Goal: Task Accomplishment & Management: Complete application form

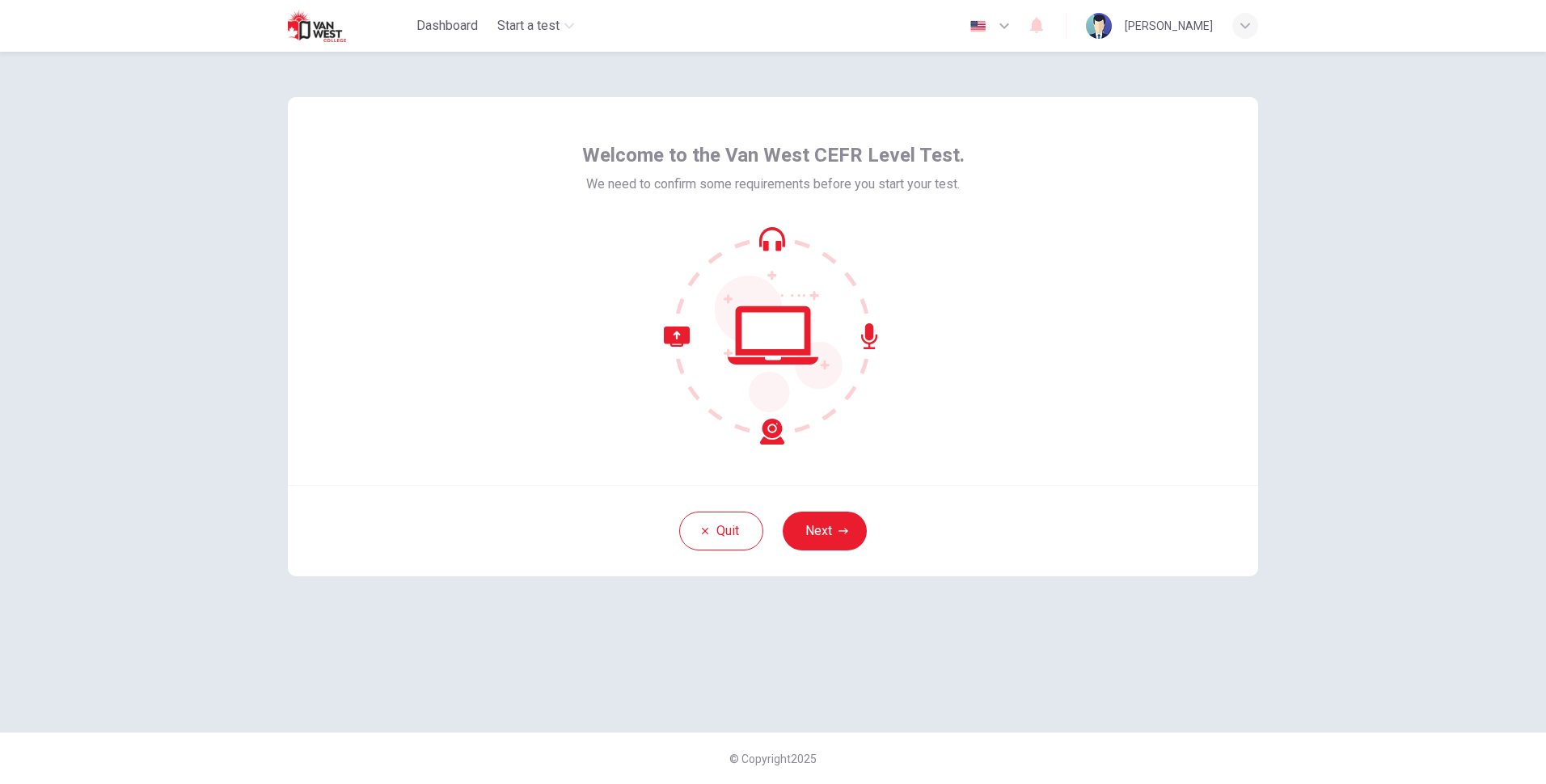
drag, startPoint x: 762, startPoint y: 431, endPoint x: 794, endPoint y: 429, distance: 32.1
click at [765, 431] on icon at bounding box center [773, 335] width 218 height 218
click at [1014, 27] on icon "button" at bounding box center [1004, 25] width 19 height 19
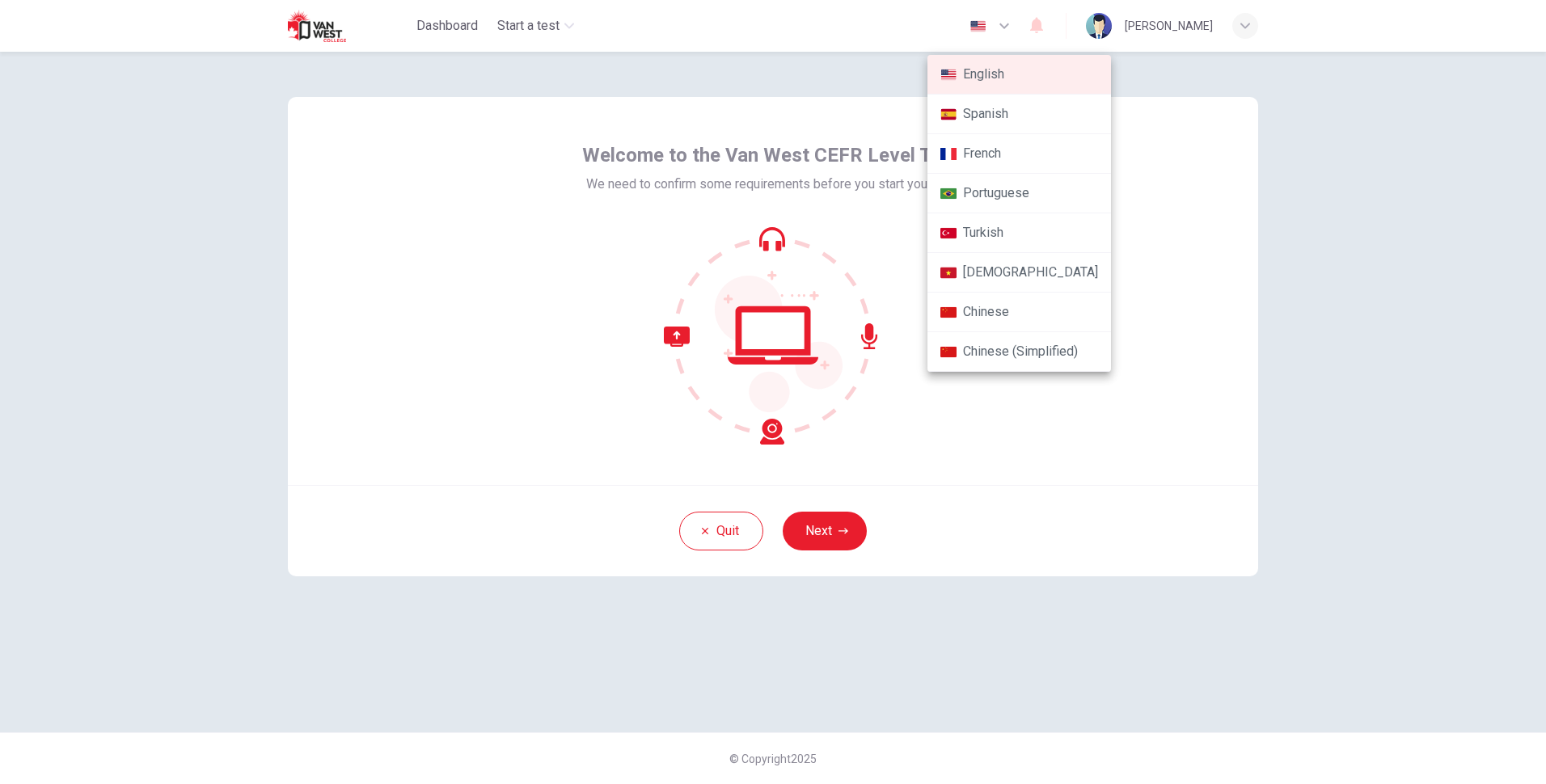
click at [1018, 37] on div at bounding box center [773, 392] width 1546 height 784
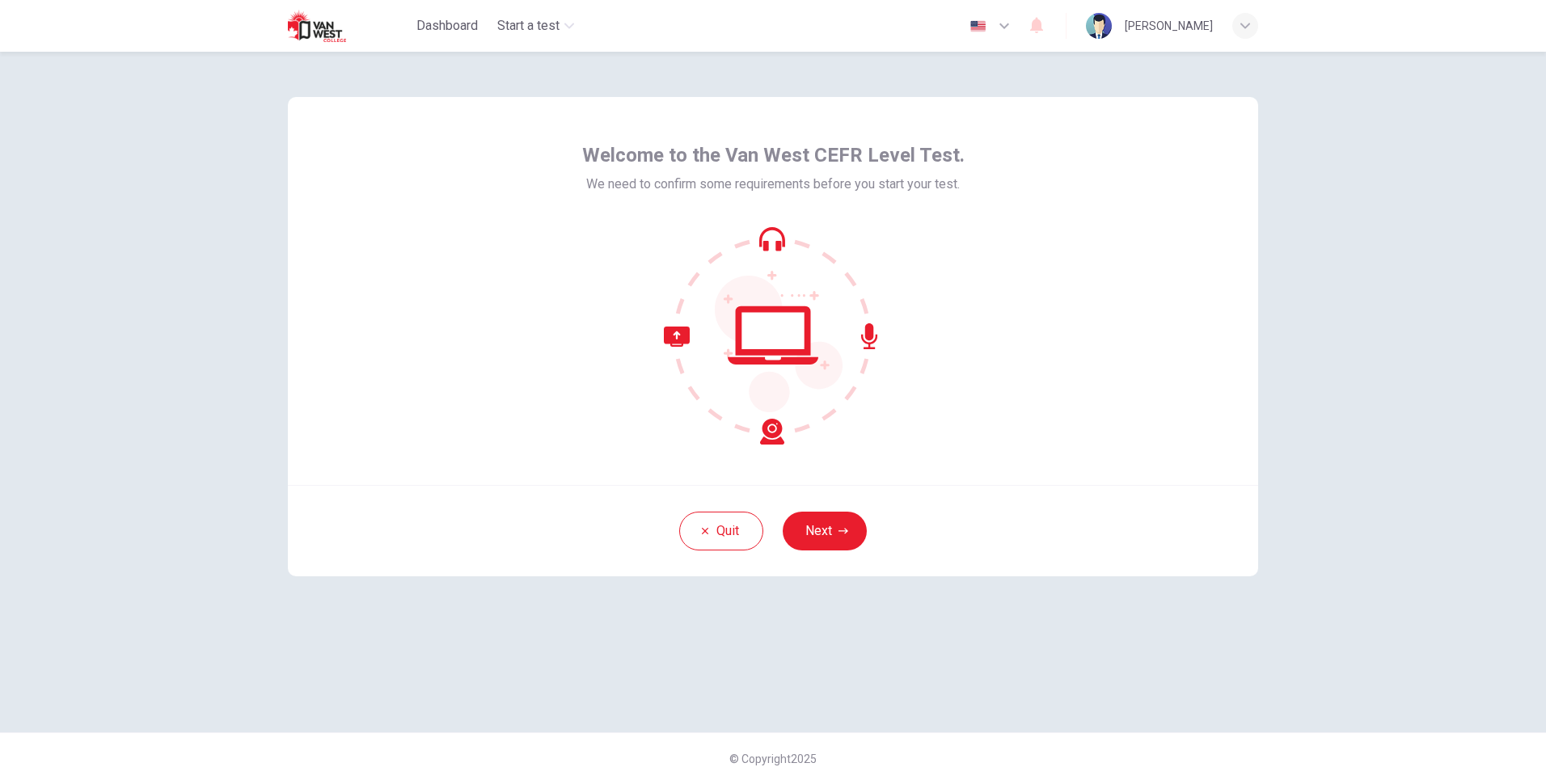
click at [866, 445] on div "Welcome to the Van West CEFR Level Test. We need to confirm some requirements b…" at bounding box center [773, 291] width 971 height 388
click at [827, 528] on button "Next" at bounding box center [824, 531] width 84 height 39
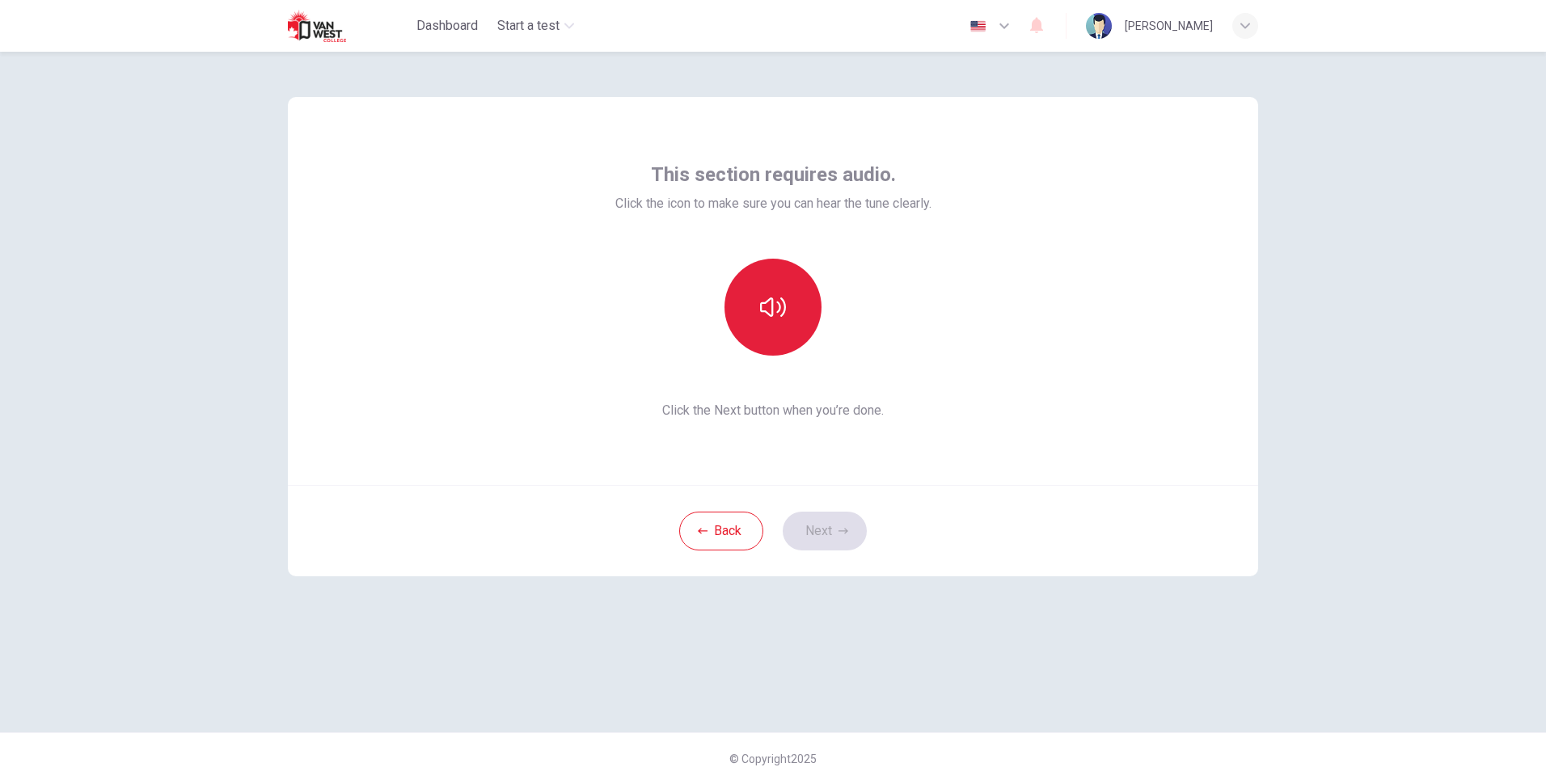
click at [792, 322] on button "button" at bounding box center [773, 307] width 97 height 97
click at [753, 325] on button "button" at bounding box center [773, 307] width 97 height 97
click at [791, 316] on button "button" at bounding box center [773, 307] width 97 height 97
click at [783, 320] on icon "button" at bounding box center [773, 307] width 26 height 26
click at [789, 331] on button "button" at bounding box center [773, 307] width 97 height 97
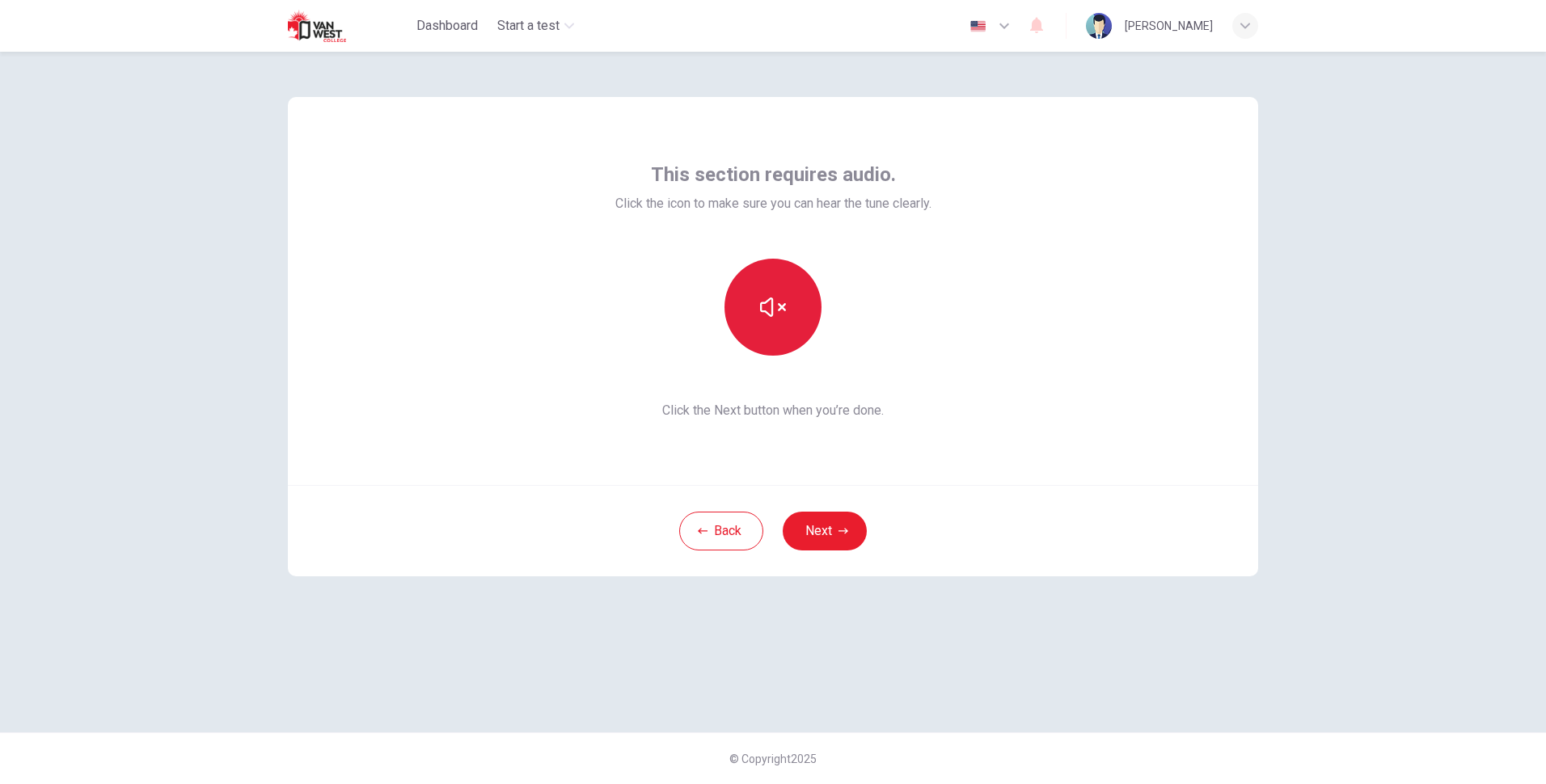
click at [753, 304] on button "button" at bounding box center [773, 307] width 97 height 97
drag, startPoint x: 627, startPoint y: 202, endPoint x: 842, endPoint y: 216, distance: 215.5
click at [822, 216] on div "This section requires audio. Click the icon to make sure you can hear the tune …" at bounding box center [773, 290] width 316 height 259
drag, startPoint x: 842, startPoint y: 216, endPoint x: 871, endPoint y: 417, distance: 203.1
click at [842, 218] on div "This section requires audio. Click the icon to make sure you can hear the tune …" at bounding box center [773, 290] width 316 height 259
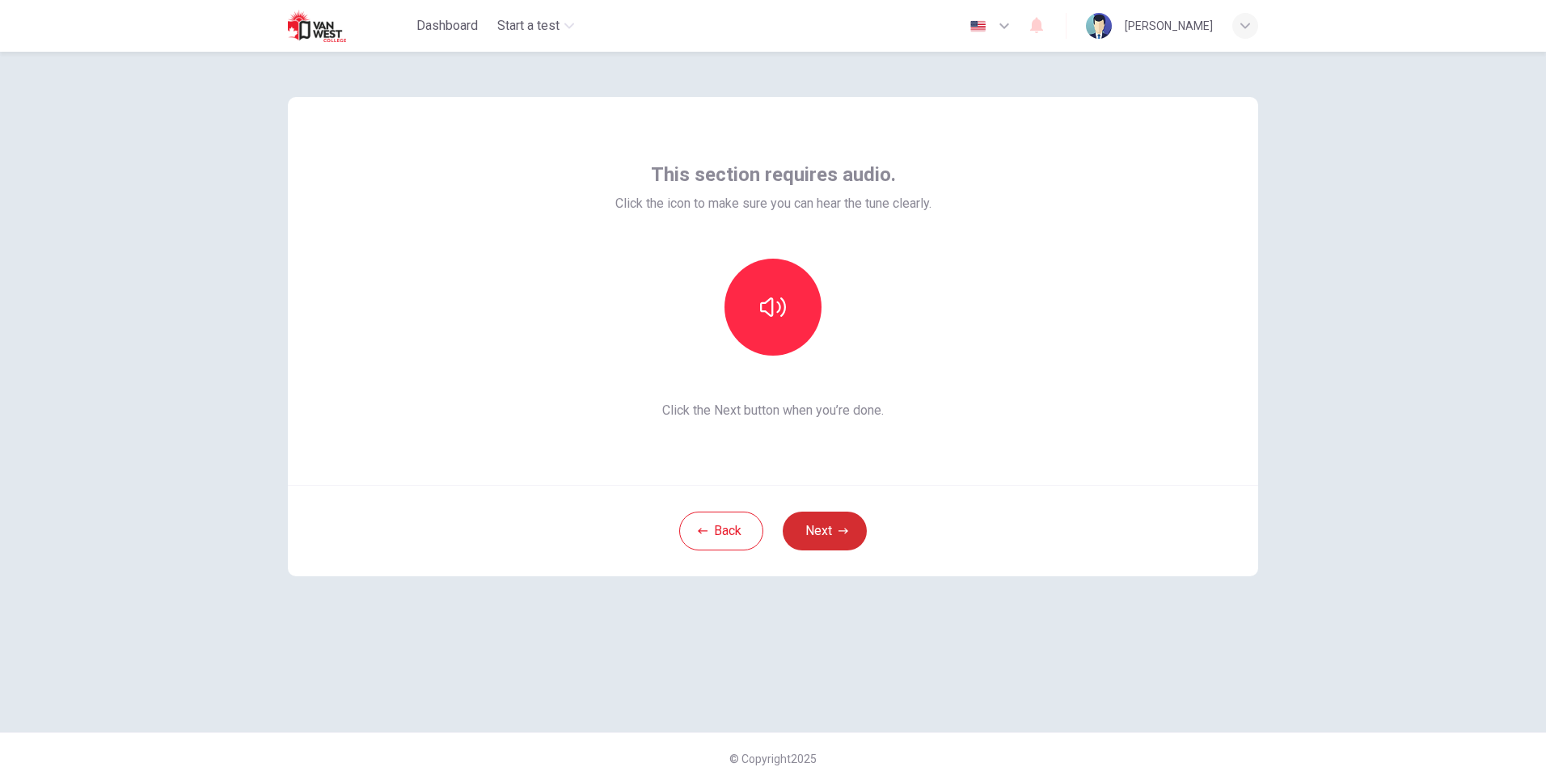
click at [828, 533] on button "Next" at bounding box center [824, 531] width 84 height 39
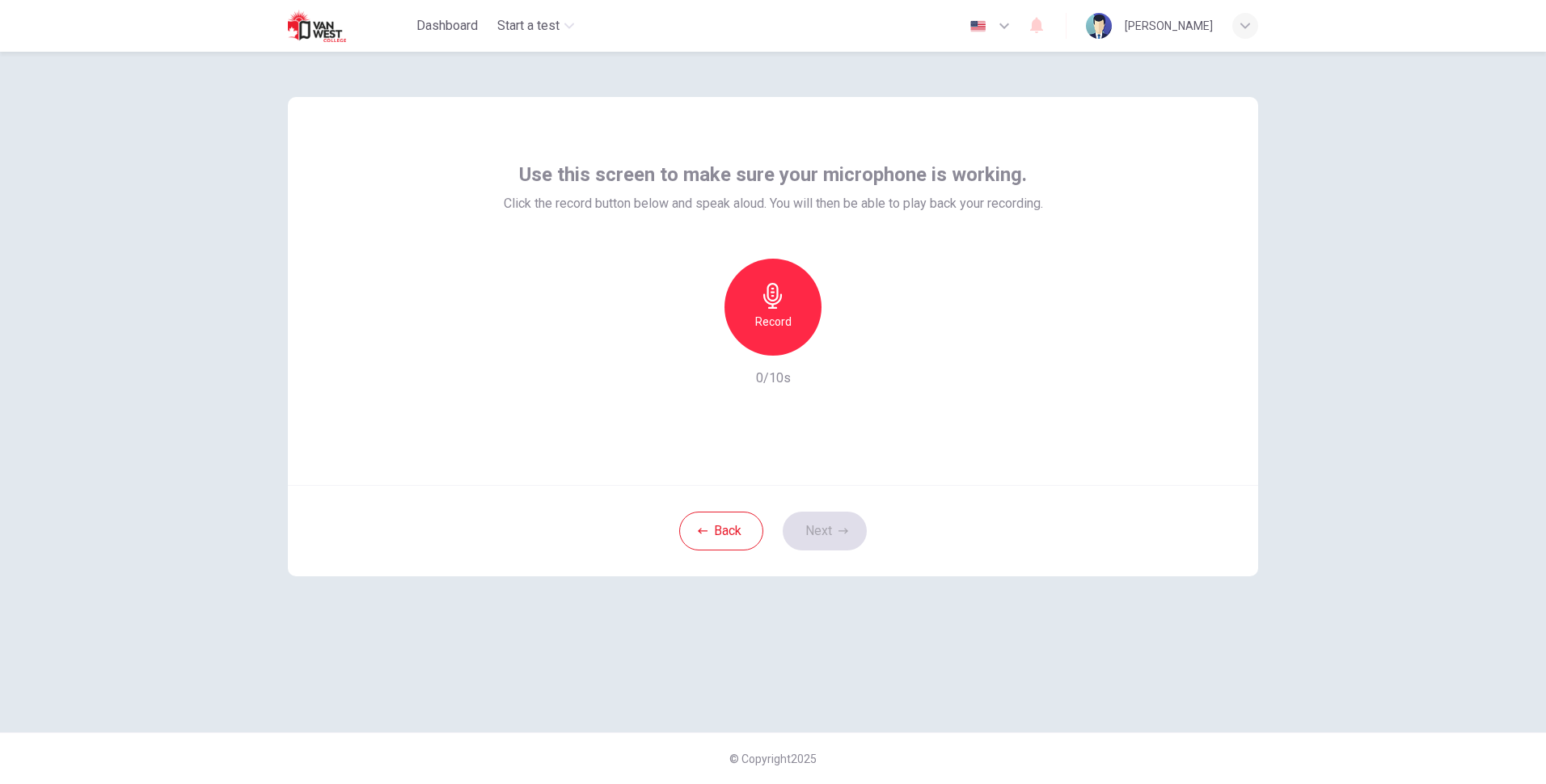
click at [779, 297] on icon "button" at bounding box center [773, 295] width 26 height 26
click at [767, 296] on icon "button" at bounding box center [773, 295] width 26 height 26
click at [776, 311] on div "Record" at bounding box center [773, 307] width 97 height 97
click at [774, 315] on h6 "Stop" at bounding box center [773, 321] width 24 height 19
click at [851, 342] on icon "button" at bounding box center [847, 342] width 16 height 16
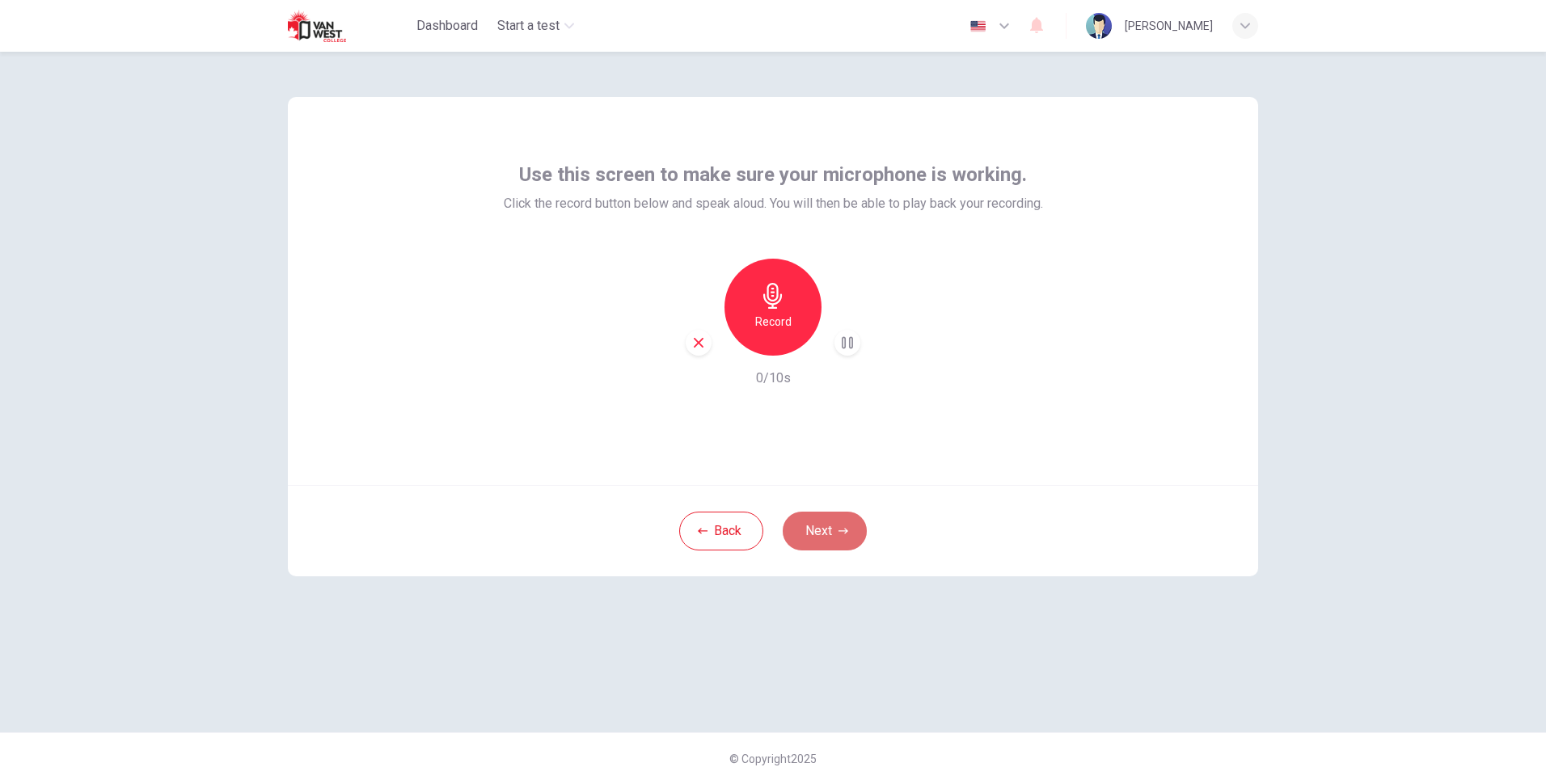
click at [816, 533] on button "Next" at bounding box center [824, 531] width 84 height 39
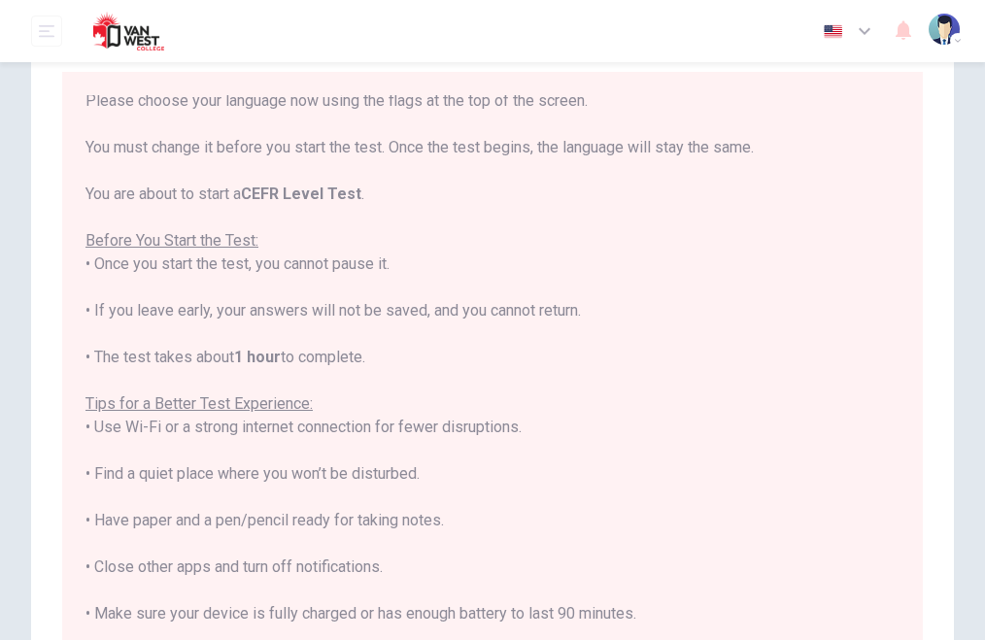
scroll to position [46, 0]
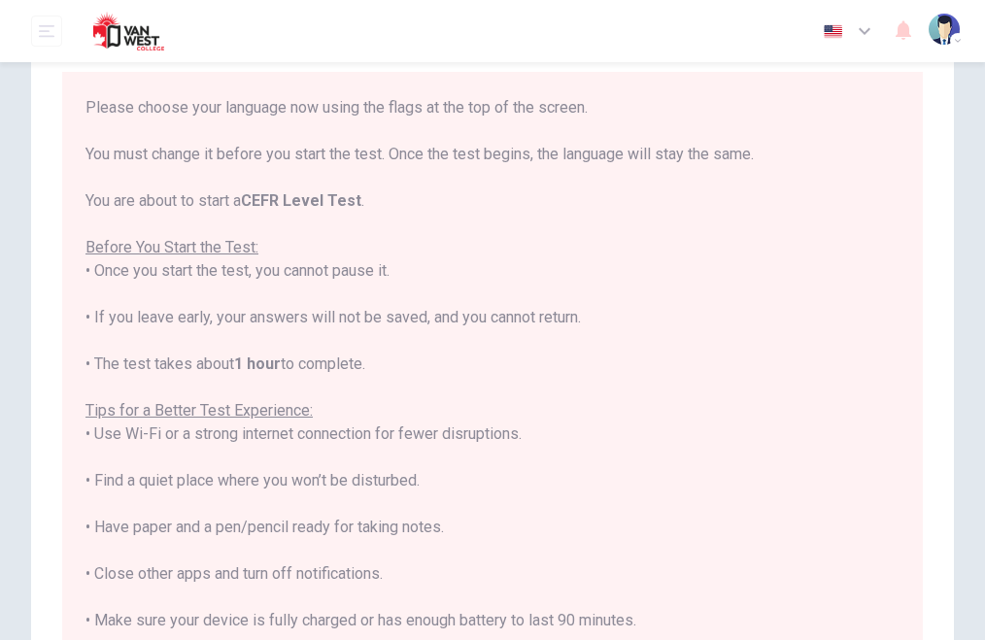
click at [670, 28] on div "Dashboard Start a test English en ​ [PERSON_NAME]" at bounding box center [492, 31] width 923 height 62
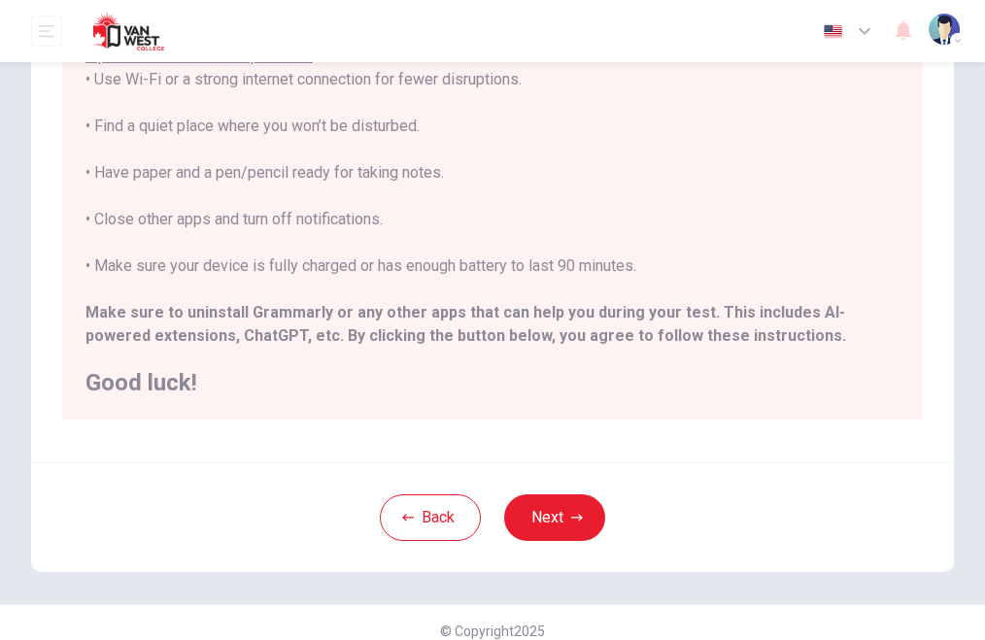
scroll to position [413, 0]
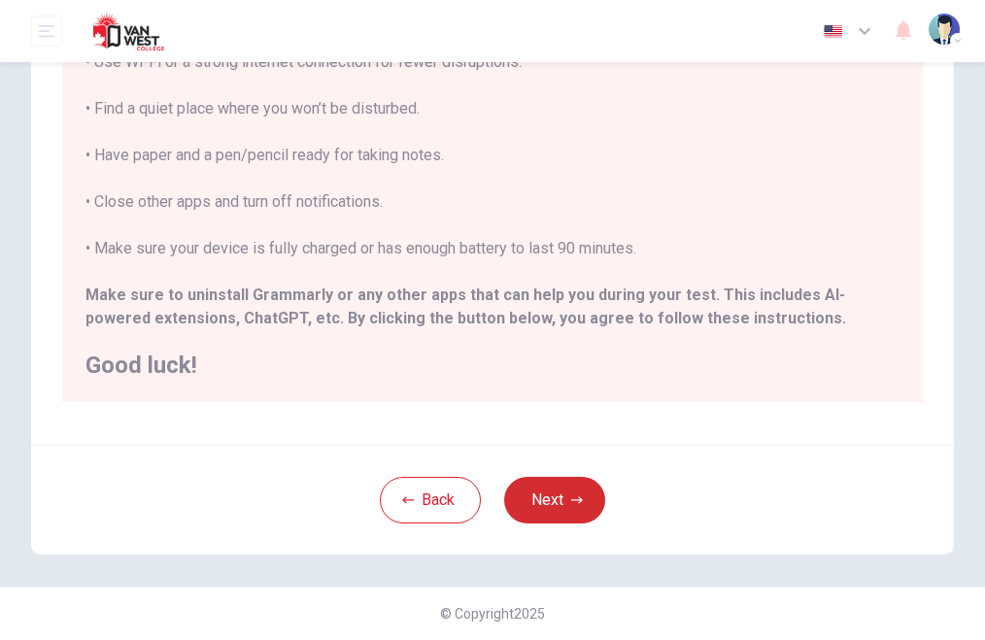
click at [543, 490] on button "Next" at bounding box center [554, 500] width 101 height 47
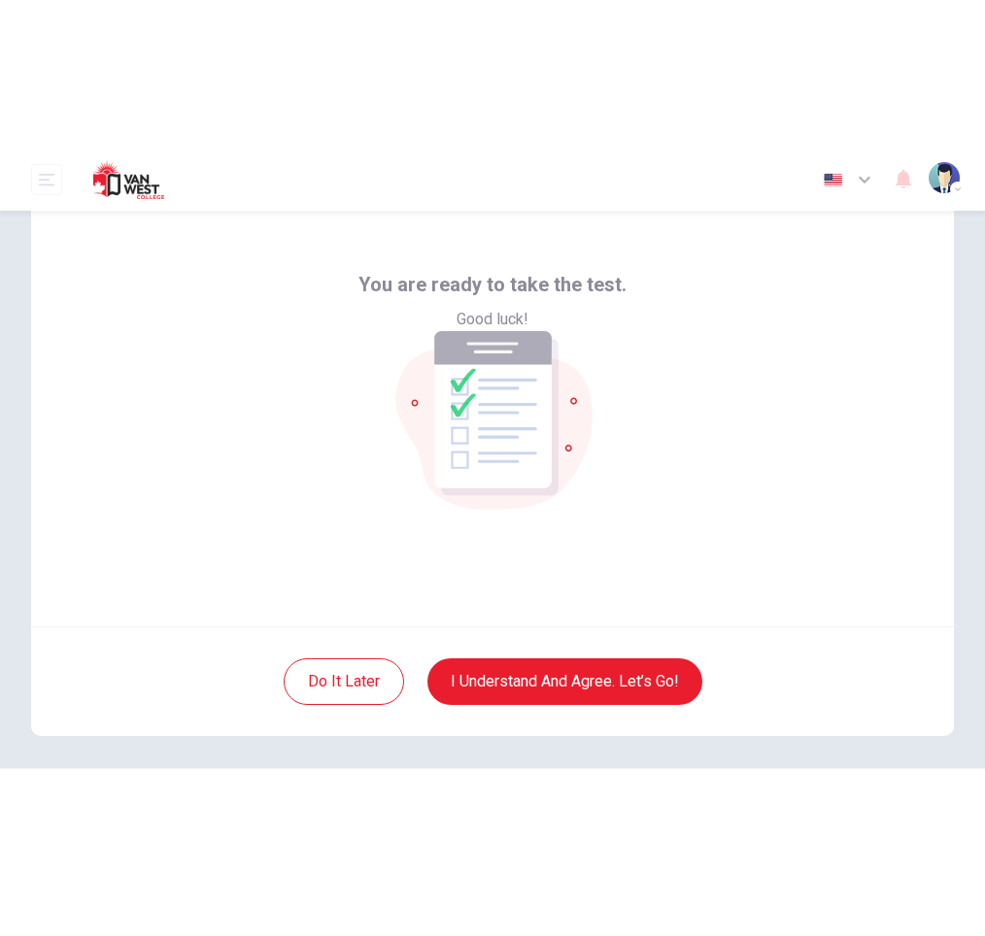
scroll to position [0, 0]
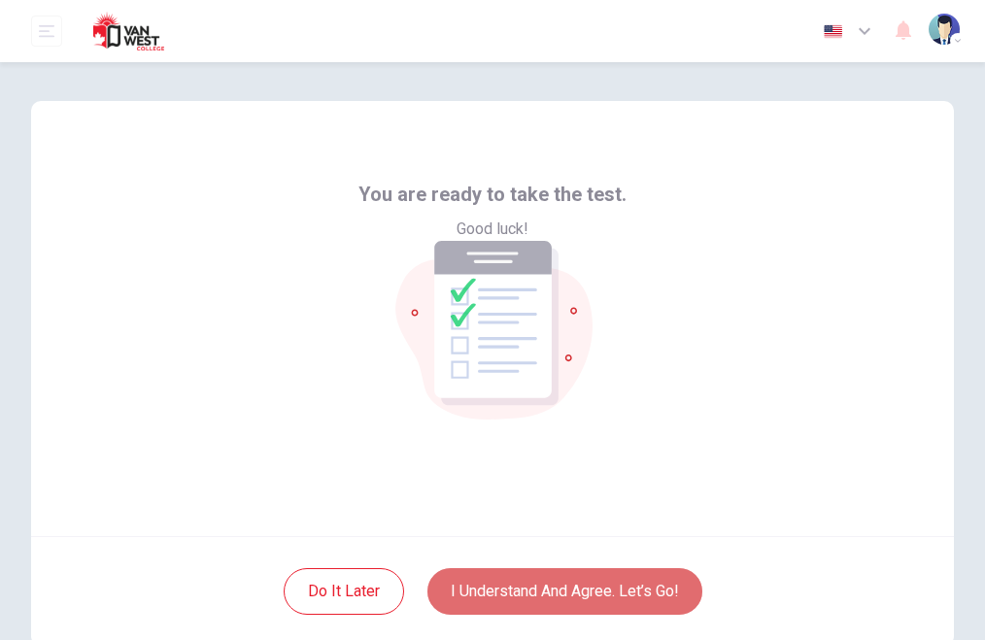
click at [583, 570] on button "I understand and agree. Let’s go!" at bounding box center [564, 591] width 275 height 47
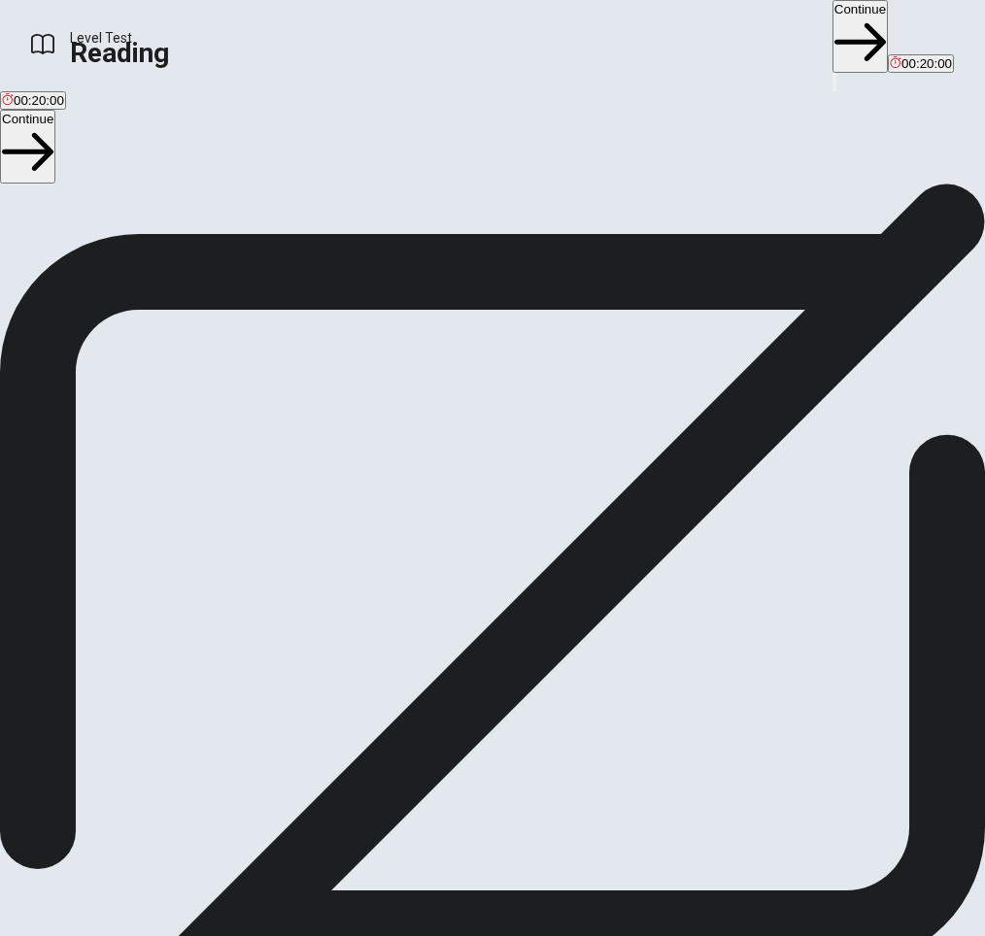
drag, startPoint x: 291, startPoint y: 451, endPoint x: 402, endPoint y: 453, distance: 110.8
click at [397, 453] on span "You will read 1 passage . You have 20 minutes to read and answer questions. Mos…" at bounding box center [201, 346] width 403 height 295
click at [402, 453] on span "You will read 1 passage . You have 20 minutes to read and answer questions. Mos…" at bounding box center [201, 346] width 403 height 295
drag, startPoint x: 229, startPoint y: 582, endPoint x: 310, endPoint y: 581, distance: 80.6
click at [291, 494] on span "You will read 1 passage . You have 20 minutes to read and answer questions. Mos…" at bounding box center [201, 346] width 403 height 295
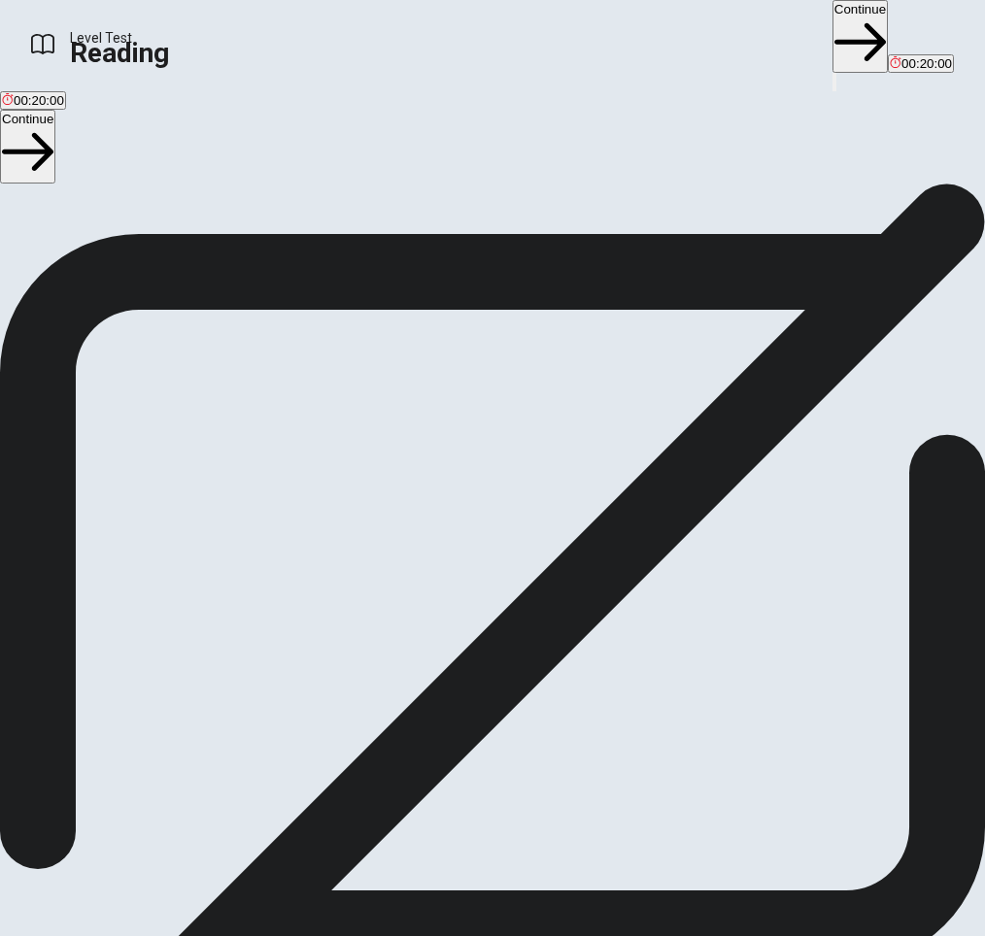
click at [310, 494] on span "You will read 1 passage . You have 20 minutes to read and answer questions. Mos…" at bounding box center [201, 346] width 403 height 295
click at [55, 153] on button "Continue" at bounding box center [27, 146] width 55 height 73
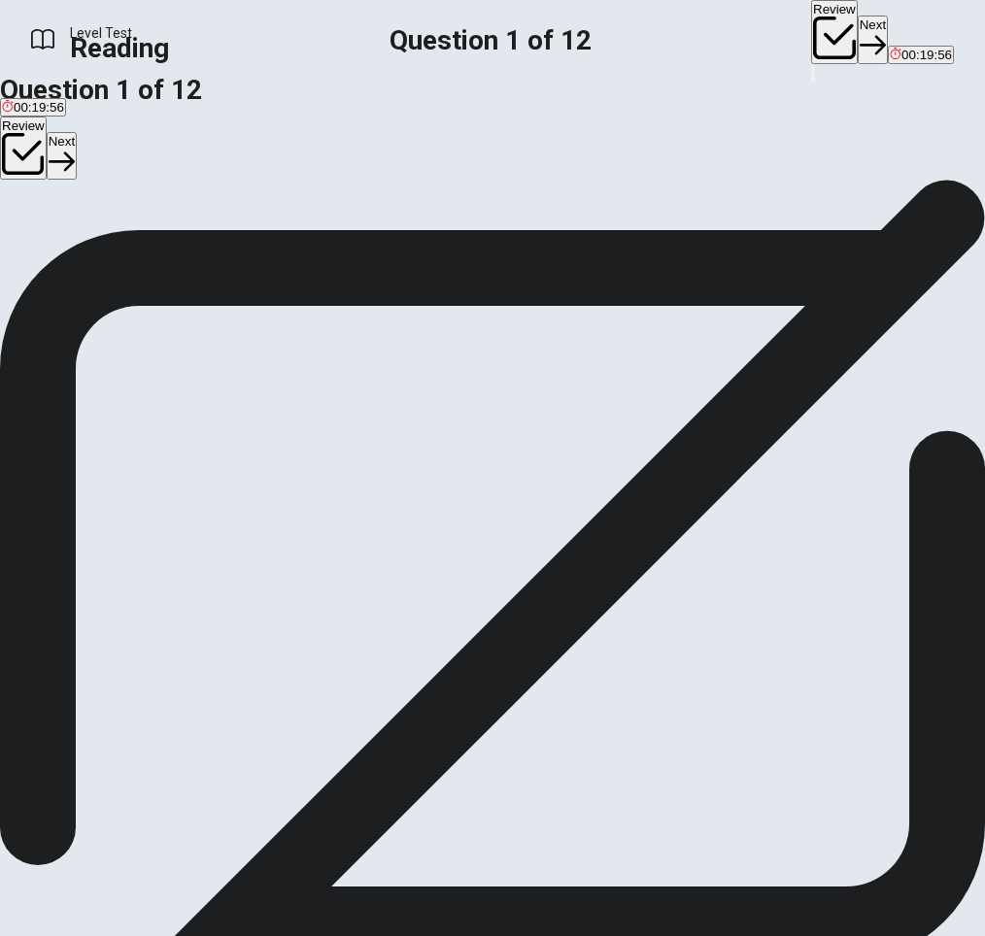
drag, startPoint x: 561, startPoint y: 313, endPoint x: 687, endPoint y: 401, distance: 153.3
click at [682, 306] on div "1 Honey bees are crucial for many agricultural systems around the world. They a…" at bounding box center [492, 282] width 985 height 47
drag, startPoint x: 687, startPoint y: 401, endPoint x: 685, endPoint y: 414, distance: 12.8
click at [687, 306] on span "Honey bees are crucial for many agricultural systems around the world. They are…" at bounding box center [486, 290] width 973 height 31
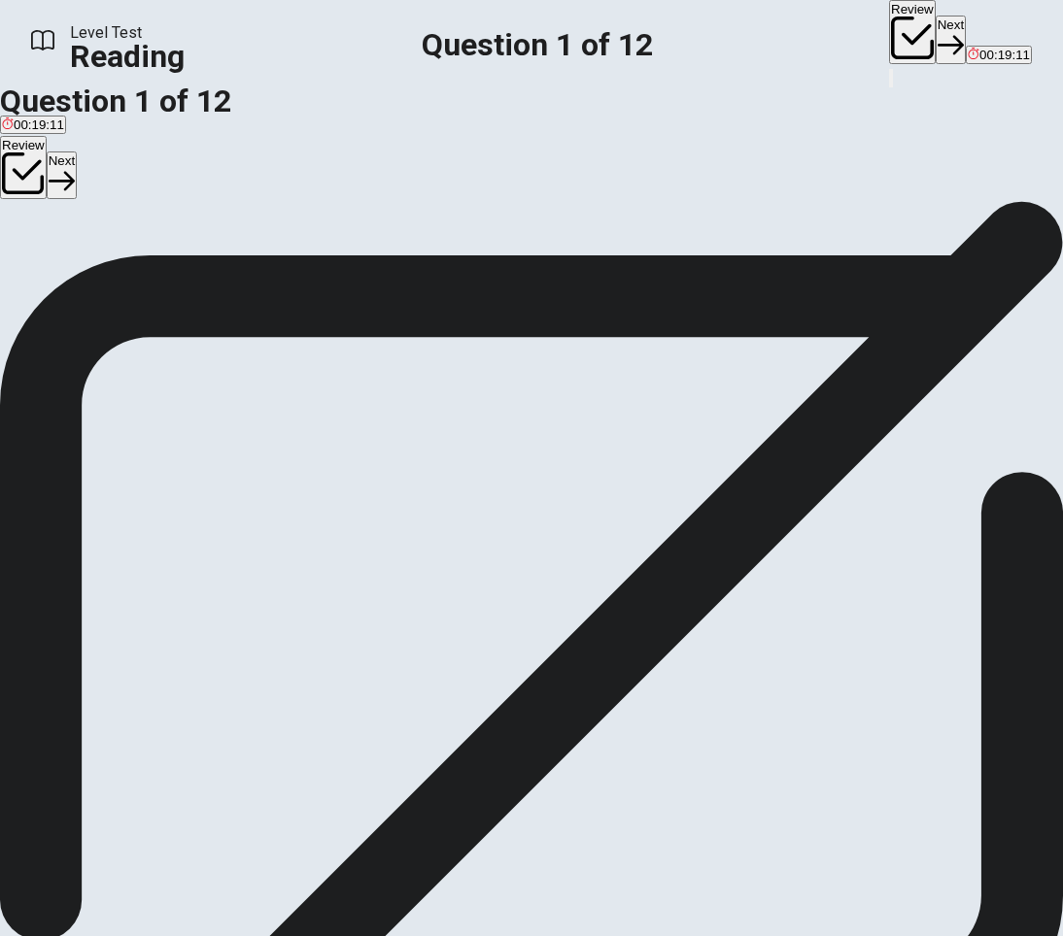
click at [202, 279] on span "To gather nectar and pollen." at bounding box center [155, 271] width 160 height 15
click at [77, 152] on button "Next" at bounding box center [62, 176] width 30 height 48
click at [47, 140] on button "Review" at bounding box center [23, 168] width 47 height 64
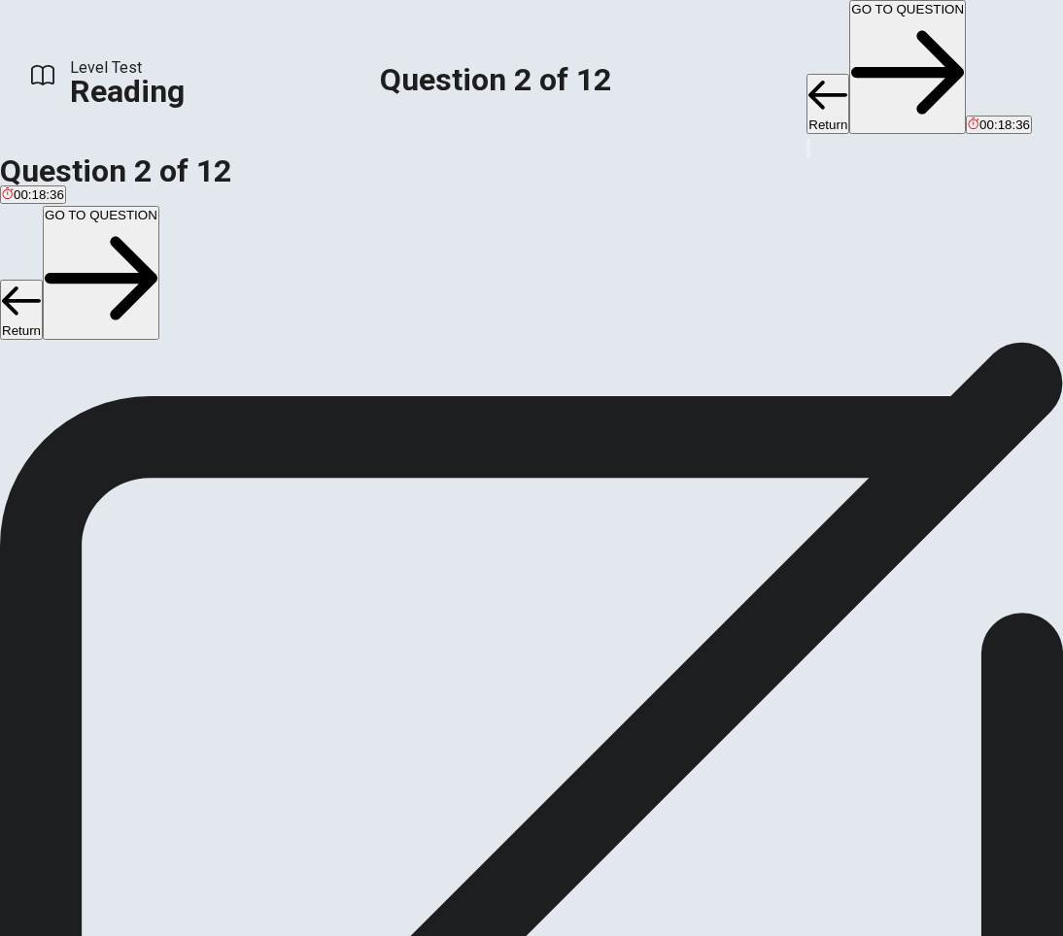
scroll to position [0, 0]
drag, startPoint x: 815, startPoint y: 147, endPoint x: 806, endPoint y: 176, distance: 30.4
click at [43, 280] on button "Return" at bounding box center [21, 310] width 43 height 60
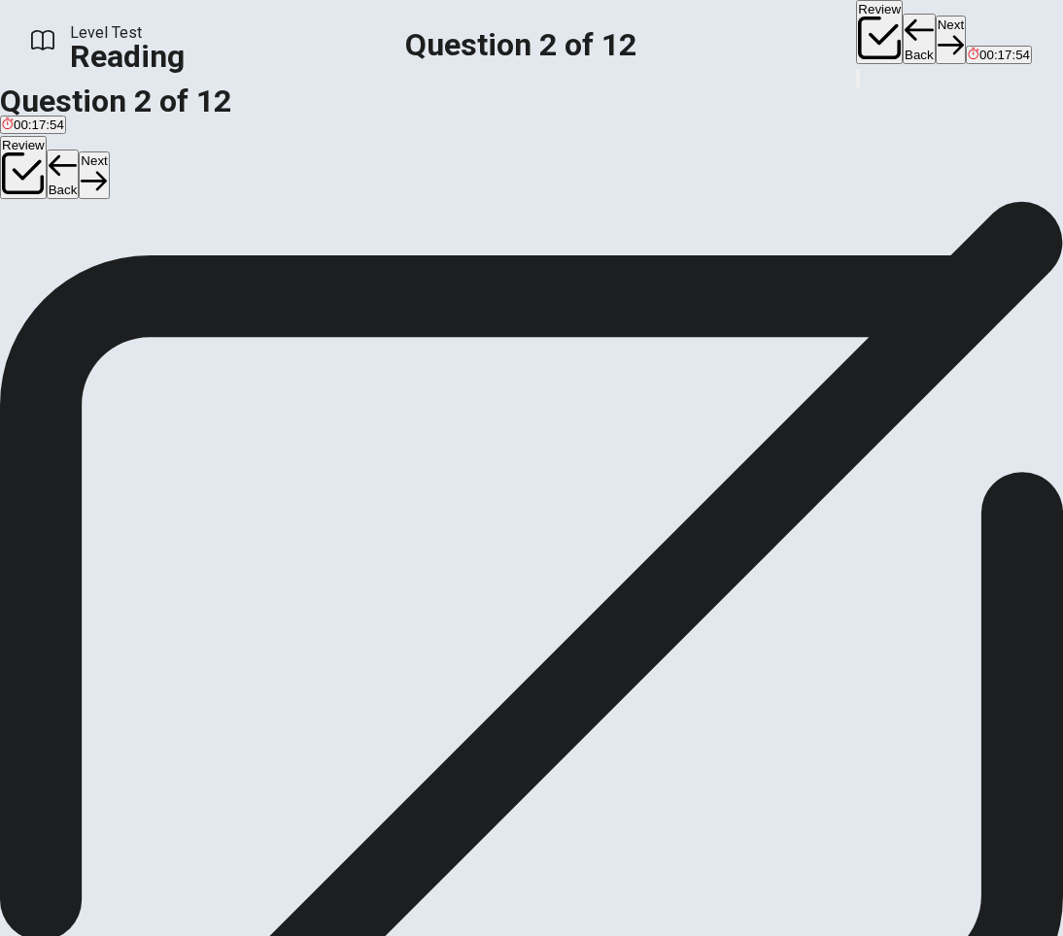
scroll to position [291, 0]
click at [239, 221] on span "Strawberries and almonds." at bounding box center [173, 214] width 154 height 15
click at [109, 152] on button "Next" at bounding box center [94, 176] width 30 height 48
drag, startPoint x: 139, startPoint y: 259, endPoint x: 203, endPoint y: 250, distance: 64.8
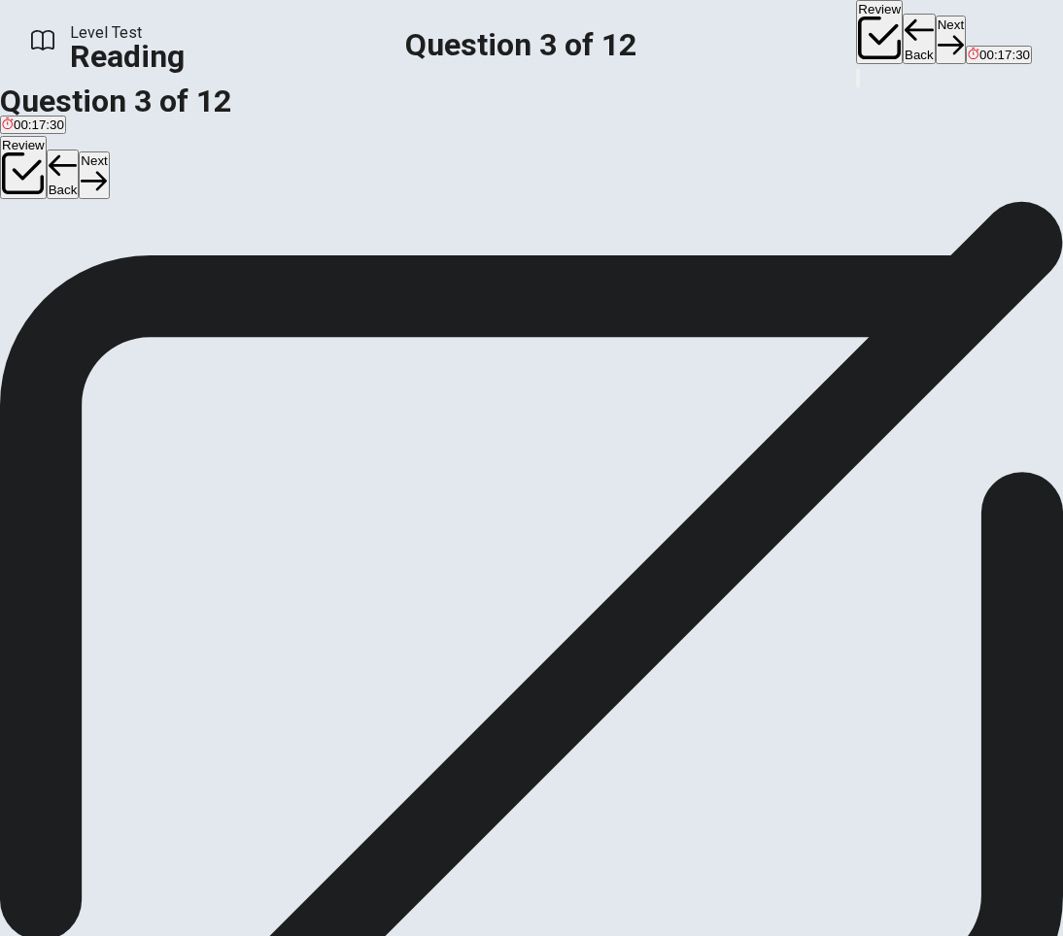
click at [132, 187] on font "reproduce" at bounding box center [97, 178] width 69 height 18
click at [110, 223] on button "B B) disappear" at bounding box center [71, 206] width 78 height 33
drag, startPoint x: 621, startPoint y: 332, endPoint x: 676, endPoint y: 325, distance: 55.8
click at [675, 344] on span "Without bees, many crops would not be able to grow. Some of the crops that depe…" at bounding box center [510, 388] width 1021 height 88
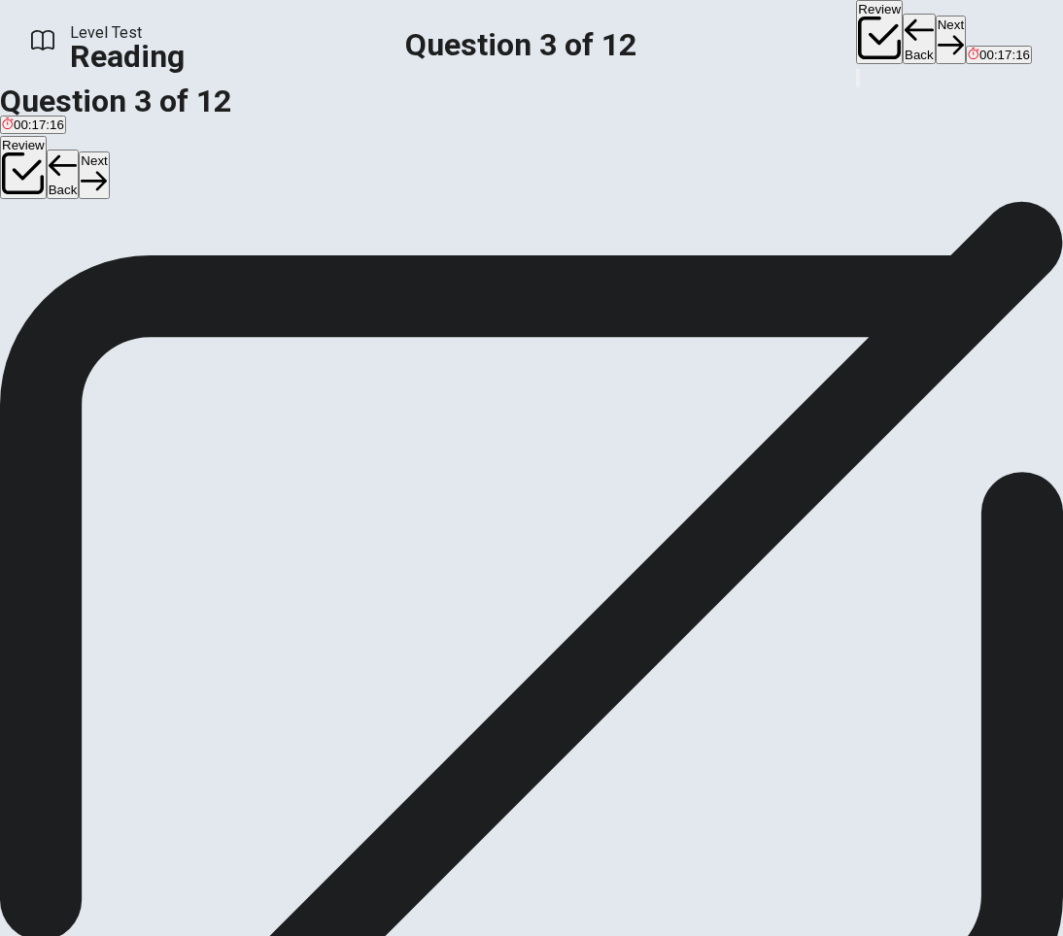
click at [414, 367] on font "reproduce" at bounding box center [379, 376] width 69 height 18
click at [698, 344] on span "Without bees, many crops would not be able to grow. Some of the crops that depe…" at bounding box center [510, 388] width 1021 height 88
drag, startPoint x: 696, startPoint y: 334, endPoint x: 843, endPoint y: 333, distance: 146.7
click at [823, 344] on span "Without bees, many crops would not be able to grow. Some of the crops that depe…" at bounding box center [510, 388] width 1021 height 88
drag, startPoint x: 843, startPoint y: 333, endPoint x: 856, endPoint y: 345, distance: 17.2
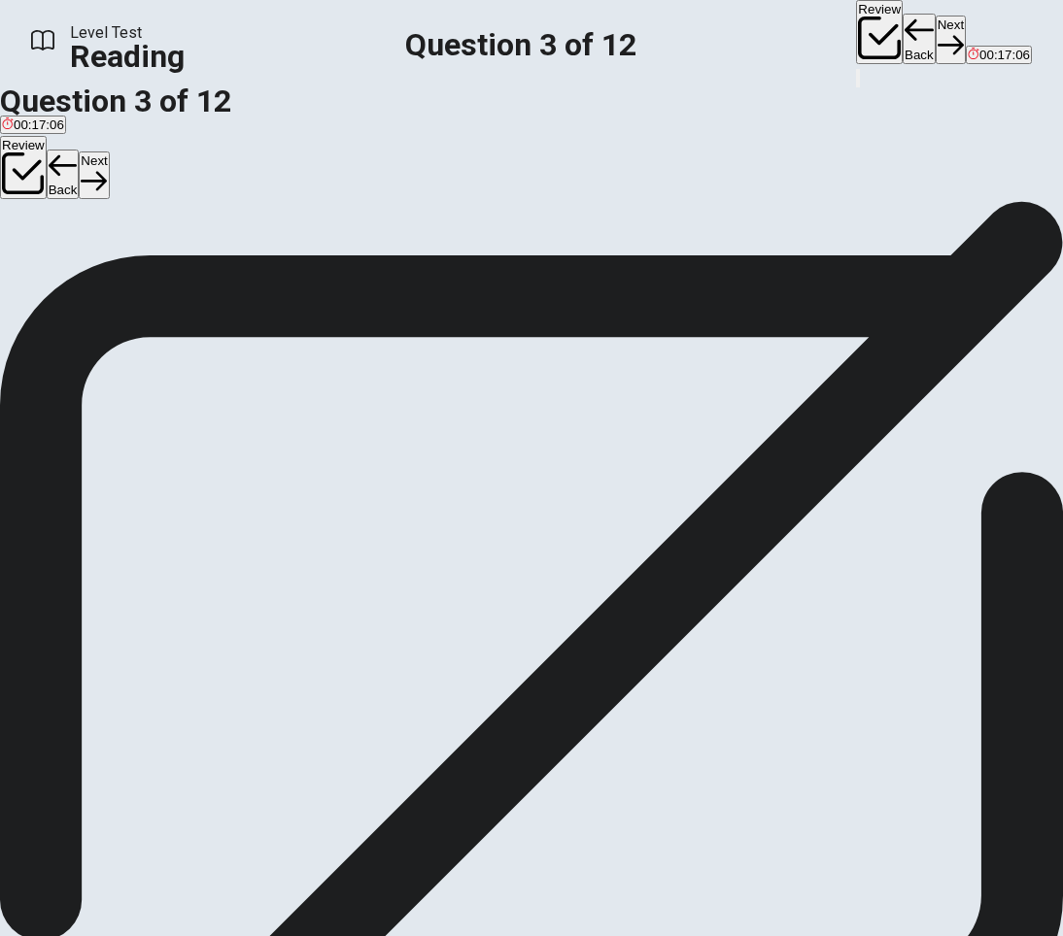
click at [844, 344] on span "Without bees, many crops would not be able to grow. Some of the crops that depe…" at bounding box center [510, 388] width 1021 height 88
drag, startPoint x: 904, startPoint y: 334, endPoint x: 923, endPoint y: 330, distance: 18.9
click at [916, 344] on span "Without bees, many crops would not be able to grow. Some of the crops that depe…" at bounding box center [510, 388] width 1021 height 88
click at [923, 344] on span "Without bees, many crops would not be able to grow. Some of the crops that depe…" at bounding box center [510, 388] width 1021 height 88
drag, startPoint x: 606, startPoint y: 359, endPoint x: 677, endPoint y: 335, distance: 75.0
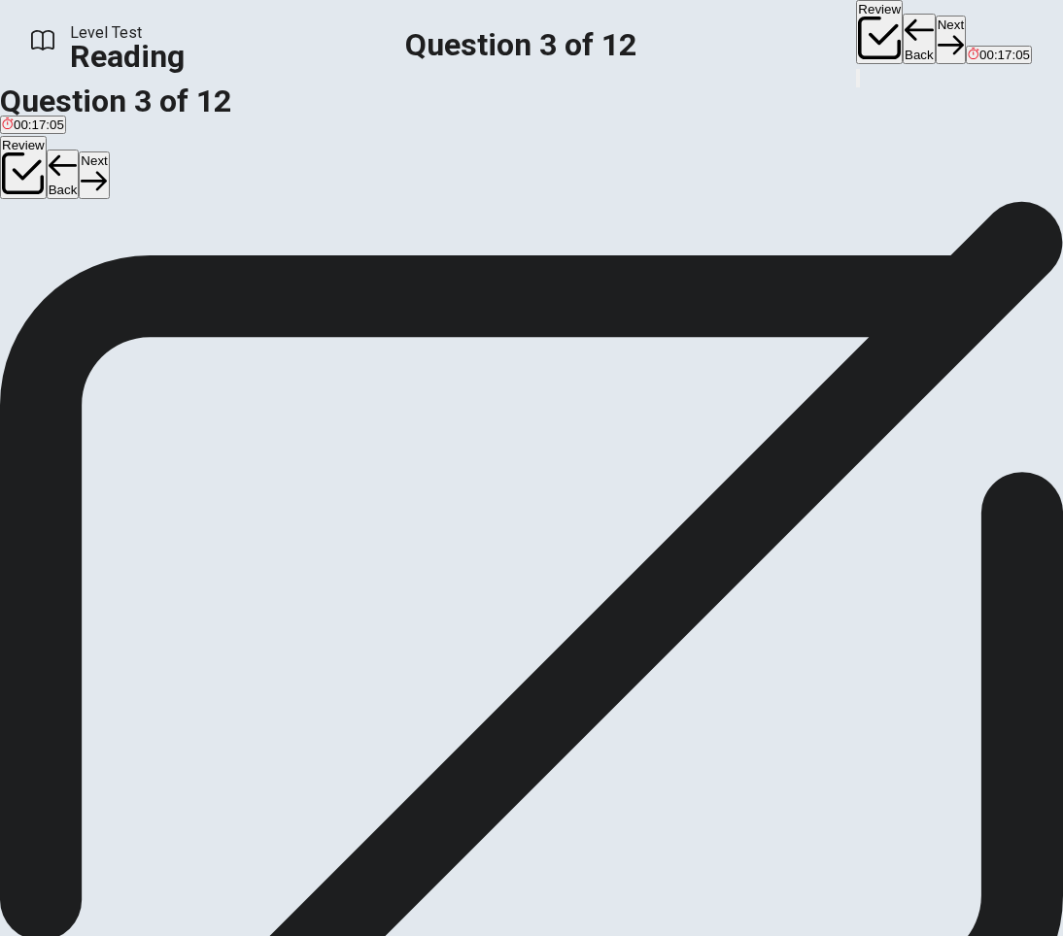
click at [676, 344] on span "Without bees, many crops would not be able to grow. Some of the crops that depe…" at bounding box center [510, 388] width 1021 height 88
click at [414, 367] on font "reproduce" at bounding box center [379, 376] width 69 height 18
click at [108, 221] on span "B) disappear" at bounding box center [71, 214] width 74 height 15
click at [109, 152] on button "Next" at bounding box center [94, 176] width 30 height 48
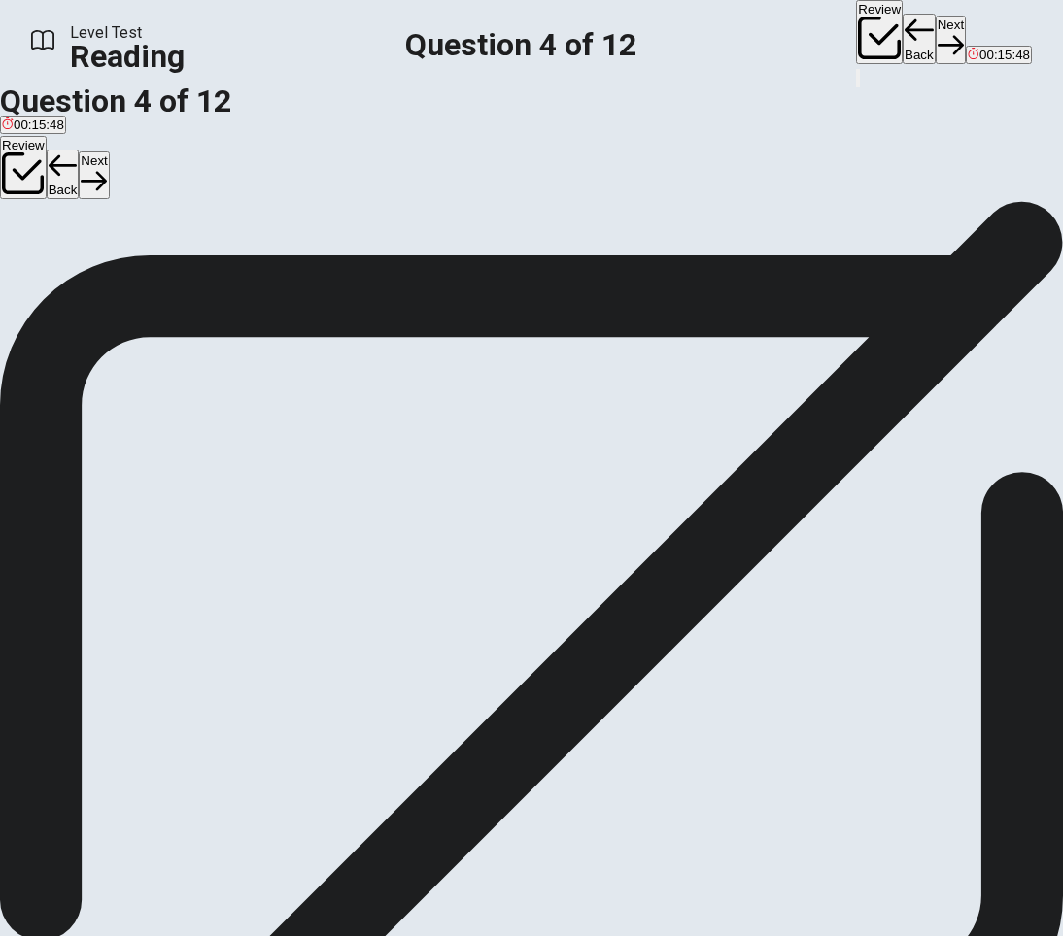
click at [741, 221] on span "Due to changes in climate." at bounding box center [817, 214] width 153 height 15
click at [109, 156] on button "Next" at bounding box center [94, 176] width 30 height 48
click at [175, 221] on span "Habitat loss." at bounding box center [143, 214] width 71 height 15
click at [109, 158] on button "Next" at bounding box center [94, 176] width 30 height 48
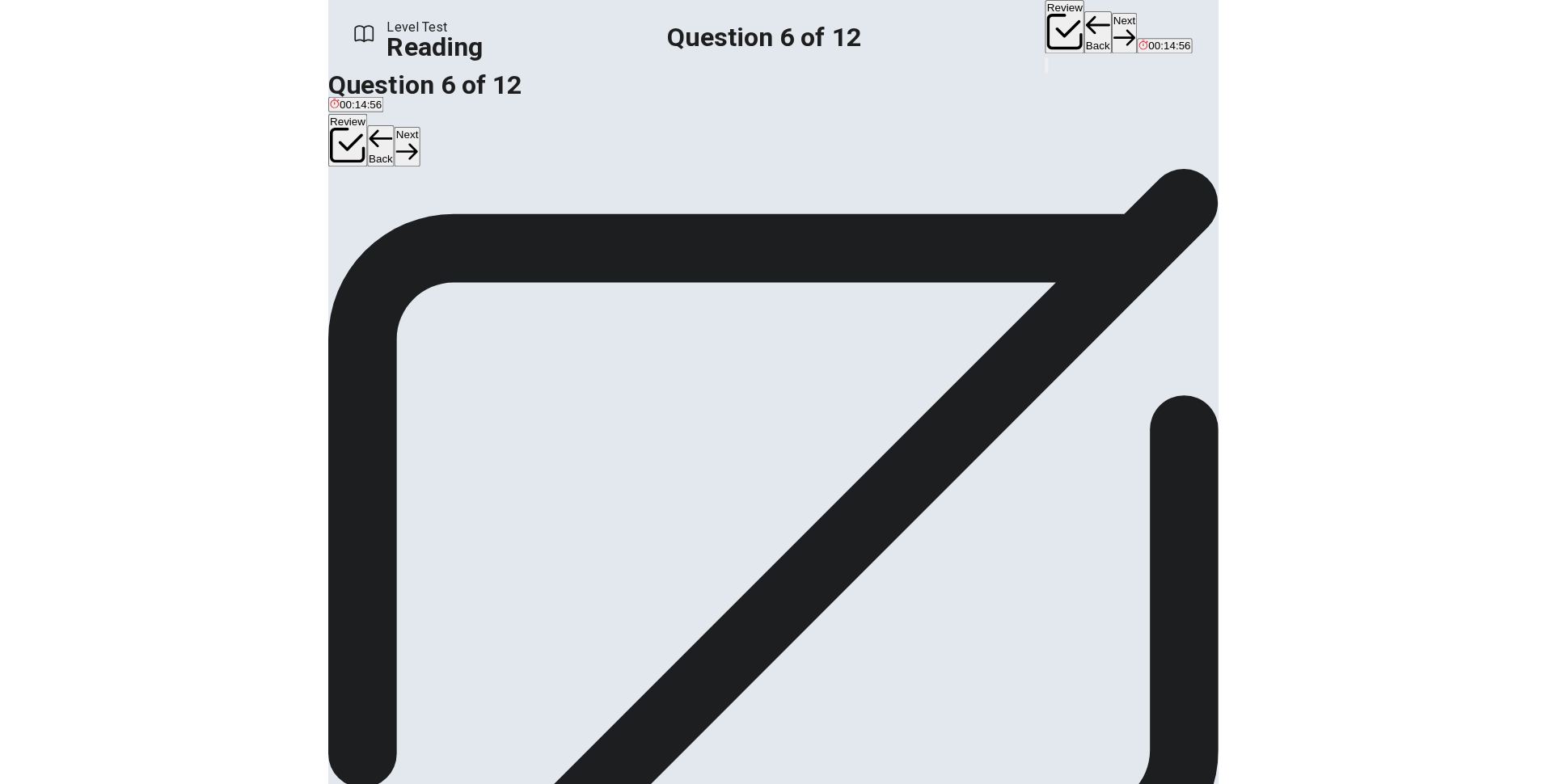
scroll to position [581, 0]
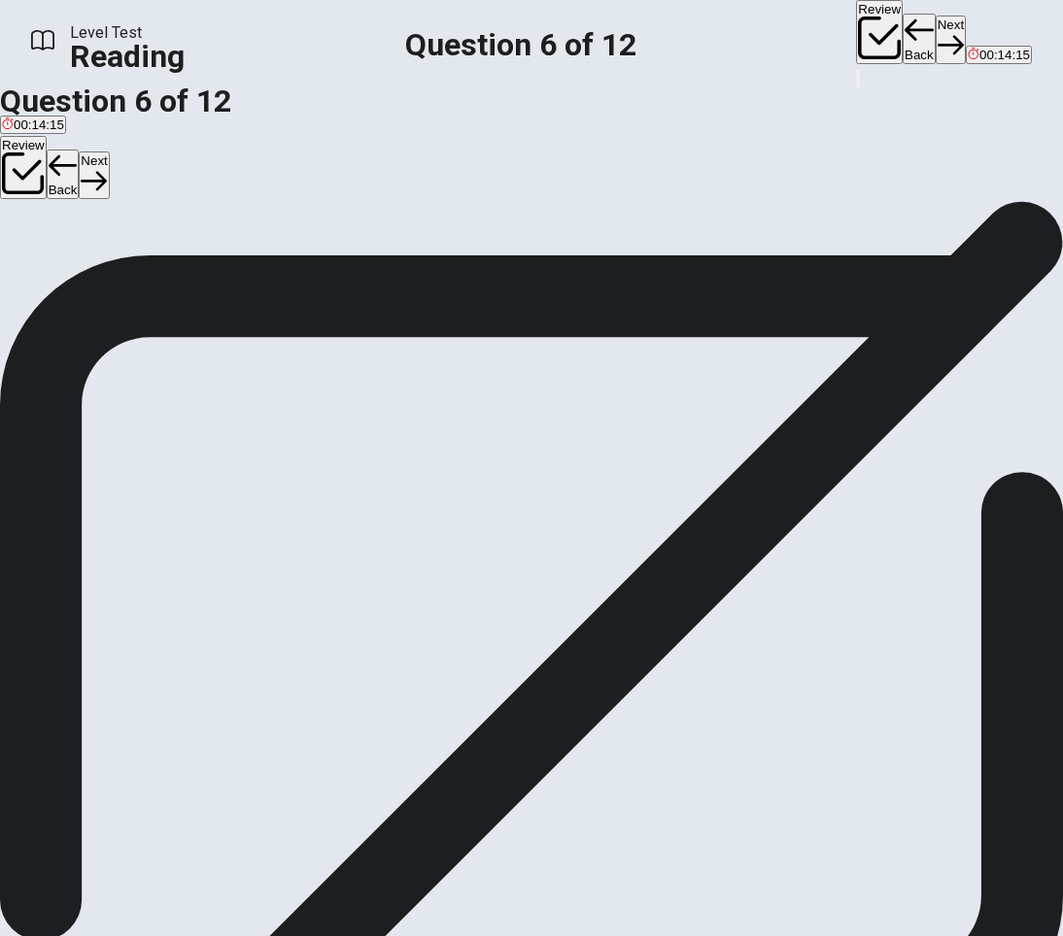
drag, startPoint x: 156, startPoint y: 393, endPoint x: 196, endPoint y: 386, distance: 40.6
click at [94, 221] on span "protect" at bounding box center [74, 214] width 40 height 15
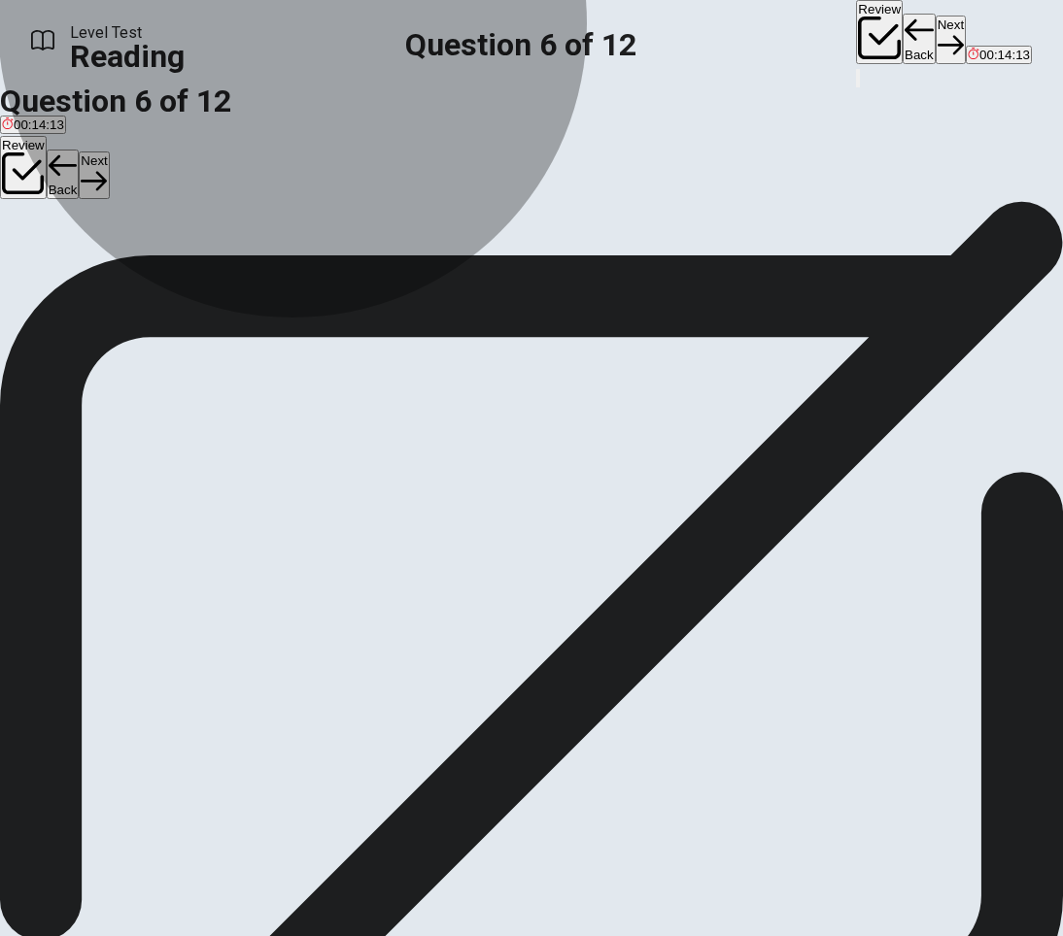
click at [96, 223] on button "B protect" at bounding box center [74, 206] width 44 height 33
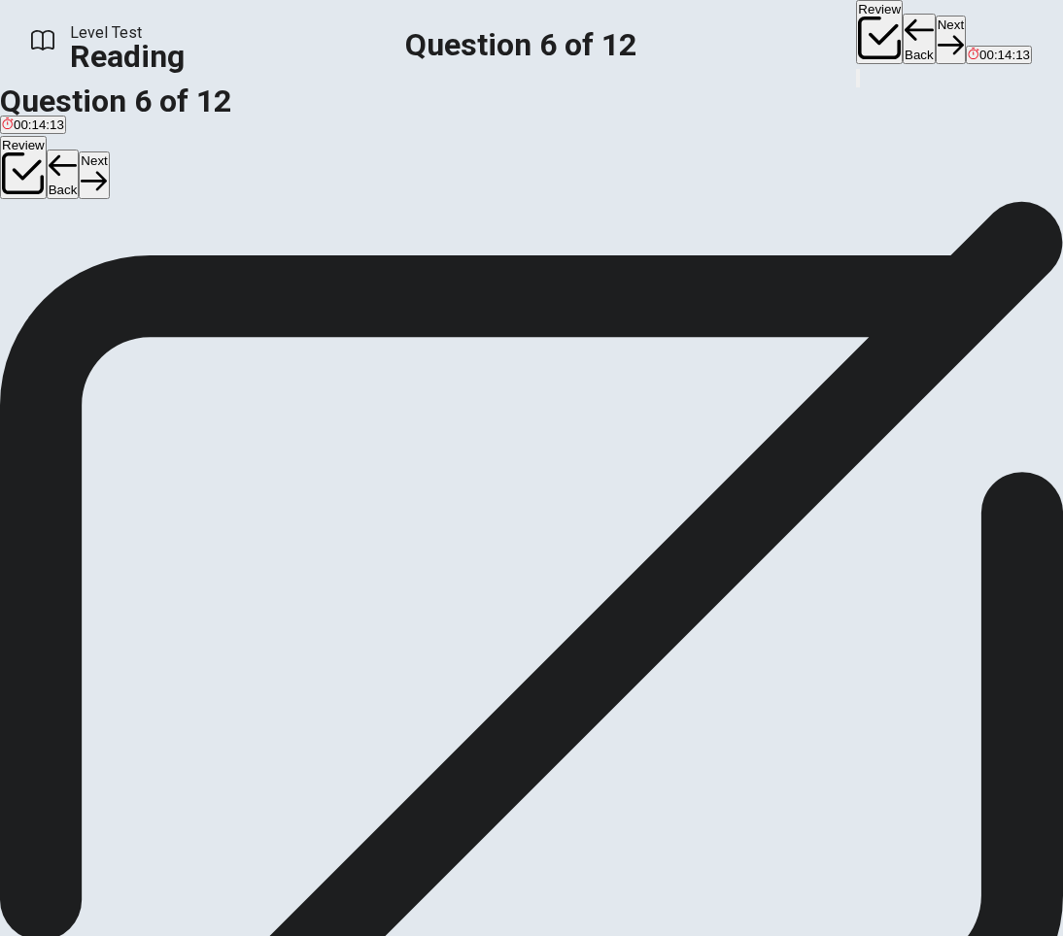
click at [52, 223] on button "A increase" at bounding box center [26, 206] width 52 height 33
click at [109, 152] on button "Next" at bounding box center [94, 176] width 30 height 48
click at [402, 187] on span "Which of the following can be inferred from the passage about the future of bee…" at bounding box center [279, 178] width 558 height 18
drag, startPoint x: 183, startPoint y: 279, endPoint x: 258, endPoint y: 273, distance: 76.0
click at [244, 187] on span "Which of the following can be inferred from the passage about the future of bee…" at bounding box center [279, 178] width 558 height 18
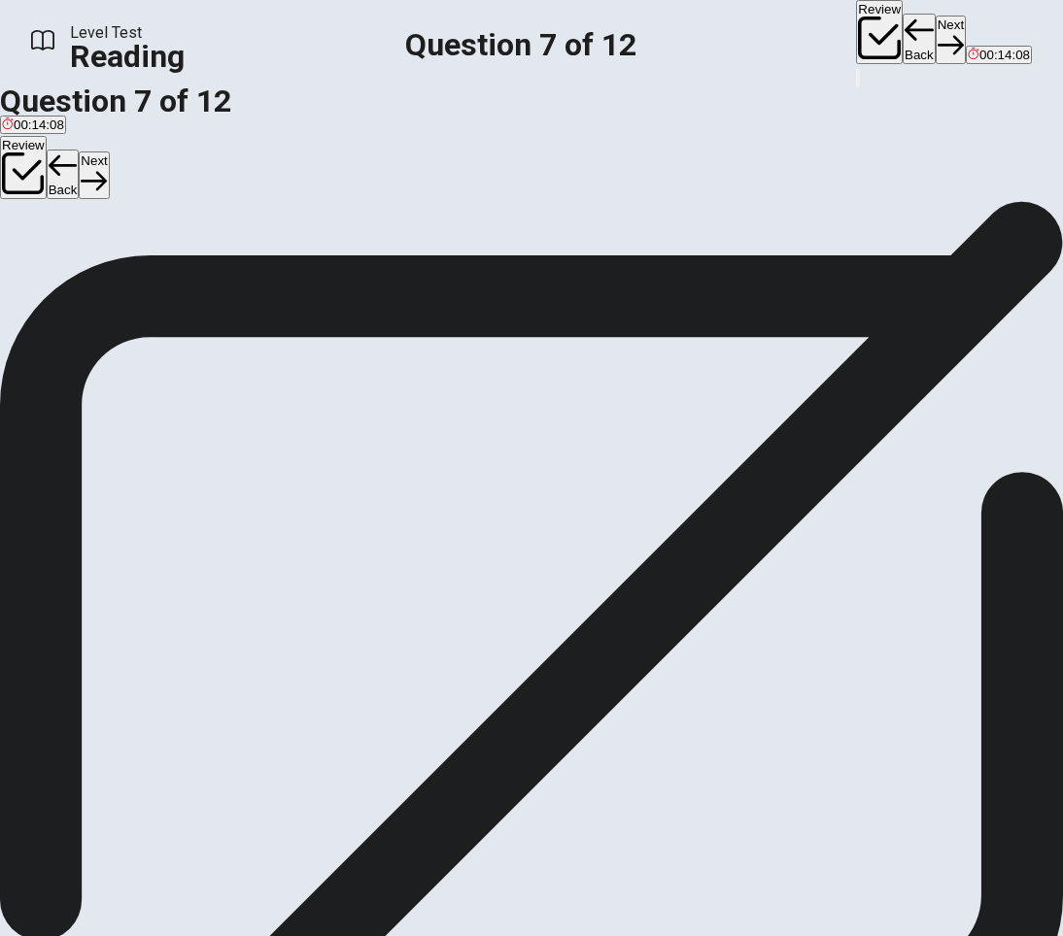
click at [258, 187] on span "Which of the following can be inferred from the passage about the future of bee…" at bounding box center [279, 178] width 558 height 18
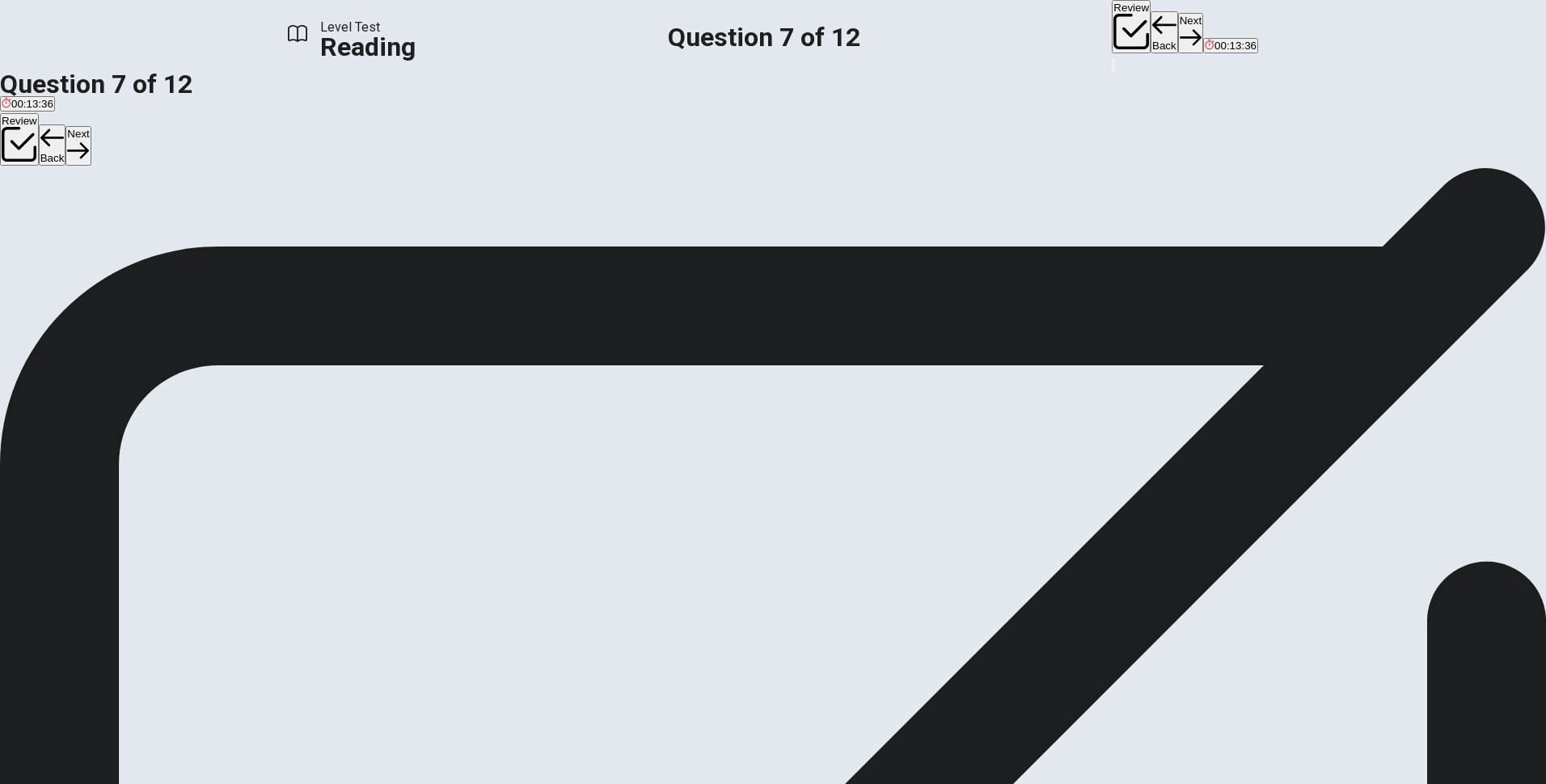
scroll to position [0, 0]
drag, startPoint x: 1112, startPoint y: 454, endPoint x: 1208, endPoint y: 443, distance: 96.6
click at [1203, 509] on span "Many scientists and farmers are working together to find ways to protect honey …" at bounding box center [770, 535] width 1541 height 54
click at [1208, 509] on span "Many scientists and farmers are working together to find ways to protect honey …" at bounding box center [770, 535] width 1541 height 54
drag, startPoint x: 803, startPoint y: 475, endPoint x: 975, endPoint y: 481, distance: 172.1
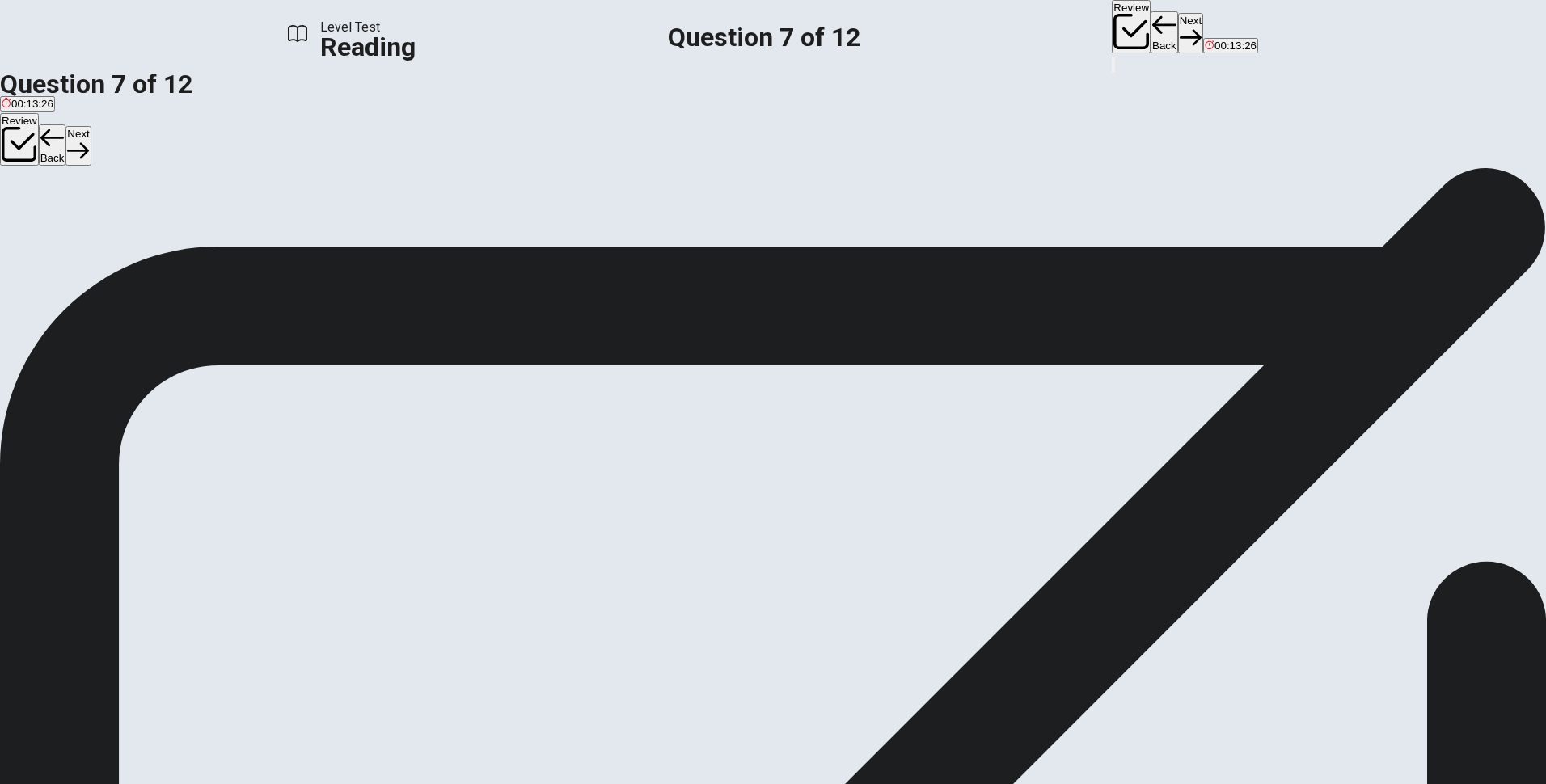
click at [952, 487] on div "1 Honey bees are crucial for many agricultural systems around the world. They a…" at bounding box center [773, 439] width 1546 height 369
click at [975, 481] on div "1 Honey bees are crucial for many agricultural systems around the world. They a…" at bounding box center [773, 439] width 1546 height 369
drag, startPoint x: 915, startPoint y: 332, endPoint x: 946, endPoint y: 334, distance: 31.1
click at [944, 509] on span "Many scientists and farmers are working together to find ways to protect honey …" at bounding box center [770, 535] width 1541 height 54
click at [946, 509] on span "Many scientists and farmers are working together to find ways to protect honey …" at bounding box center [770, 535] width 1541 height 54
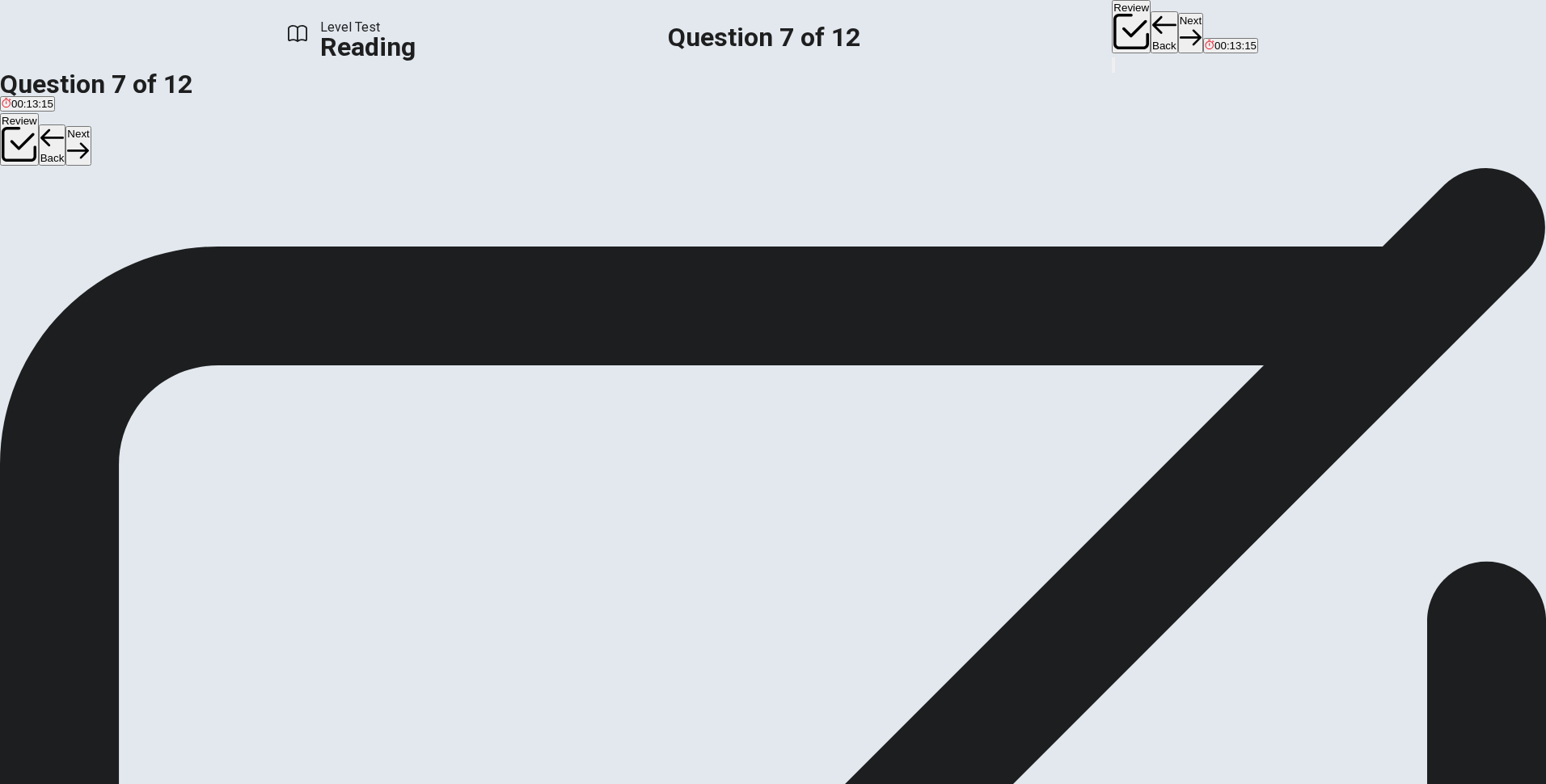
click at [1151, 31] on button "Back" at bounding box center [1164, 32] width 27 height 42
click at [1178, 32] on button "Next" at bounding box center [1191, 33] width 25 height 40
click at [1151, 42] on button "Back" at bounding box center [1164, 32] width 27 height 42
click at [1178, 22] on button "Next" at bounding box center [1191, 33] width 25 height 40
click at [1151, 16] on button "Back" at bounding box center [1164, 32] width 27 height 42
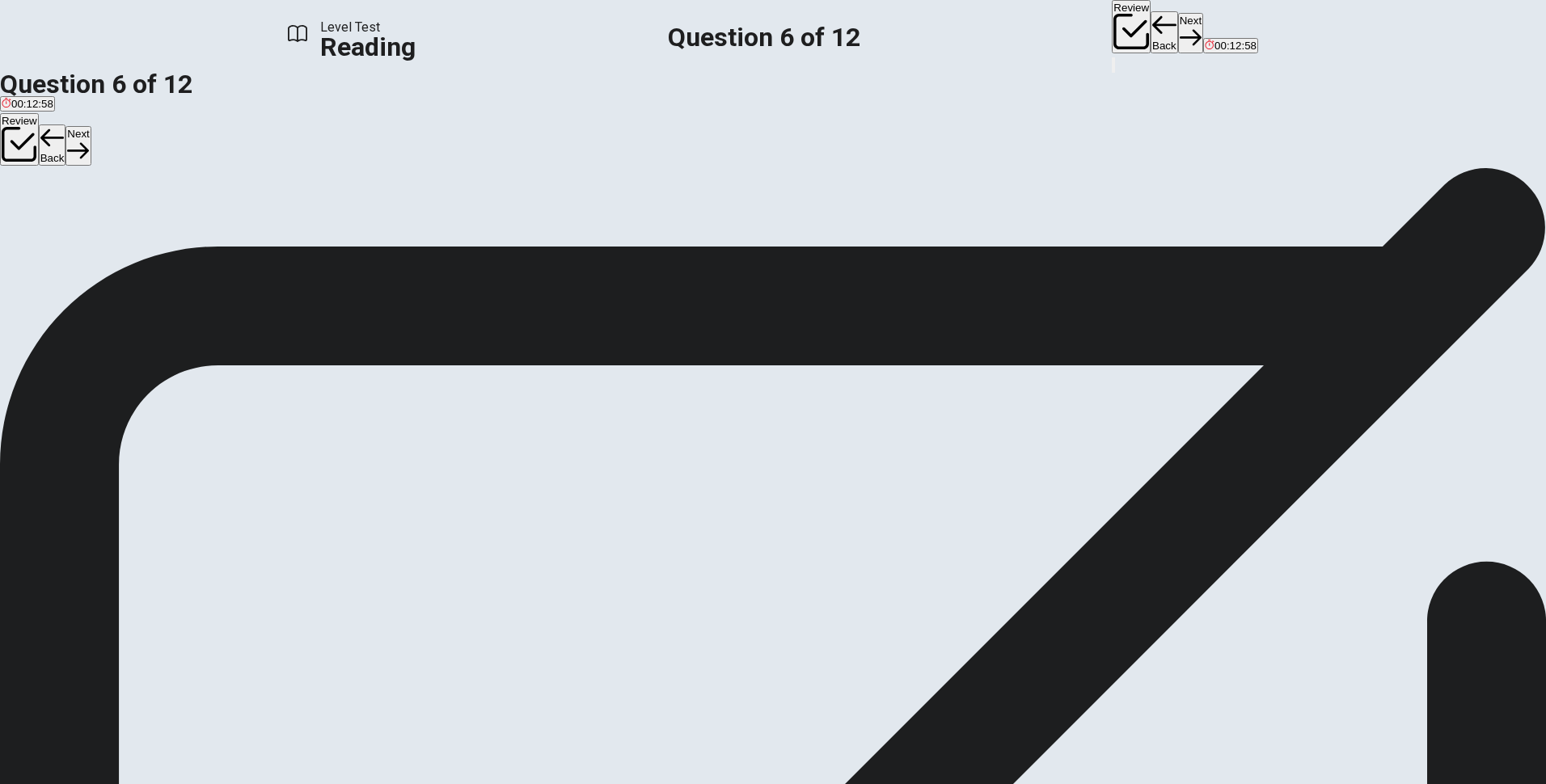
click at [1178, 30] on button "Next" at bounding box center [1191, 33] width 25 height 40
drag, startPoint x: 327, startPoint y: 191, endPoint x: 388, endPoint y: 182, distance: 61.7
click at [387, 188] on span "Which of the following can be inferred from the passage about the future of bee…" at bounding box center [232, 196] width 465 height 15
click at [388, 188] on span "Which of the following can be inferred from the passage about the future of bee…" at bounding box center [232, 196] width 465 height 15
click at [456, 232] on span "Bees are not important for agriculture." at bounding box center [365, 226] width 181 height 12
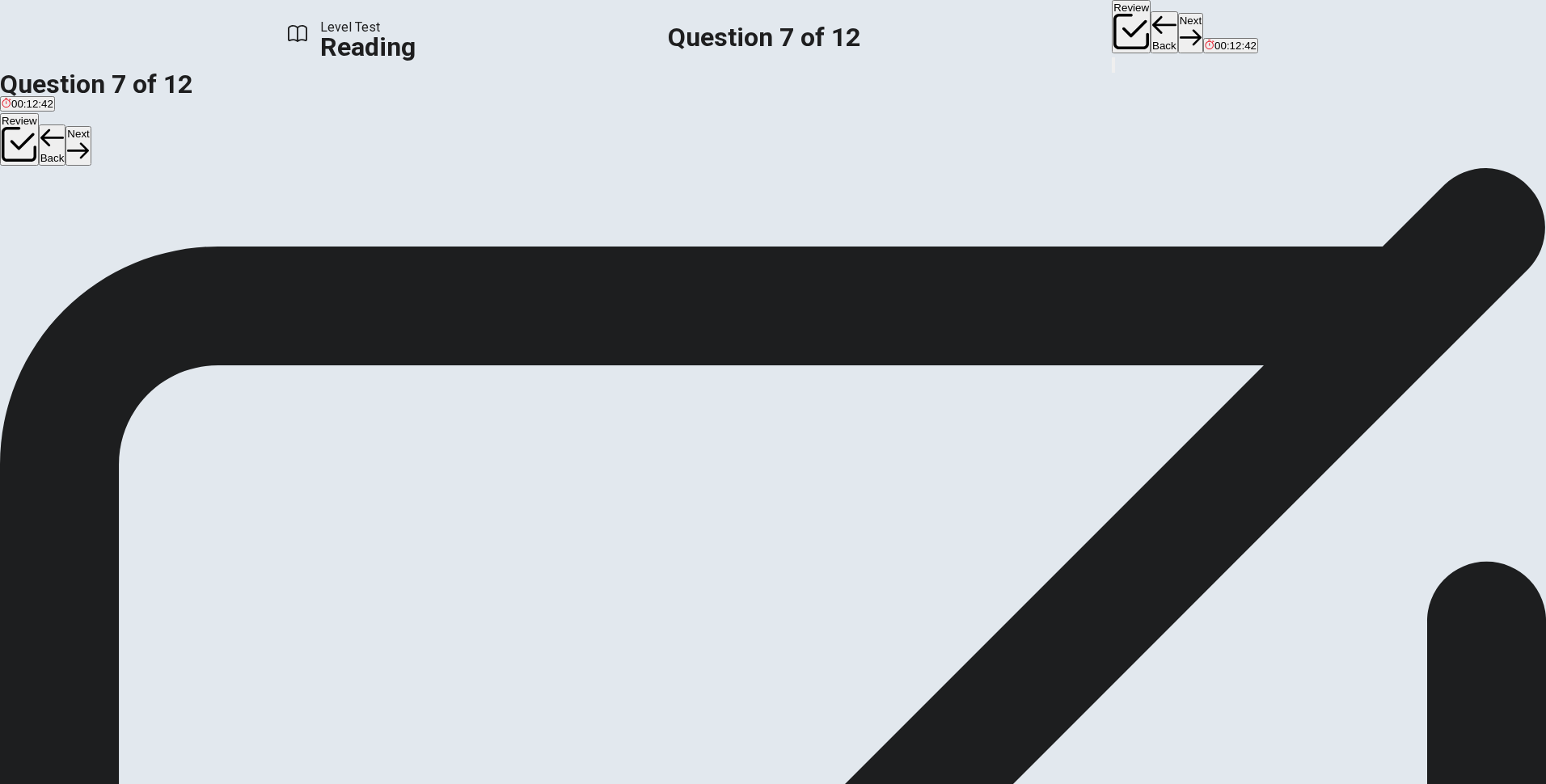
click at [1178, 19] on button "Next" at bounding box center [1191, 33] width 25 height 40
click at [204, 262] on span "Where would the sentence best fit?" at bounding box center [102, 254] width 204 height 15
click at [443, 241] on span "Without these important insects, many of the foods we enjoy would become scarce." at bounding box center [236, 235] width 473 height 15
click at [426, 206] on div at bounding box center [236, 206] width 473 height 0
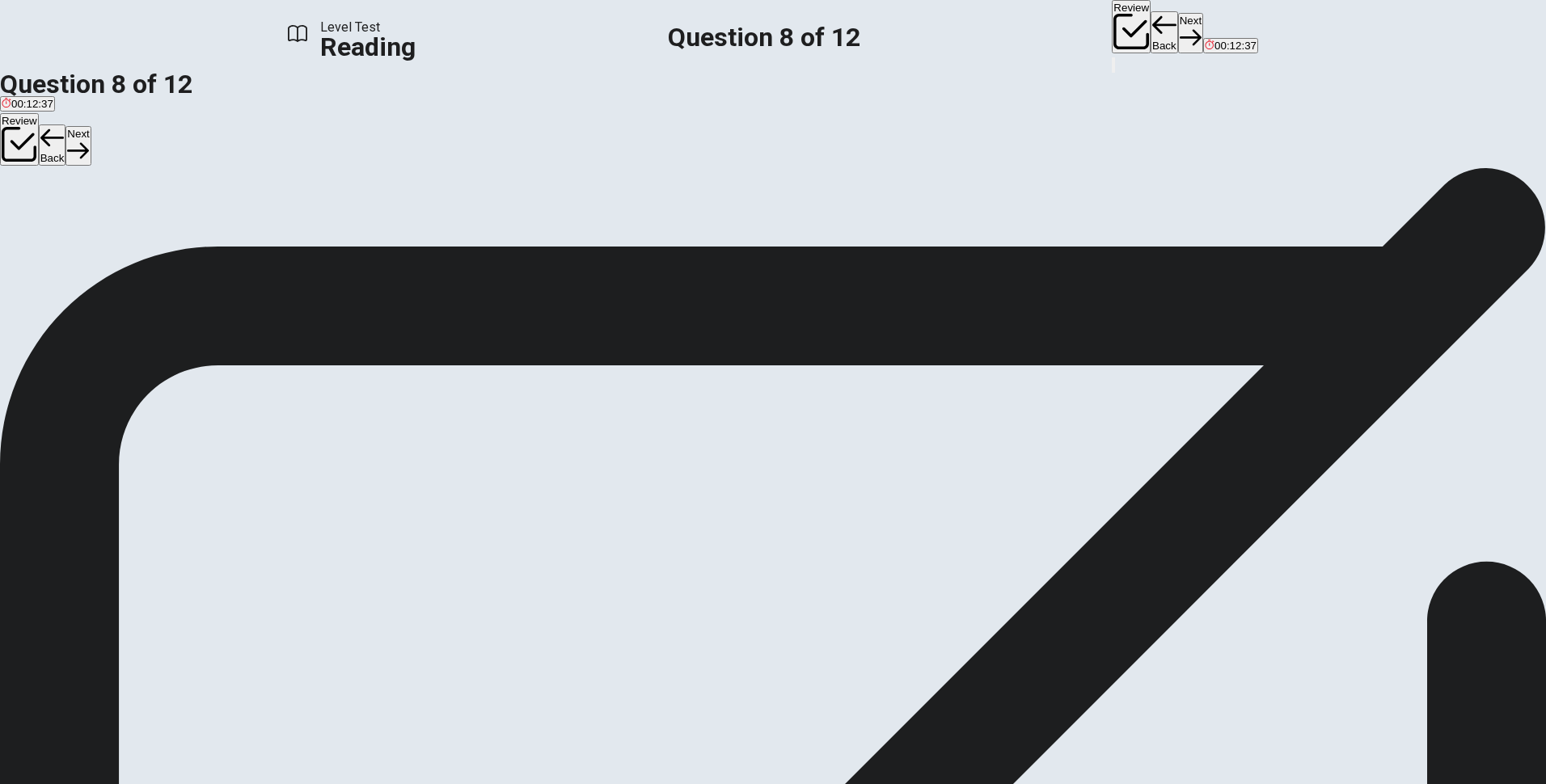
drag, startPoint x: 462, startPoint y: 240, endPoint x: 464, endPoint y: 258, distance: 18.1
click at [462, 241] on span "Without these important insects, many of the foods we enjoy would become scarce." at bounding box center [236, 235] width 473 height 15
click at [464, 242] on span "Without these important insects, many of the foods we enjoy would become scarce." at bounding box center [236, 235] width 473 height 15
drag, startPoint x: 462, startPoint y: 263, endPoint x: 531, endPoint y: 256, distance: 69.4
click at [462, 242] on span "Without these important insects, many of the foods we enjoy would become scarce." at bounding box center [236, 235] width 473 height 15
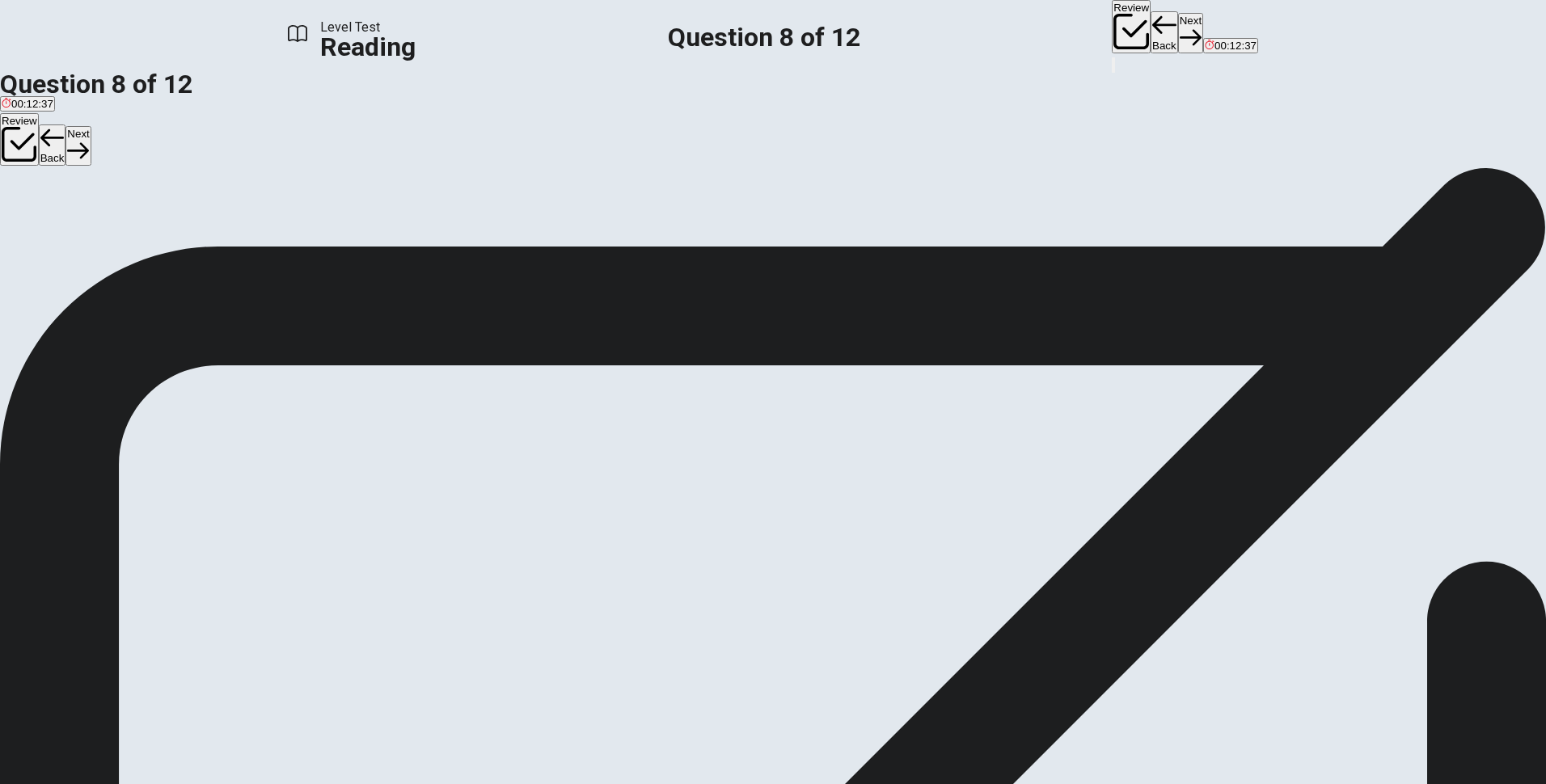
click at [473, 242] on span "Without these important insects, many of the foods we enjoy would become scarce." at bounding box center [236, 235] width 473 height 15
click at [434, 206] on div at bounding box center [236, 206] width 473 height 0
click at [424, 188] on span "Look at the four that indicate where the following sentence could be added to t…" at bounding box center [211, 206] width 424 height 35
click at [661, 345] on input at bounding box center [591, 352] width 140 height 15
click at [1205, 325] on input at bounding box center [1173, 332] width 140 height 15
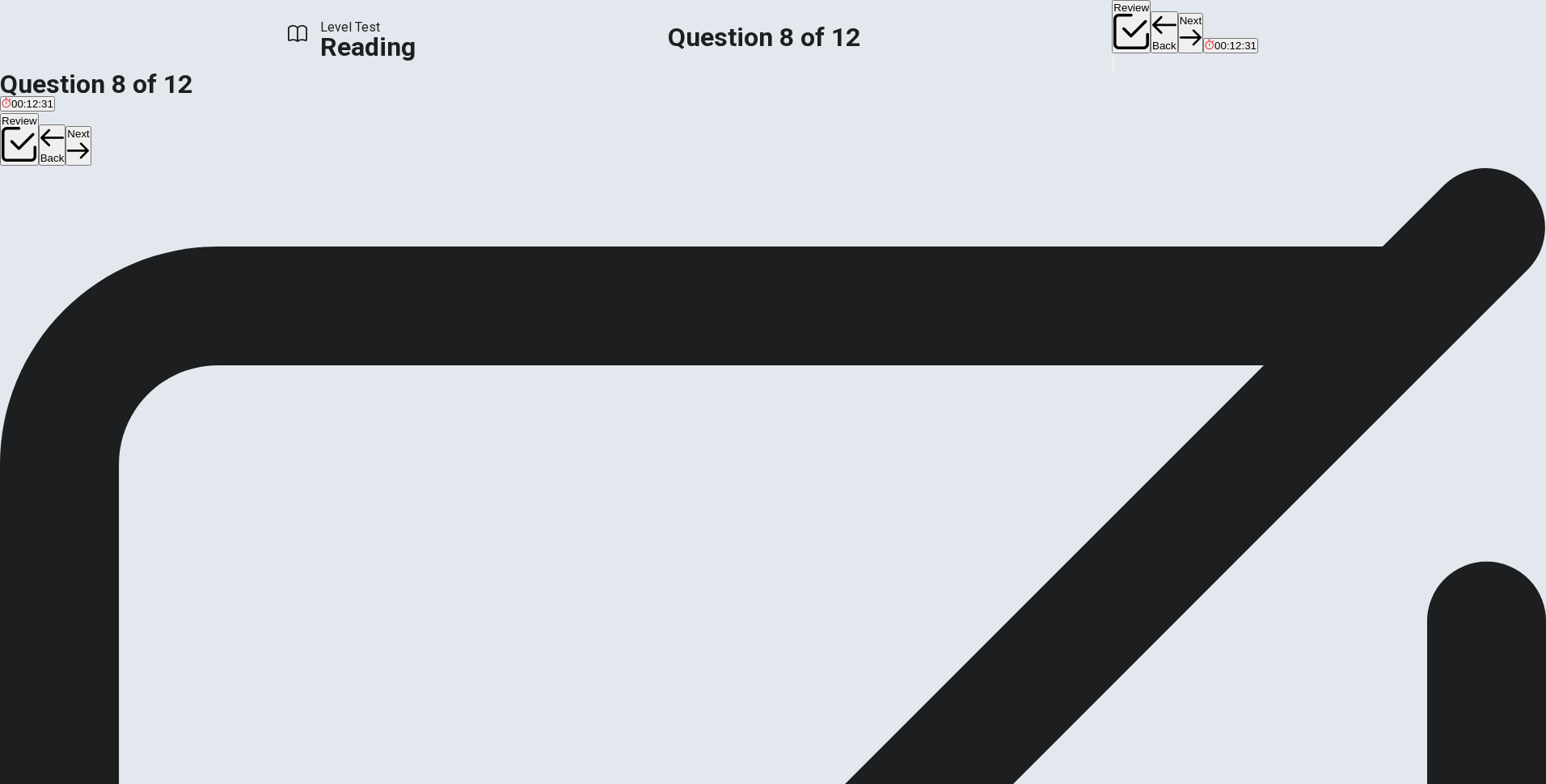
click at [1198, 325] on input at bounding box center [1173, 332] width 140 height 15
click at [1196, 323] on div "A Honey bees are crucial for many agricultural systems around the world. B They…" at bounding box center [773, 342] width 1546 height 39
click at [1199, 325] on input at bounding box center [1173, 332] width 140 height 15
click at [695, 325] on input at bounding box center [625, 332] width 140 height 15
click at [1180, 27] on icon "button" at bounding box center [1191, 37] width 22 height 22
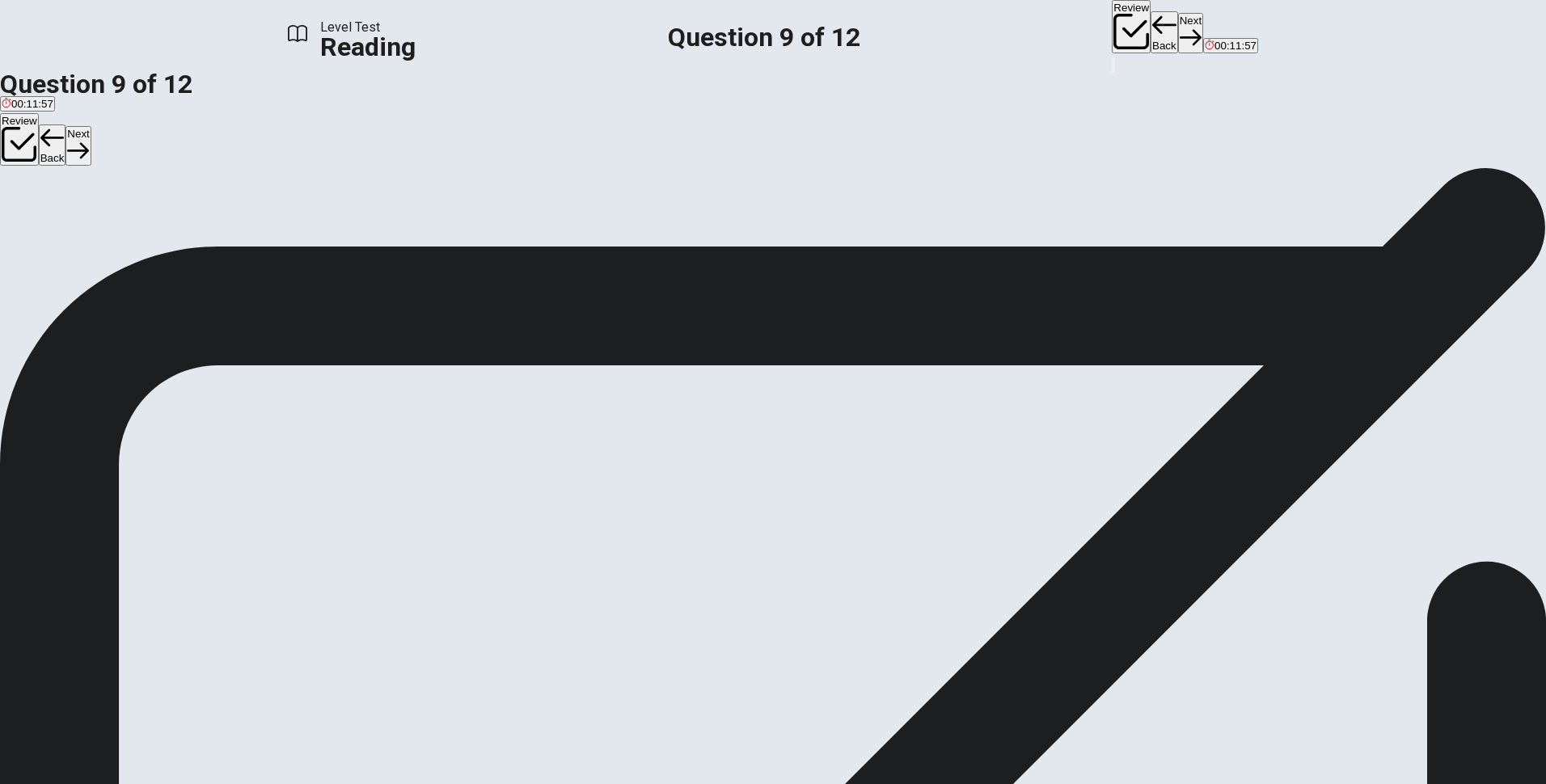
click at [526, 232] on span "The process by which drones are removed from the colony." at bounding box center [611, 226] width 282 height 12
drag, startPoint x: 1042, startPoint y: 24, endPoint x: 1027, endPoint y: 49, distance: 29.2
click at [1178, 23] on button "Next" at bounding box center [1191, 33] width 25 height 40
drag, startPoint x: 936, startPoint y: 593, endPoint x: 1024, endPoint y: 592, distance: 88.0
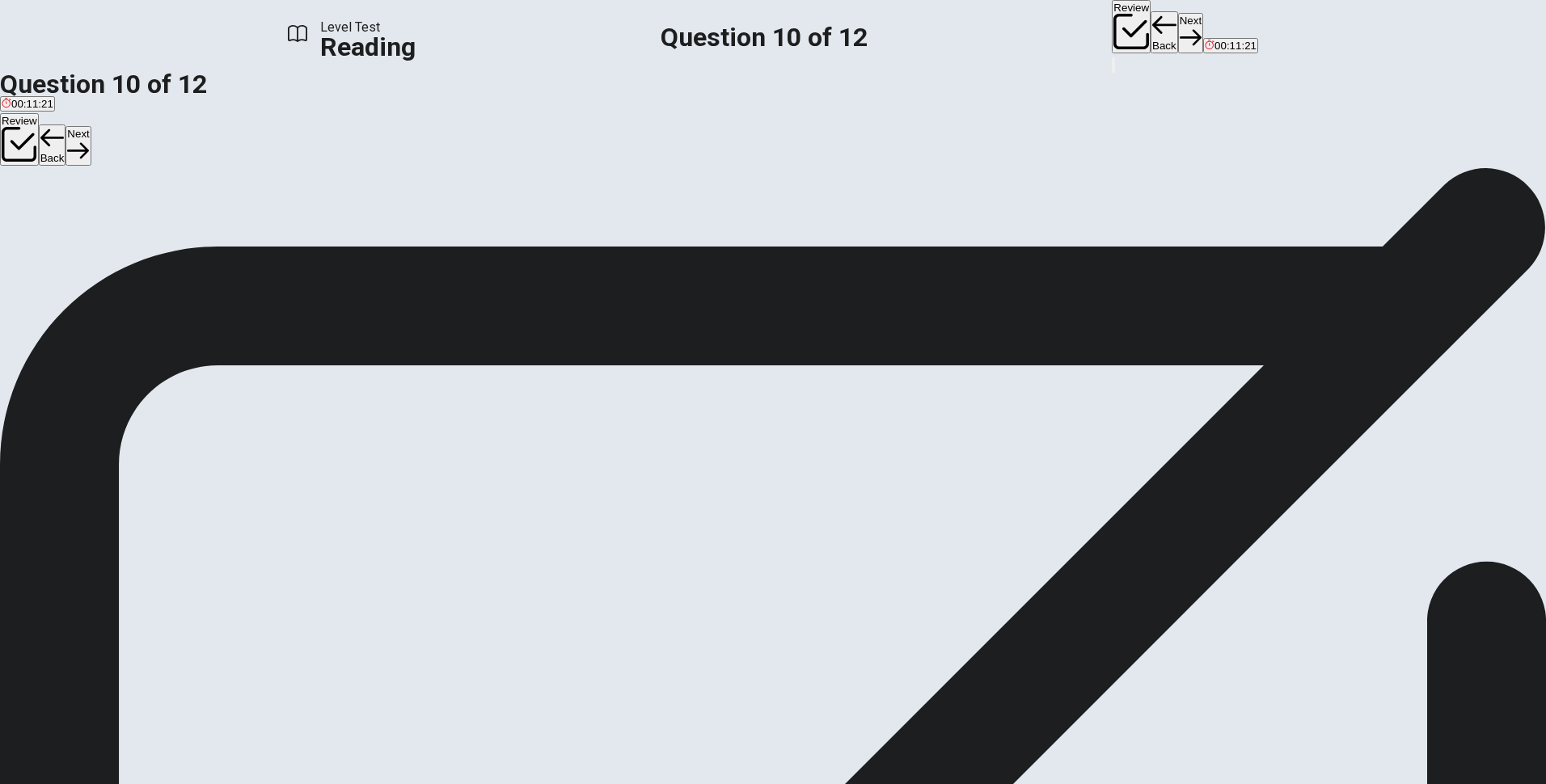
click at [1002, 593] on span "It is clear that the future of agriculture depends in part on the survival of h…" at bounding box center [755, 603] width 1510 height 35
click at [569, 232] on span "Wild bees do not face the same threats as honey bees." at bounding box center [700, 226] width 263 height 12
click at [1180, 28] on icon "button" at bounding box center [1191, 37] width 22 height 22
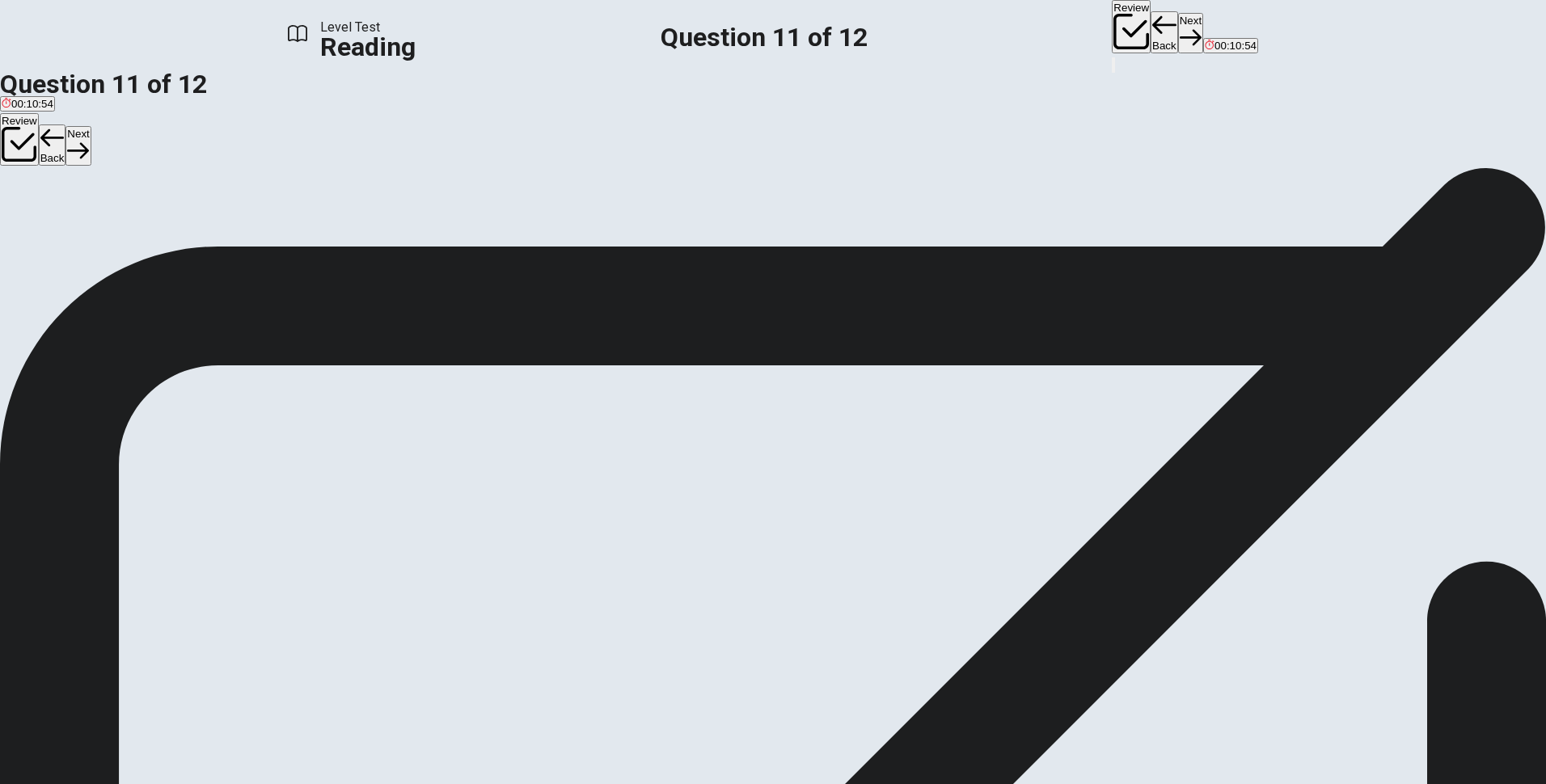
click at [49, 206] on button "View Text" at bounding box center [24, 238] width 49 height 64
click at [72, 206] on button "View Question" at bounding box center [36, 250] width 72 height 87
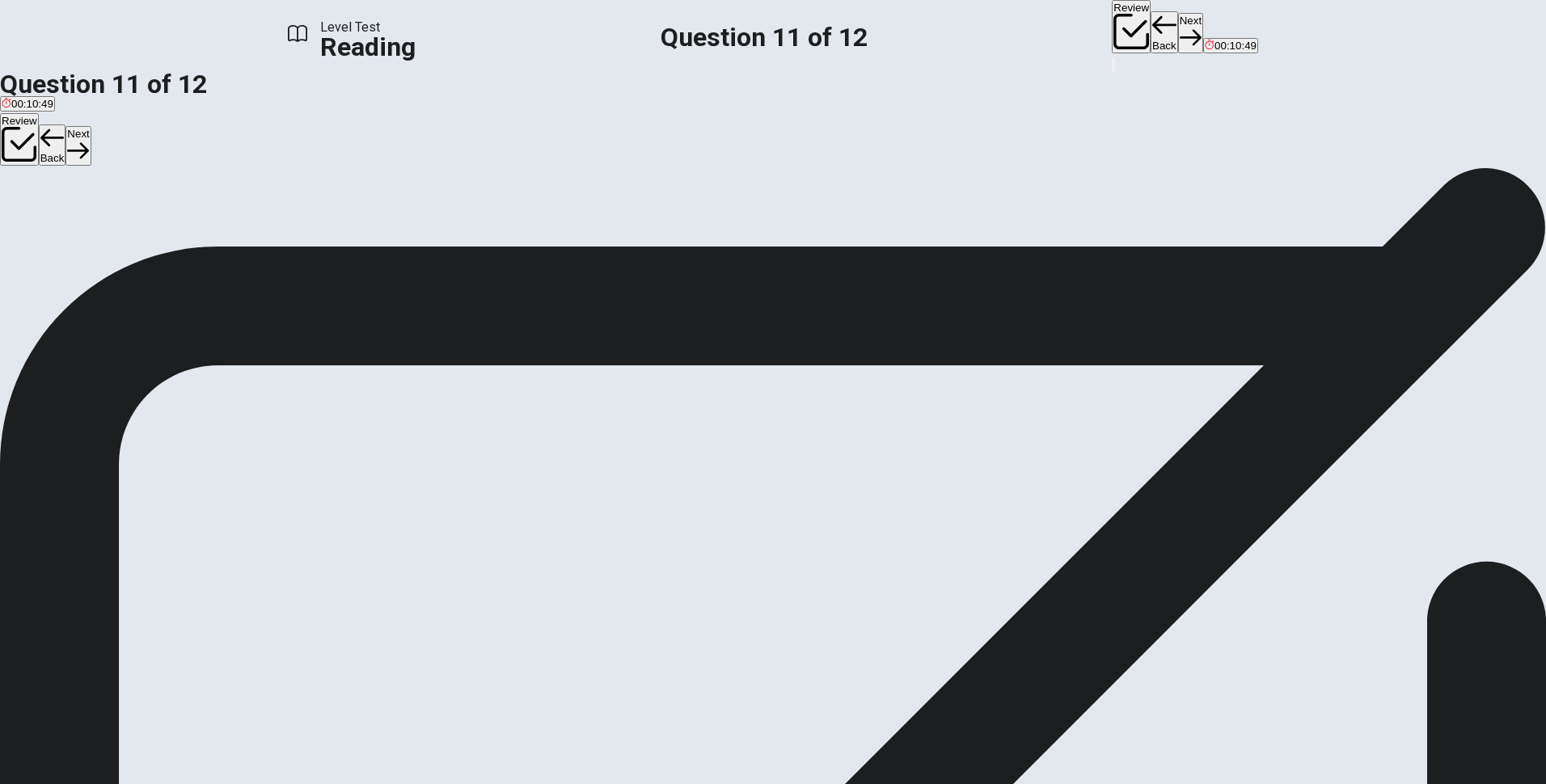
scroll to position [242, 0]
drag, startPoint x: 334, startPoint y: 572, endPoint x: 370, endPoint y: 585, distance: 38.3
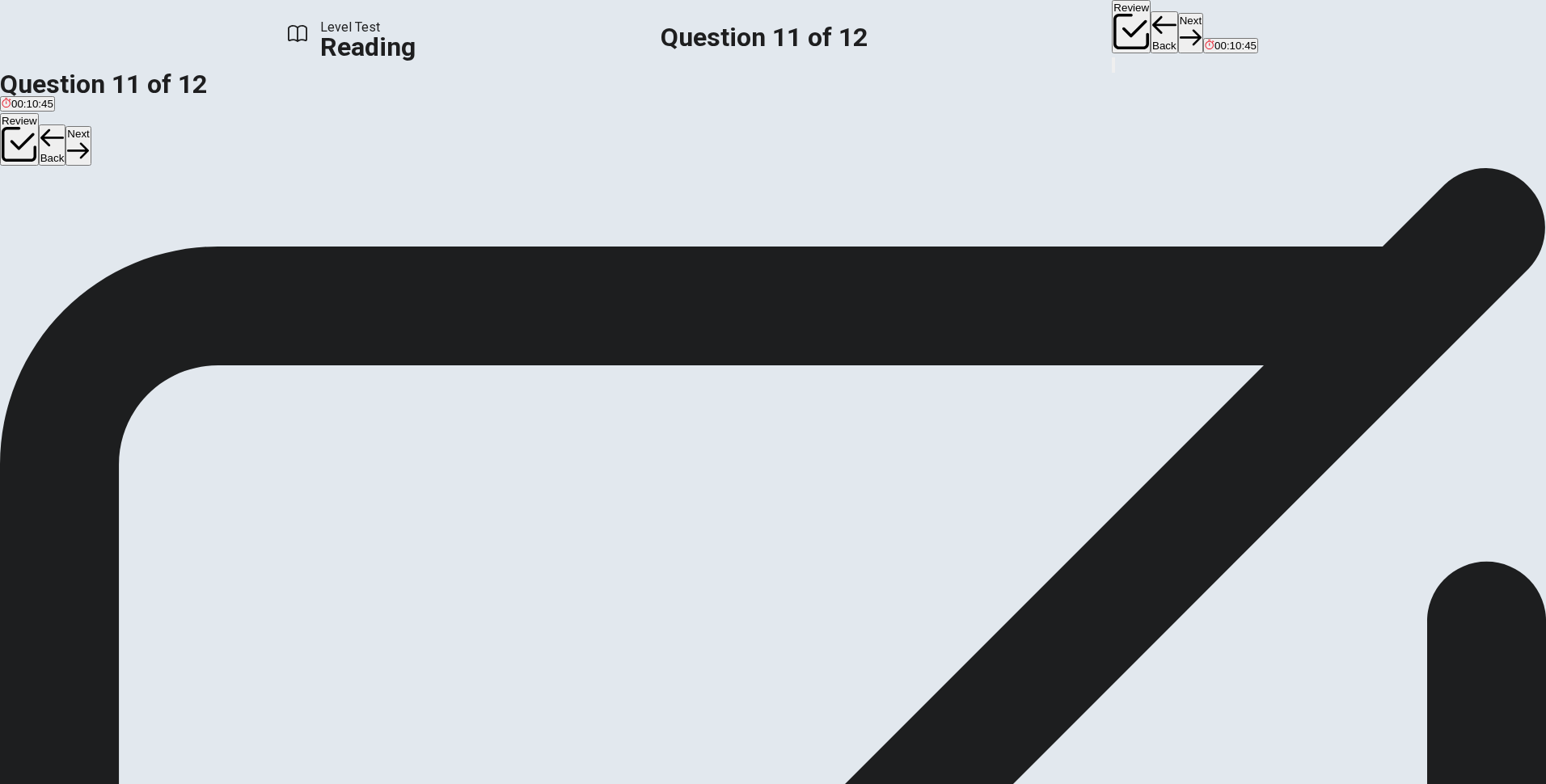
drag, startPoint x: 471, startPoint y: 282, endPoint x: 743, endPoint y: 278, distance: 272.0
click at [737, 310] on p "Drag your answers choices to the spaces where they belong. To remove an answer …" at bounding box center [773, 320] width 1546 height 19
click at [756, 310] on p "Drag your answers choices to the spaces where they belong. To remove an answer …" at bounding box center [773, 320] width 1546 height 19
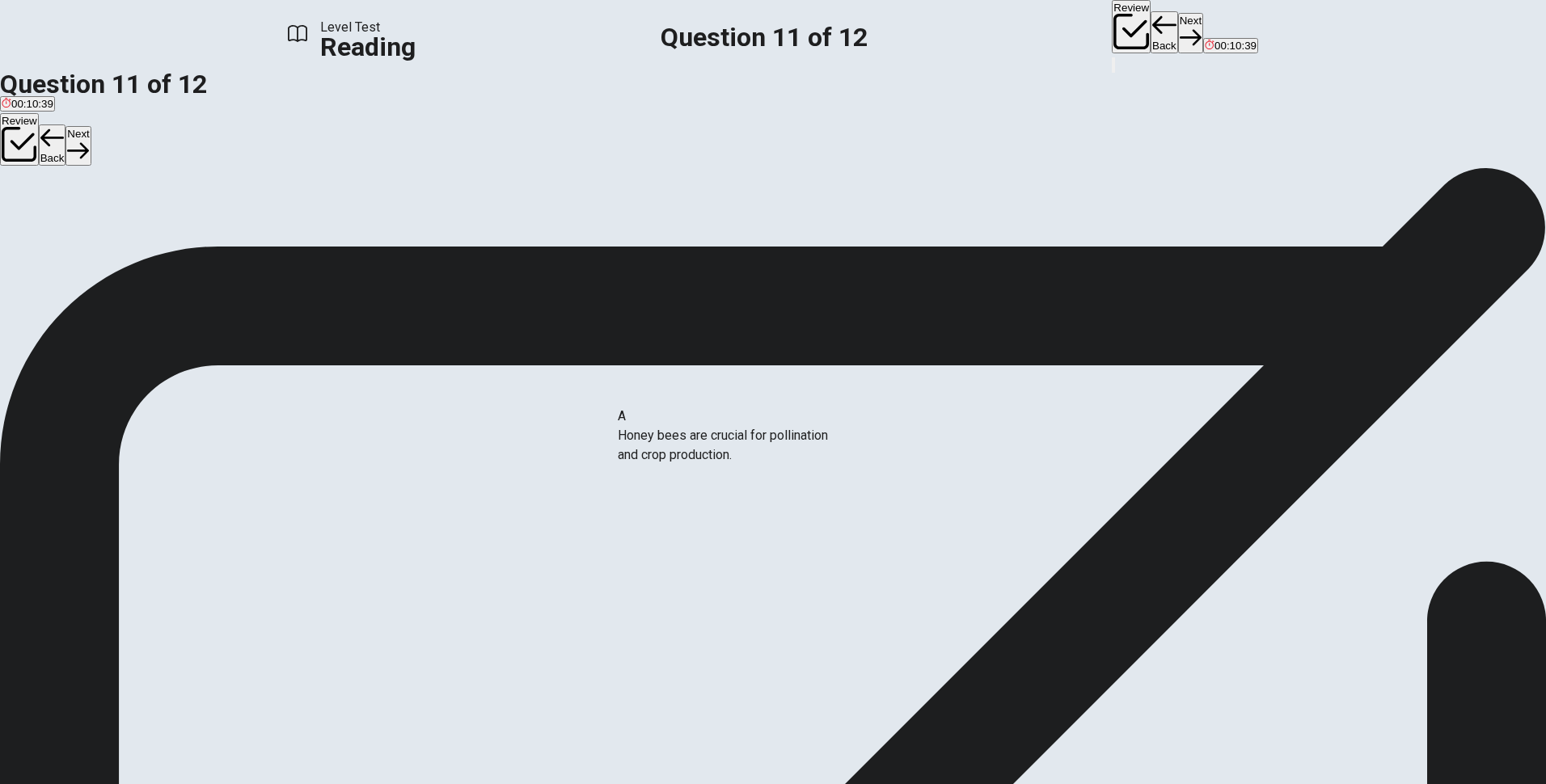
drag, startPoint x: 473, startPoint y: 385, endPoint x: 775, endPoint y: 430, distance: 305.3
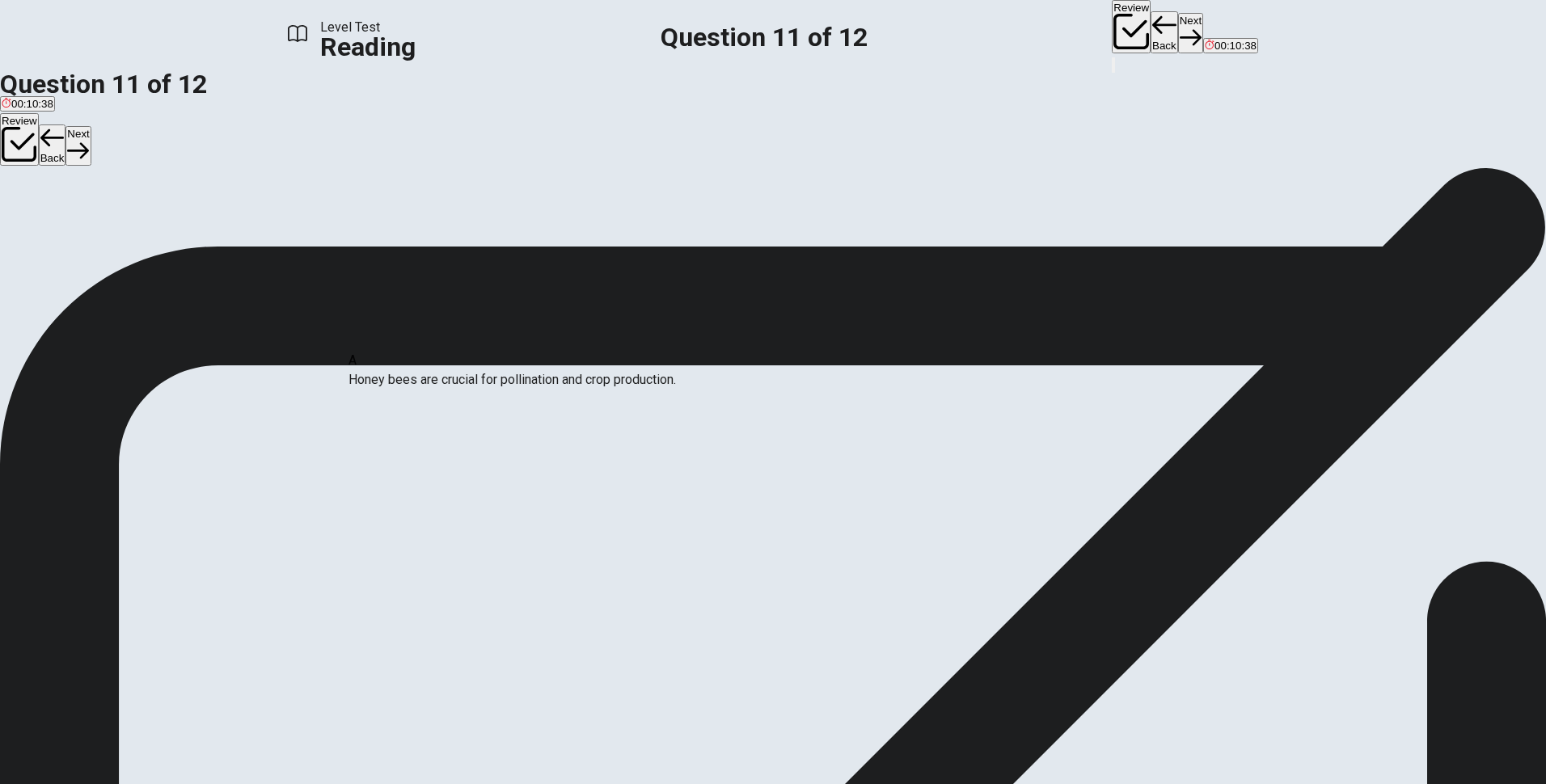
drag, startPoint x: 713, startPoint y: 425, endPoint x: 416, endPoint y: 381, distance: 300.2
drag, startPoint x: 516, startPoint y: 414, endPoint x: 781, endPoint y: 448, distance: 267.2
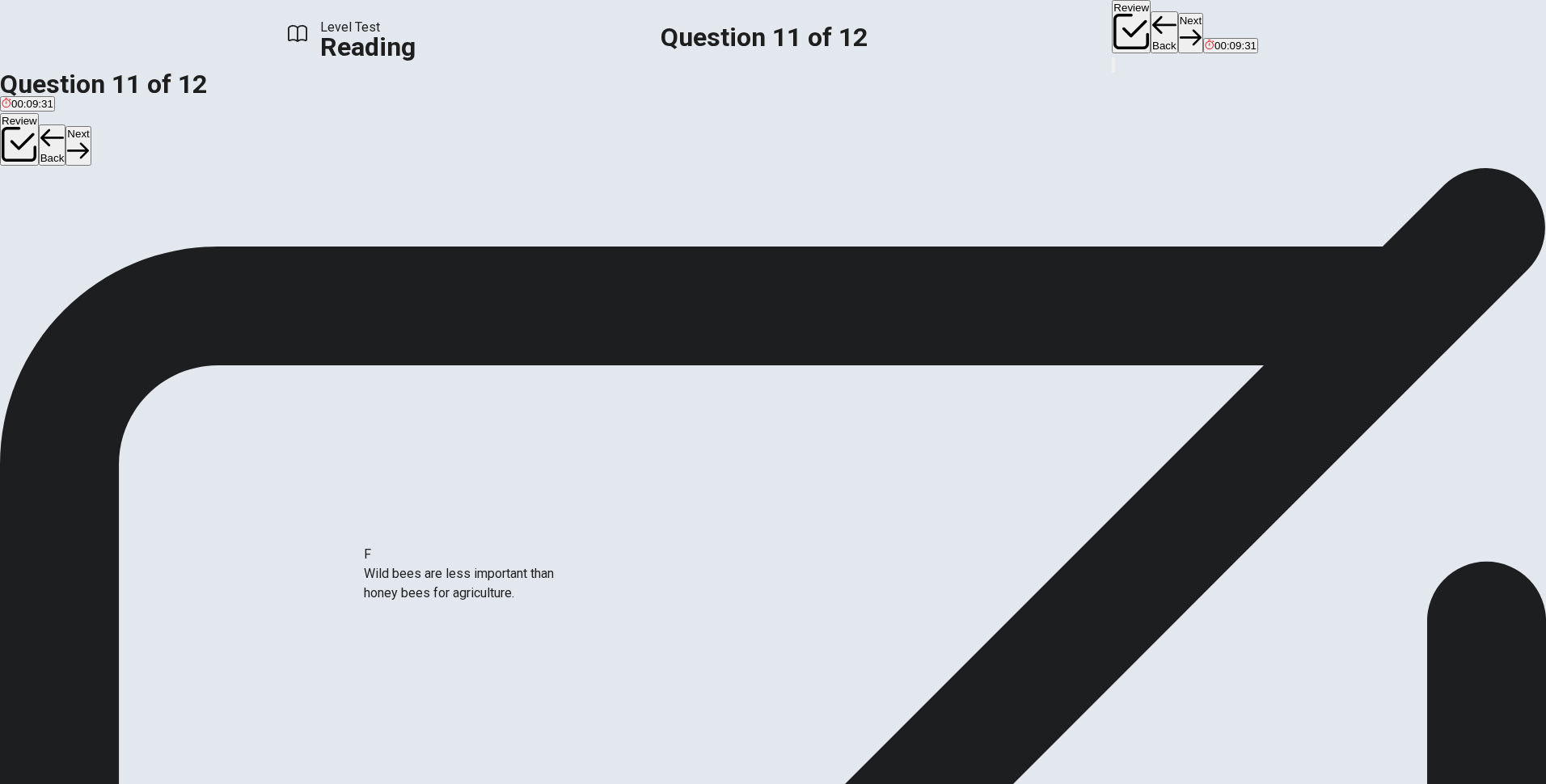
drag, startPoint x: 461, startPoint y: 585, endPoint x: 776, endPoint y: 476, distance: 333.3
drag, startPoint x: 628, startPoint y: 560, endPoint x: 778, endPoint y: 515, distance: 156.6
click at [1178, 25] on button "Next" at bounding box center [1191, 33] width 25 height 40
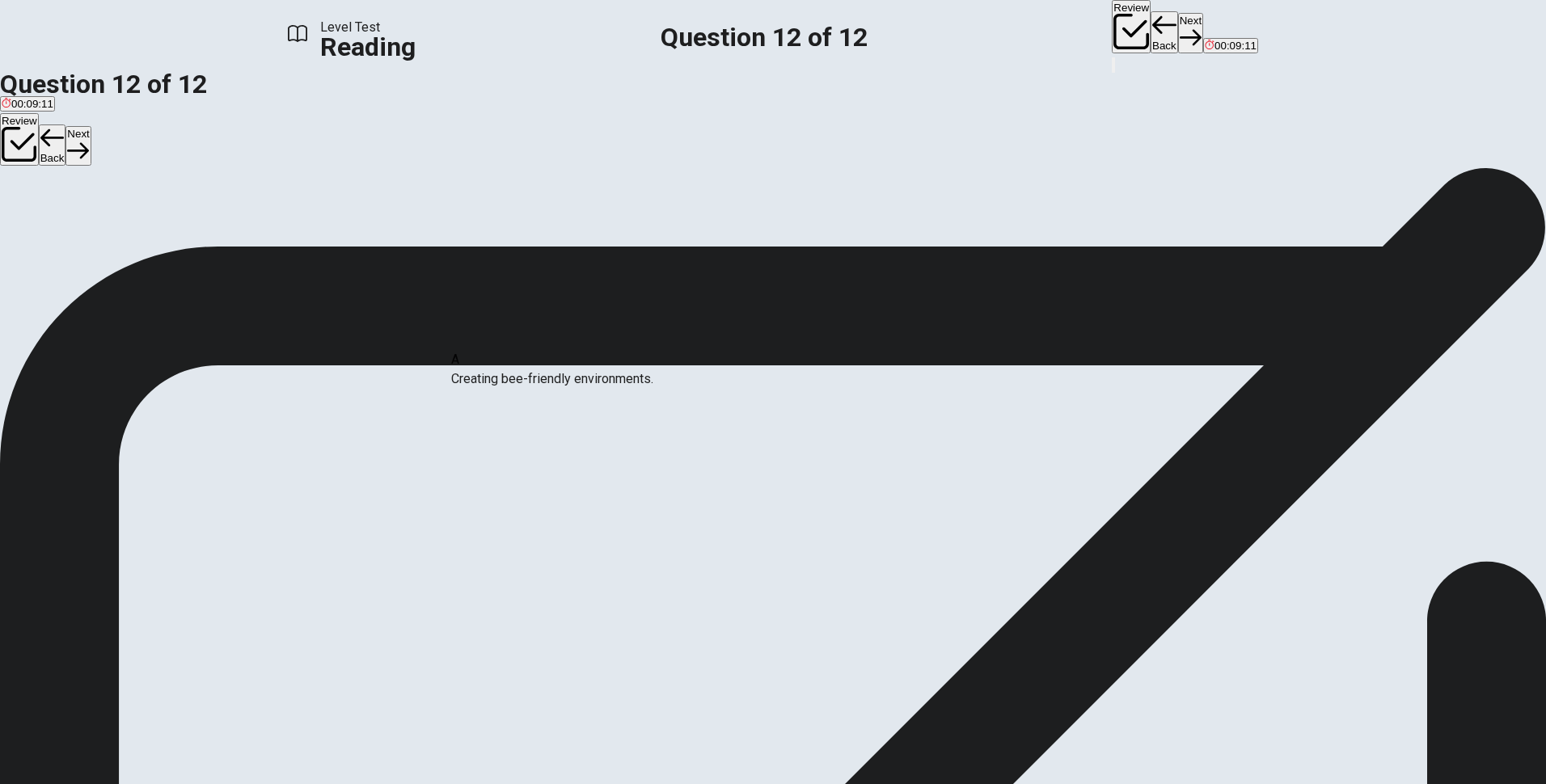
drag, startPoint x: 421, startPoint y: 371, endPoint x: 566, endPoint y: 438, distance: 159.7
drag, startPoint x: 445, startPoint y: 359, endPoint x: 1029, endPoint y: 385, distance: 584.6
drag, startPoint x: 448, startPoint y: 378, endPoint x: 1015, endPoint y: 462, distance: 573.2
drag, startPoint x: 656, startPoint y: 533, endPoint x: 520, endPoint y: 480, distance: 146.0
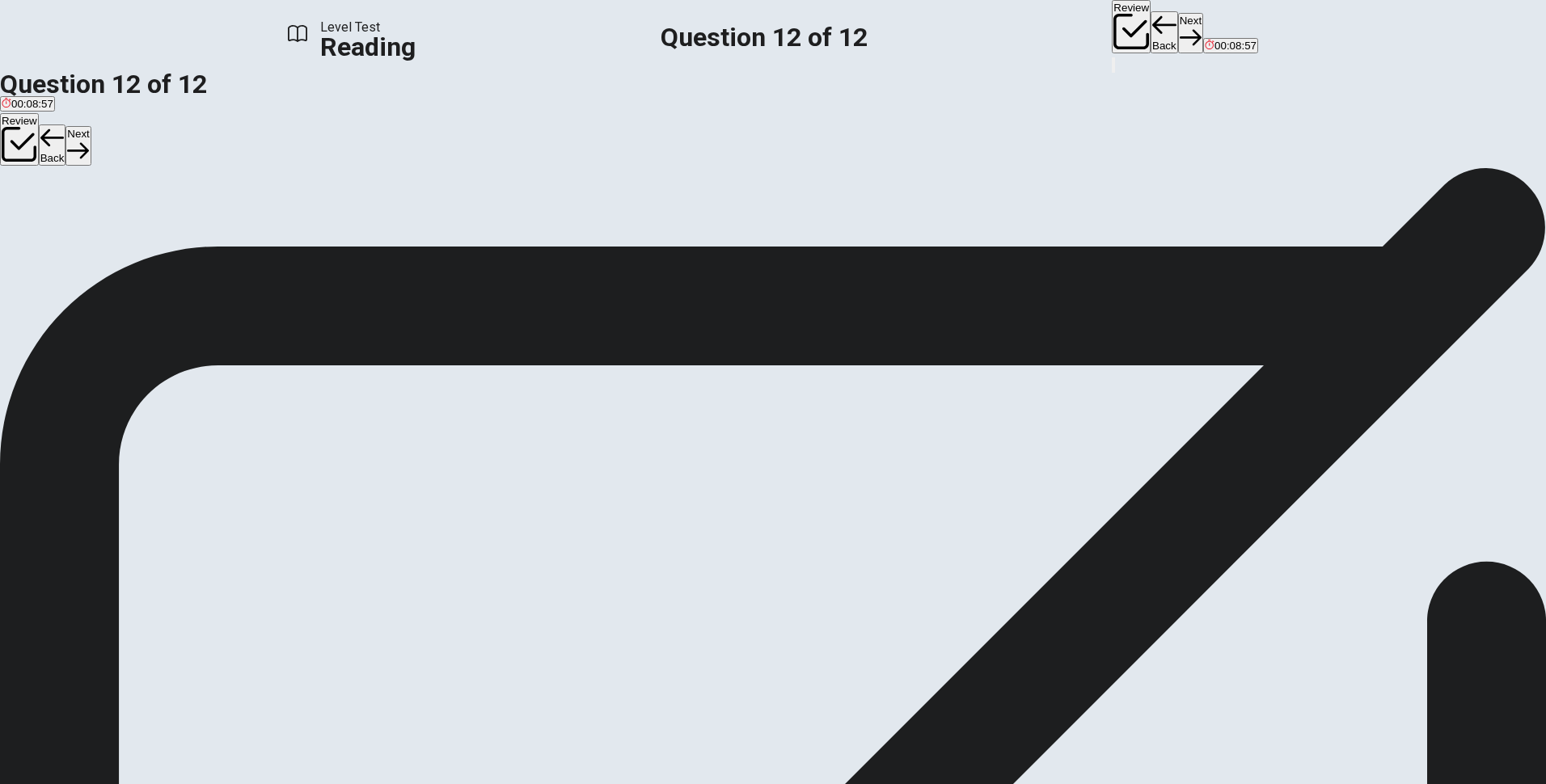
scroll to position [0, 0]
drag, startPoint x: 650, startPoint y: 535, endPoint x: 1087, endPoint y: 507, distance: 437.9
drag, startPoint x: 1017, startPoint y: 444, endPoint x: 377, endPoint y: 469, distance: 640.5
drag, startPoint x: 408, startPoint y: 560, endPoint x: 1061, endPoint y: 466, distance: 659.7
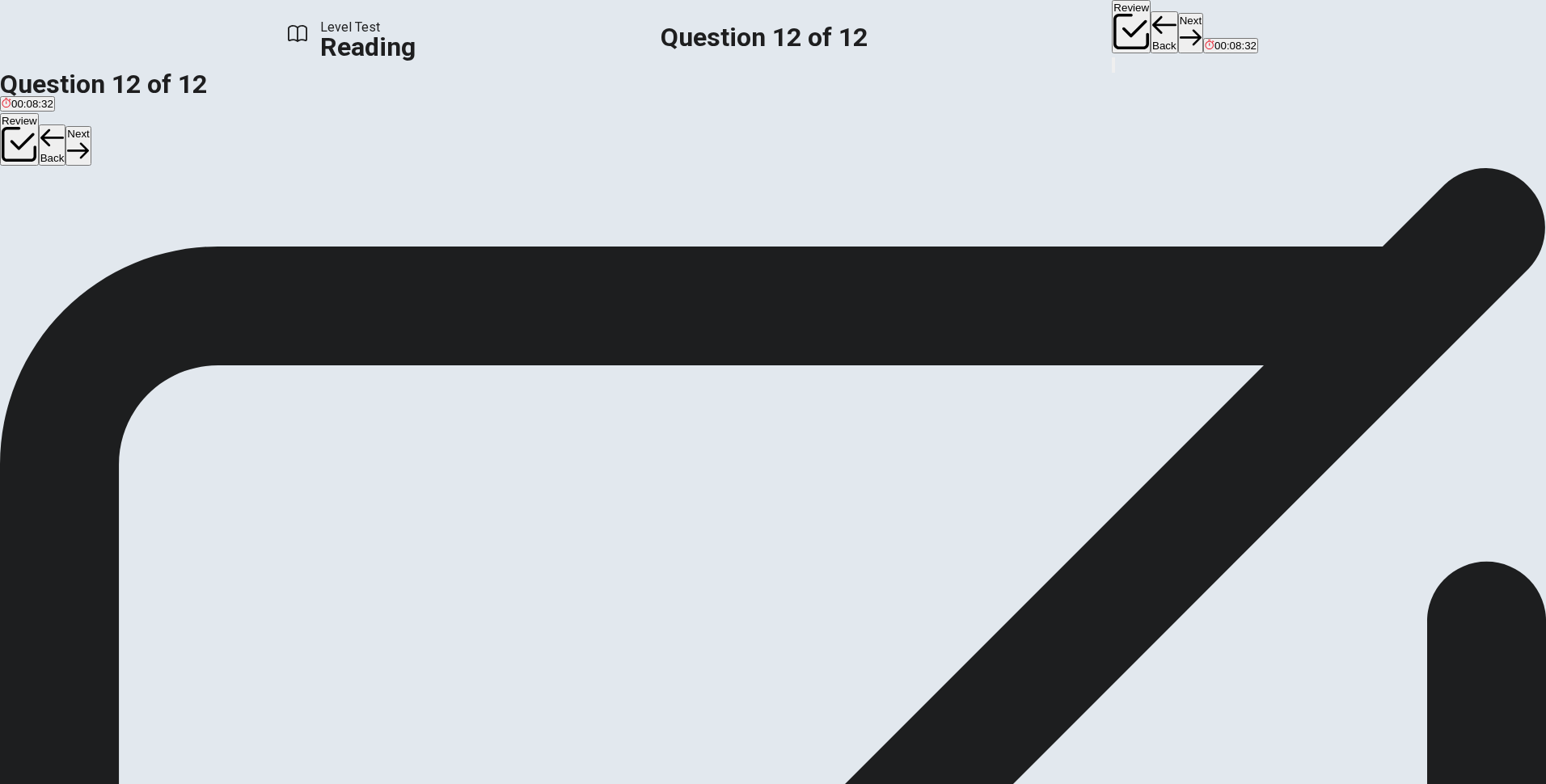
scroll to position [0, 0]
drag, startPoint x: 410, startPoint y: 370, endPoint x: 750, endPoint y: 523, distance: 372.8
drag, startPoint x: 412, startPoint y: 433, endPoint x: 1078, endPoint y: 509, distance: 670.3
drag, startPoint x: 406, startPoint y: 360, endPoint x: 708, endPoint y: 553, distance: 358.4
drag, startPoint x: 666, startPoint y: 519, endPoint x: 443, endPoint y: 450, distance: 233.4
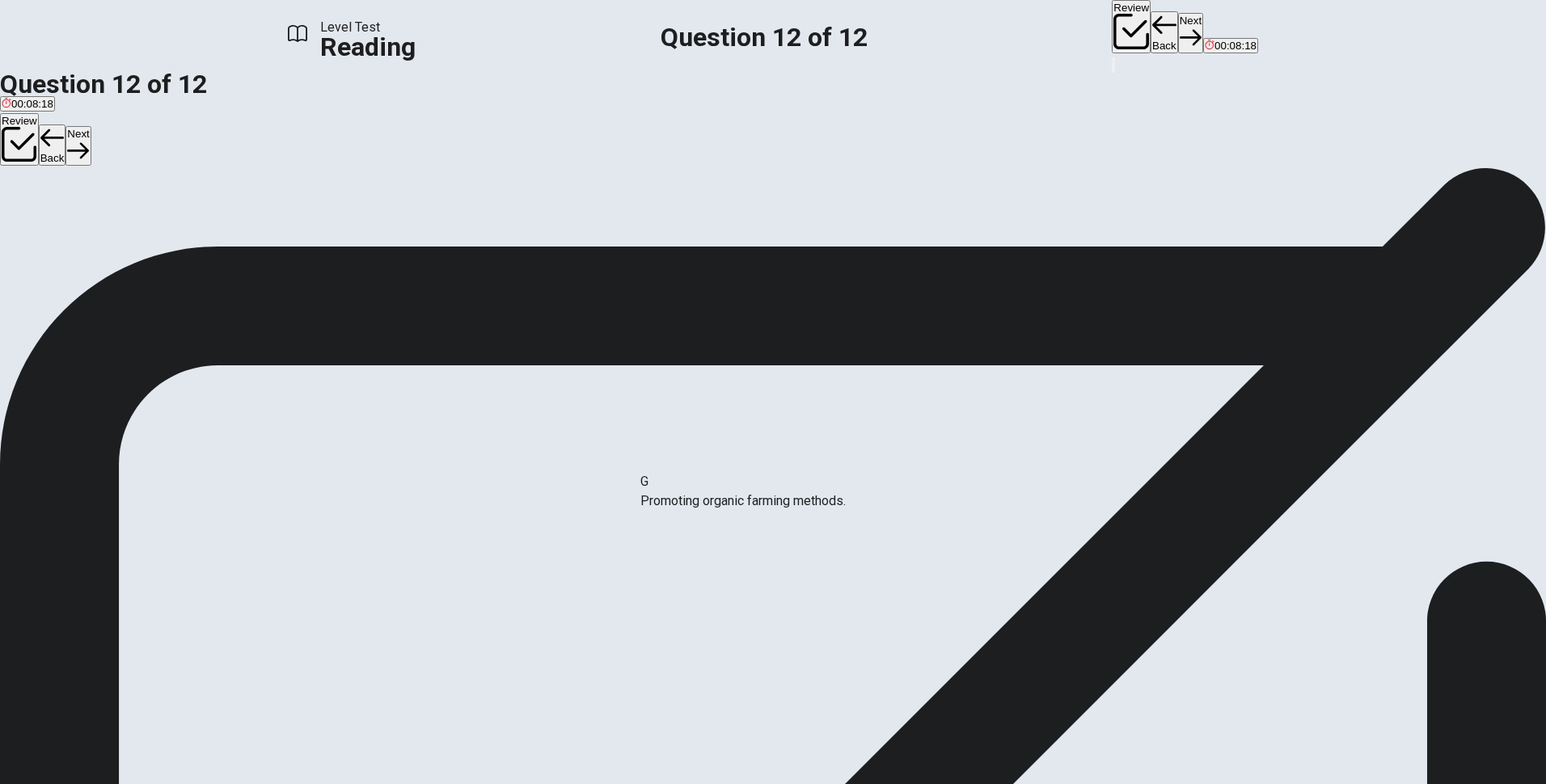
drag, startPoint x: 430, startPoint y: 524, endPoint x: 760, endPoint y: 504, distance: 330.6
drag, startPoint x: 1176, startPoint y: 124, endPoint x: 1176, endPoint y: 134, distance: 10.0
click at [58, 211] on span "View text" at bounding box center [36, 216] width 43 height 12
click at [82, 211] on span "View question" at bounding box center [47, 216] width 67 height 12
click at [1178, 23] on button "Next" at bounding box center [1191, 33] width 25 height 40
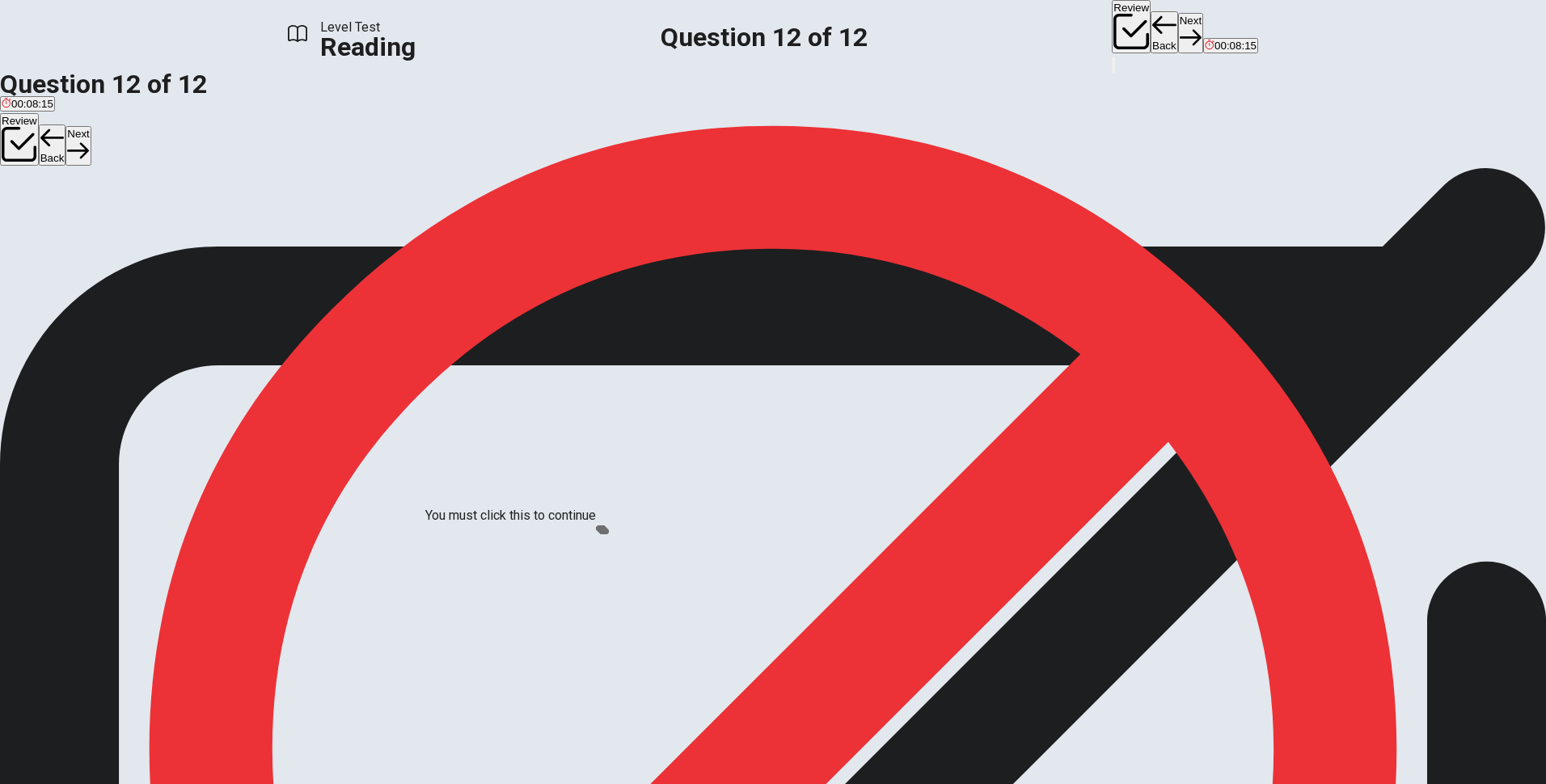
drag, startPoint x: 838, startPoint y: 632, endPoint x: 851, endPoint y: 646, distance: 19.1
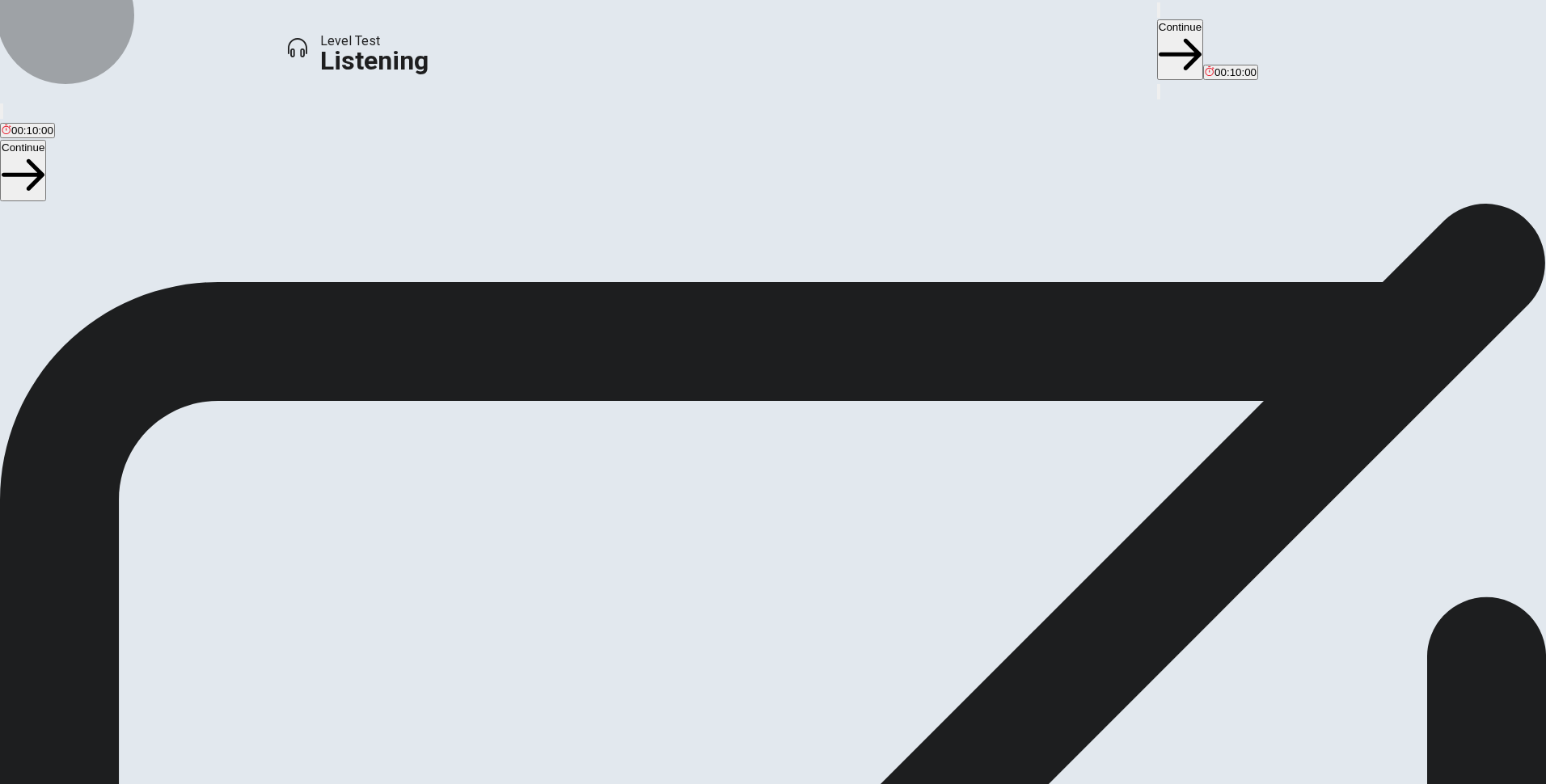
click at [1157, 27] on button "Continue" at bounding box center [1180, 49] width 46 height 61
drag, startPoint x: 990, startPoint y: 365, endPoint x: 837, endPoint y: 636, distance: 311.2
click at [136, 747] on button "button" at bounding box center [87, 795] width 97 height 97
click at [1157, 19] on button "Continue" at bounding box center [1180, 49] width 46 height 61
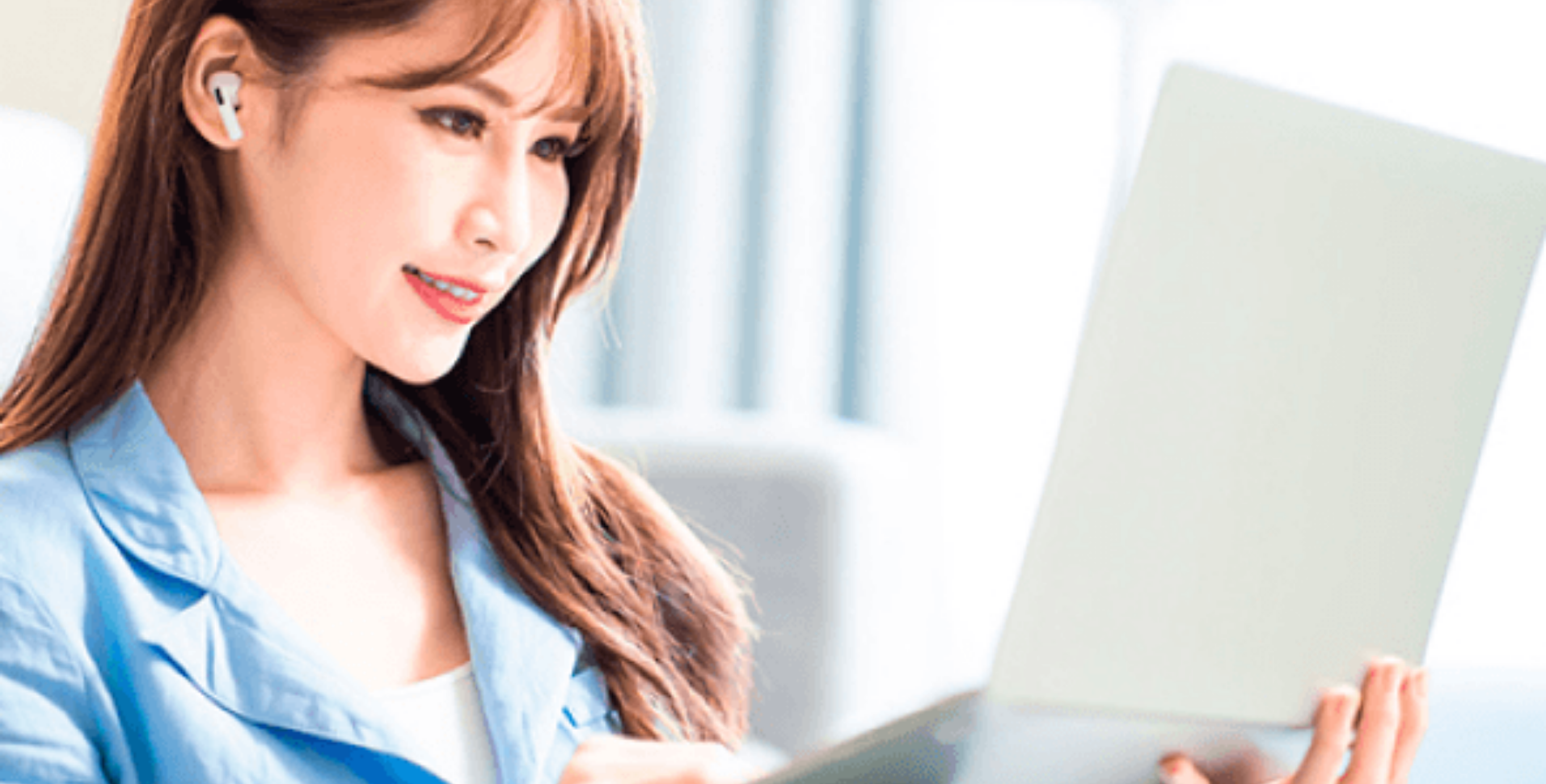
click at [796, 481] on img at bounding box center [773, 392] width 1546 height 784
click at [1150, 21] on div "Ok Submit 00:10:00" at bounding box center [1204, 36] width 108 height 72
click at [858, 222] on div at bounding box center [773, 222] width 1546 height 0
drag, startPoint x: 738, startPoint y: 142, endPoint x: 876, endPoint y: 154, distance: 138.5
click at [876, 183] on div "Listen to this clip about a new TV Series, then answer the questions. You can t…" at bounding box center [773, 202] width 1546 height 39
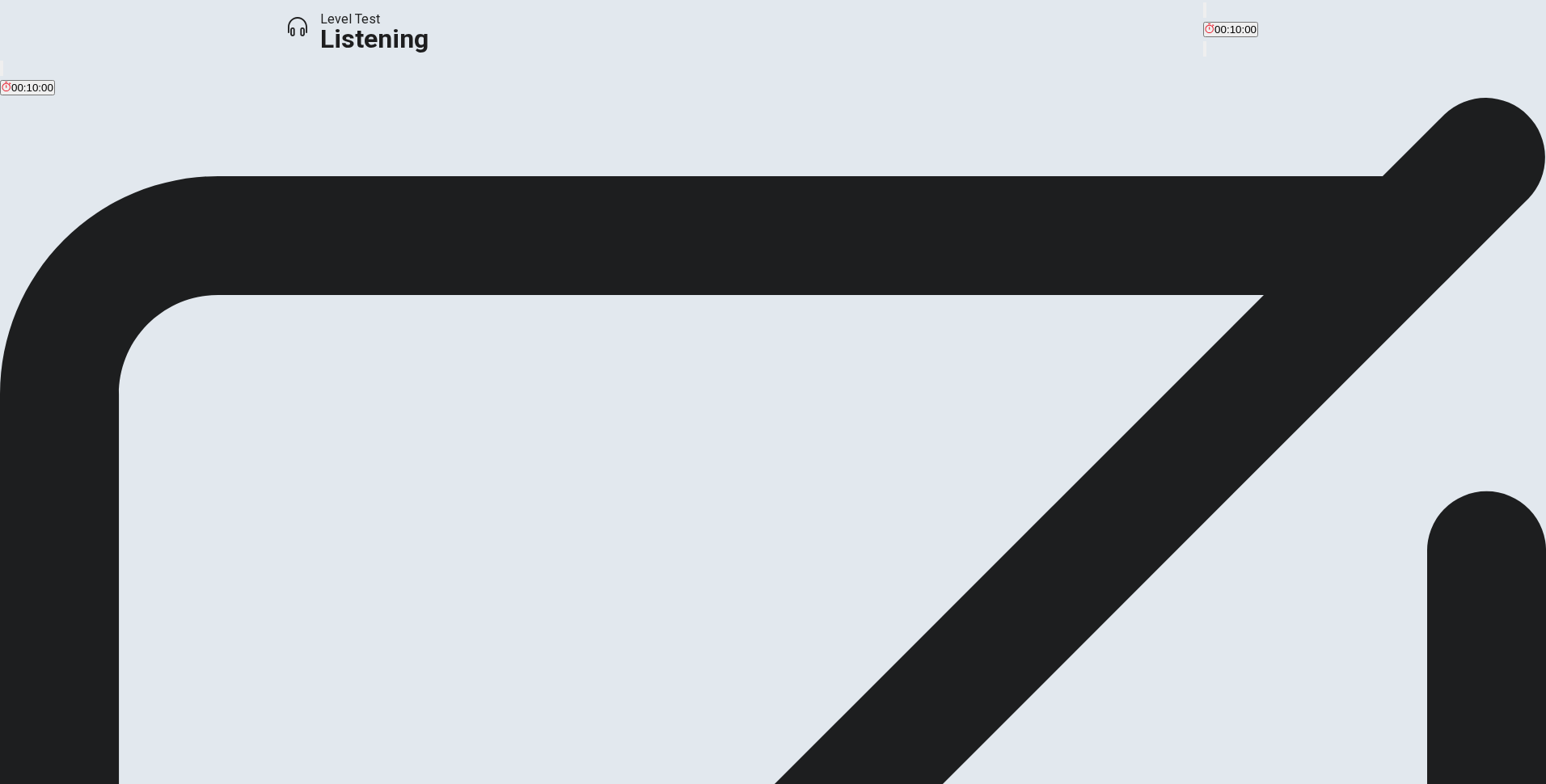
drag, startPoint x: 794, startPoint y: 272, endPoint x: 934, endPoint y: 285, distance: 140.6
drag, startPoint x: 720, startPoint y: 306, endPoint x: 850, endPoint y: 310, distance: 130.1
drag, startPoint x: 867, startPoint y: 310, endPoint x: 896, endPoint y: 318, distance: 30.1
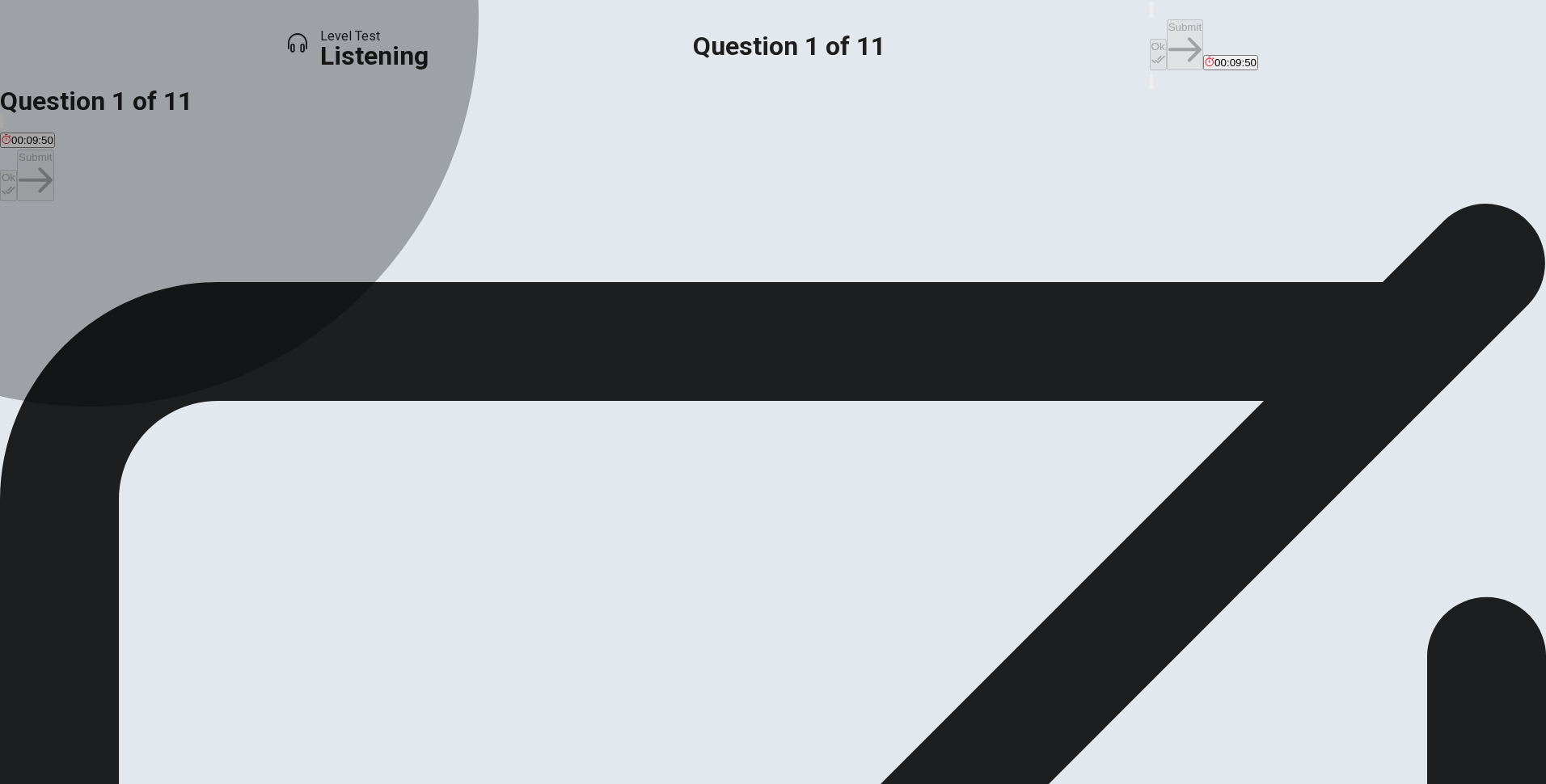
click at [439, 268] on span "A streaming series they both watch." at bounding box center [354, 261] width 170 height 12
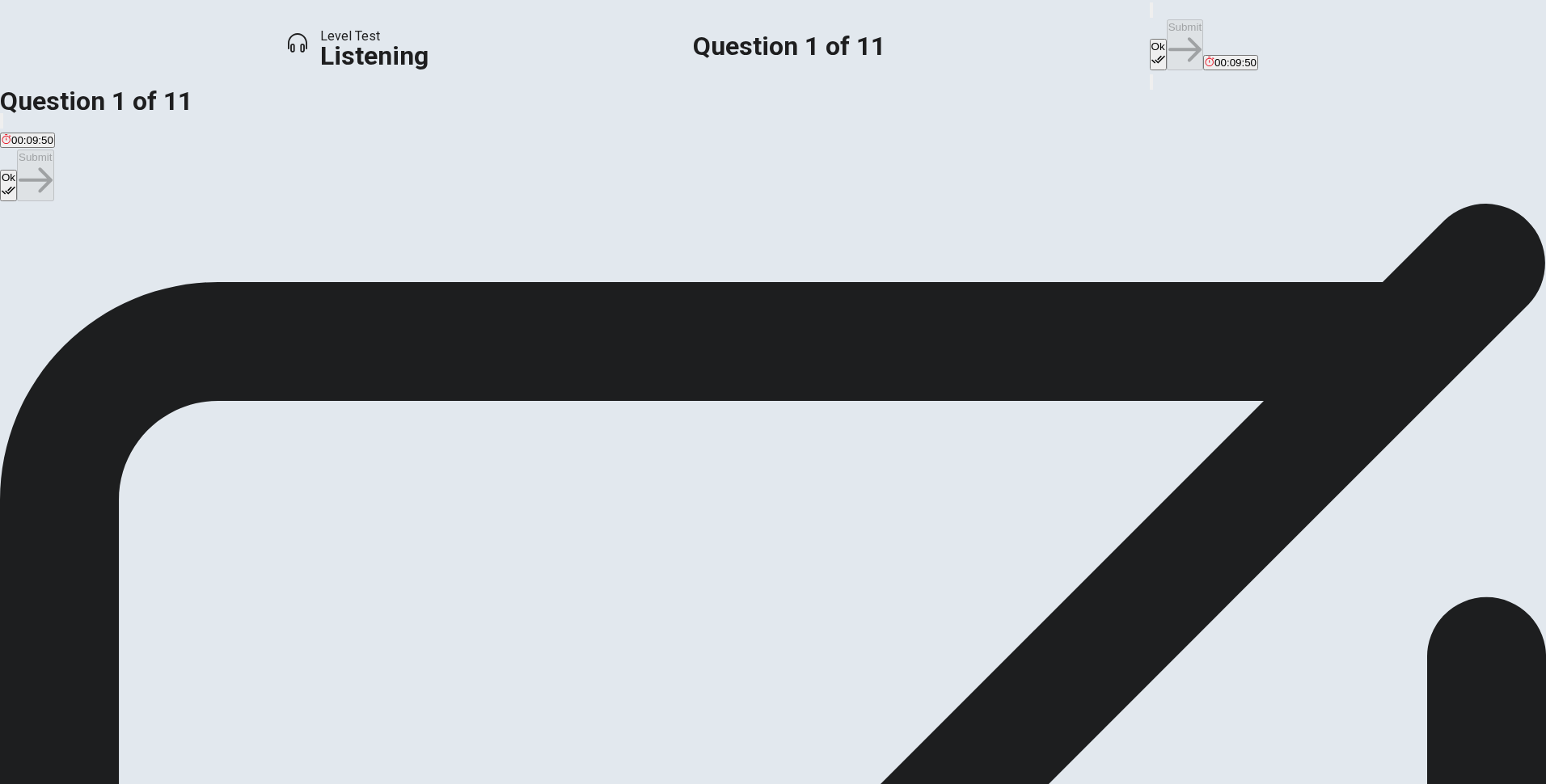
click at [1150, 39] on button "Ok" at bounding box center [1158, 55] width 17 height 32
click at [1167, 31] on button "Submit" at bounding box center [1186, 44] width 37 height 51
click at [336, 268] on span "They thought it was confusing and hard to follow." at bounding box center [220, 261] width 233 height 12
click at [1151, 52] on icon "button" at bounding box center [1158, 59] width 14 height 14
click at [1167, 19] on button "Submit" at bounding box center [1186, 44] width 37 height 51
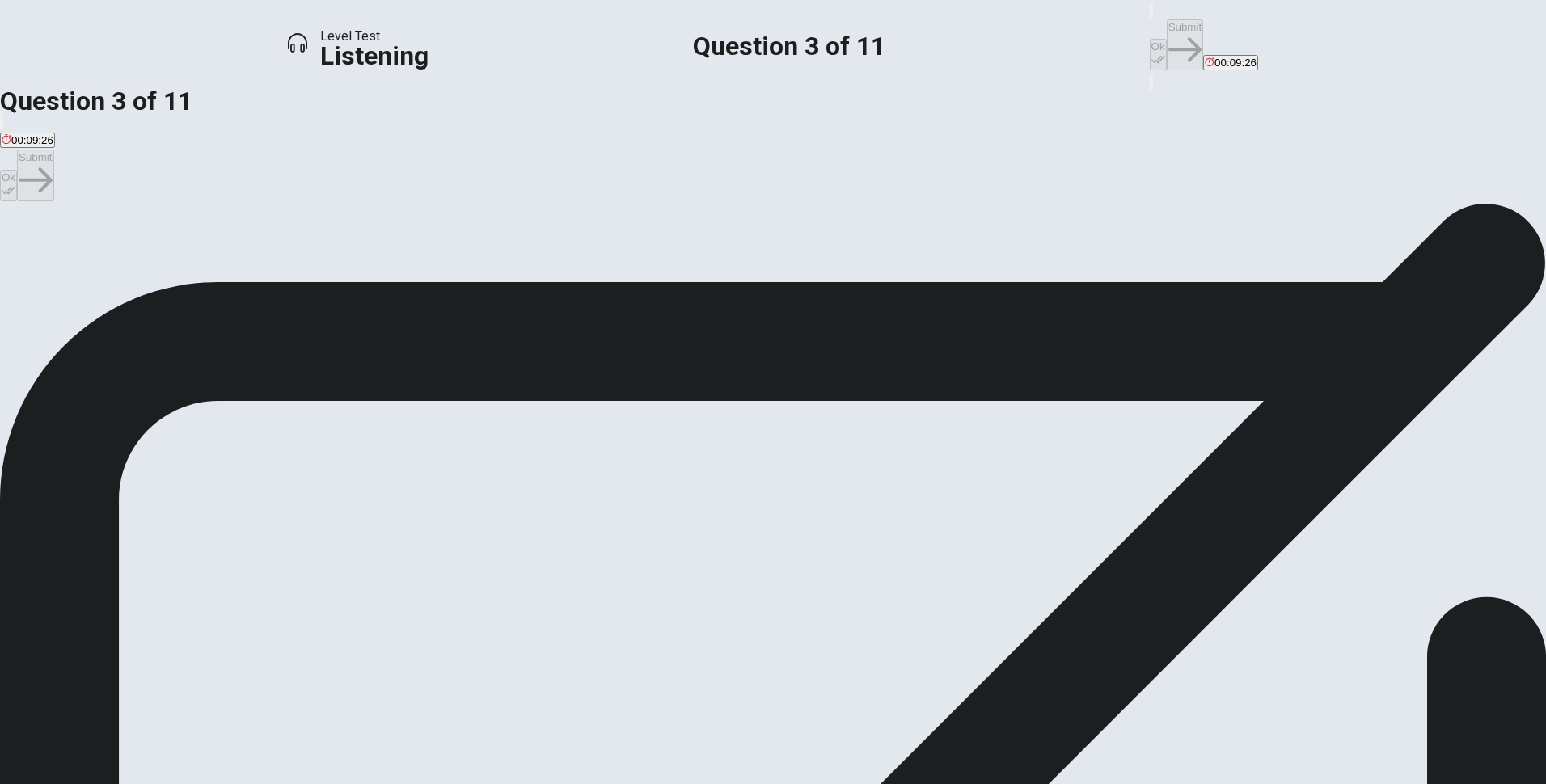
click at [391, 268] on span "The character development, especially of the main villain." at bounding box center [254, 261] width 274 height 12
click at [1150, 39] on button "Ok" at bounding box center [1158, 55] width 17 height 32
click at [1167, 22] on button "Submit" at bounding box center [1186, 44] width 37 height 51
click at [259, 267] on span "They found her character confusing and unnecessary." at bounding box center [130, 261] width 257 height 12
click at [1150, 39] on button "Ok" at bounding box center [1158, 55] width 17 height 32
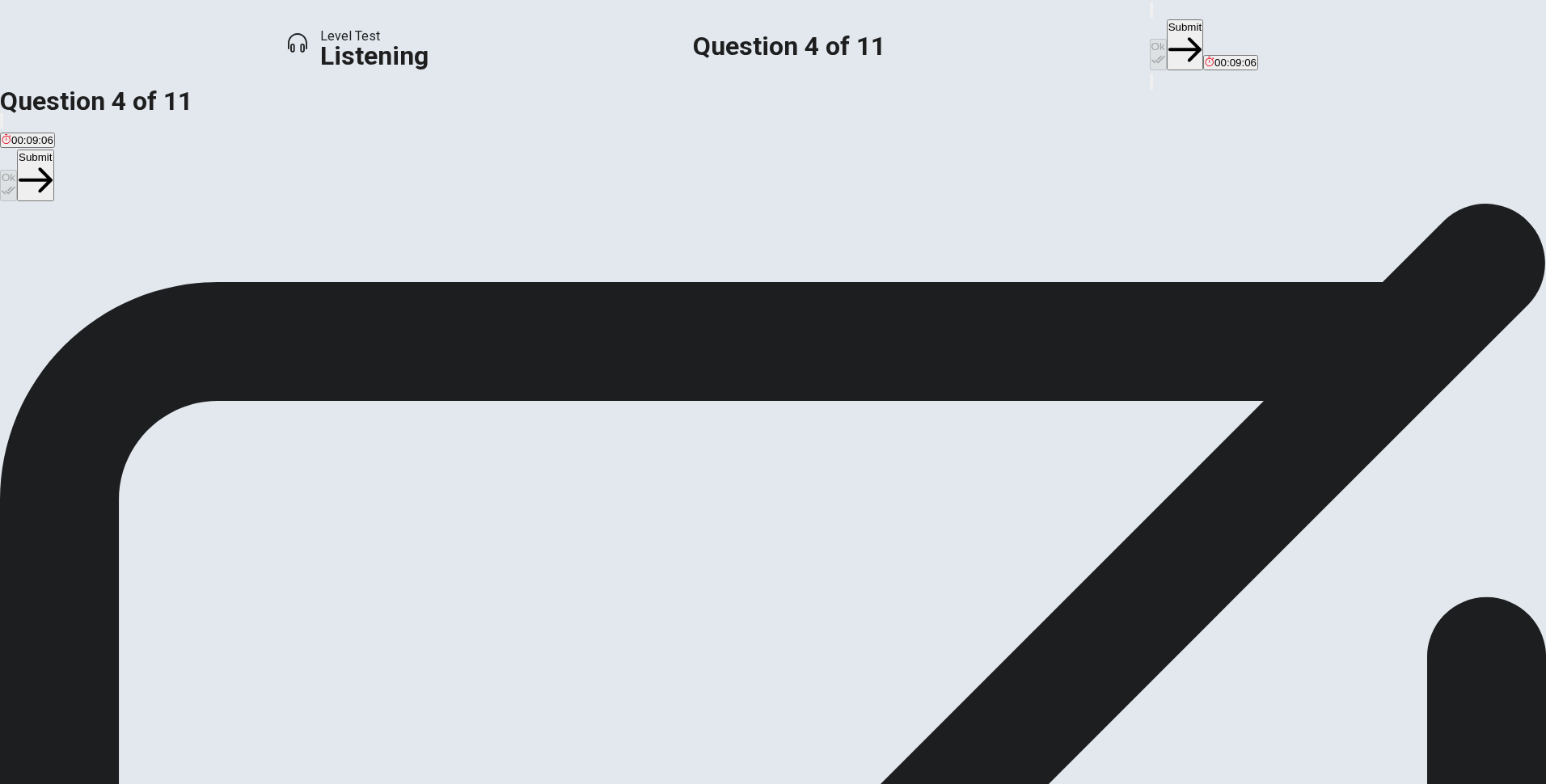
click at [1167, 26] on button "Submit" at bounding box center [1186, 44] width 37 height 51
drag, startPoint x: 687, startPoint y: 202, endPoint x: 903, endPoint y: 202, distance: 216.0
click at [532, 224] on span "What was the man's reaction to the season finale’s cliffhanger? This question i…" at bounding box center [266, 231] width 532 height 15
click at [184, 268] on span "They were relieved the season ended." at bounding box center [93, 261] width 183 height 12
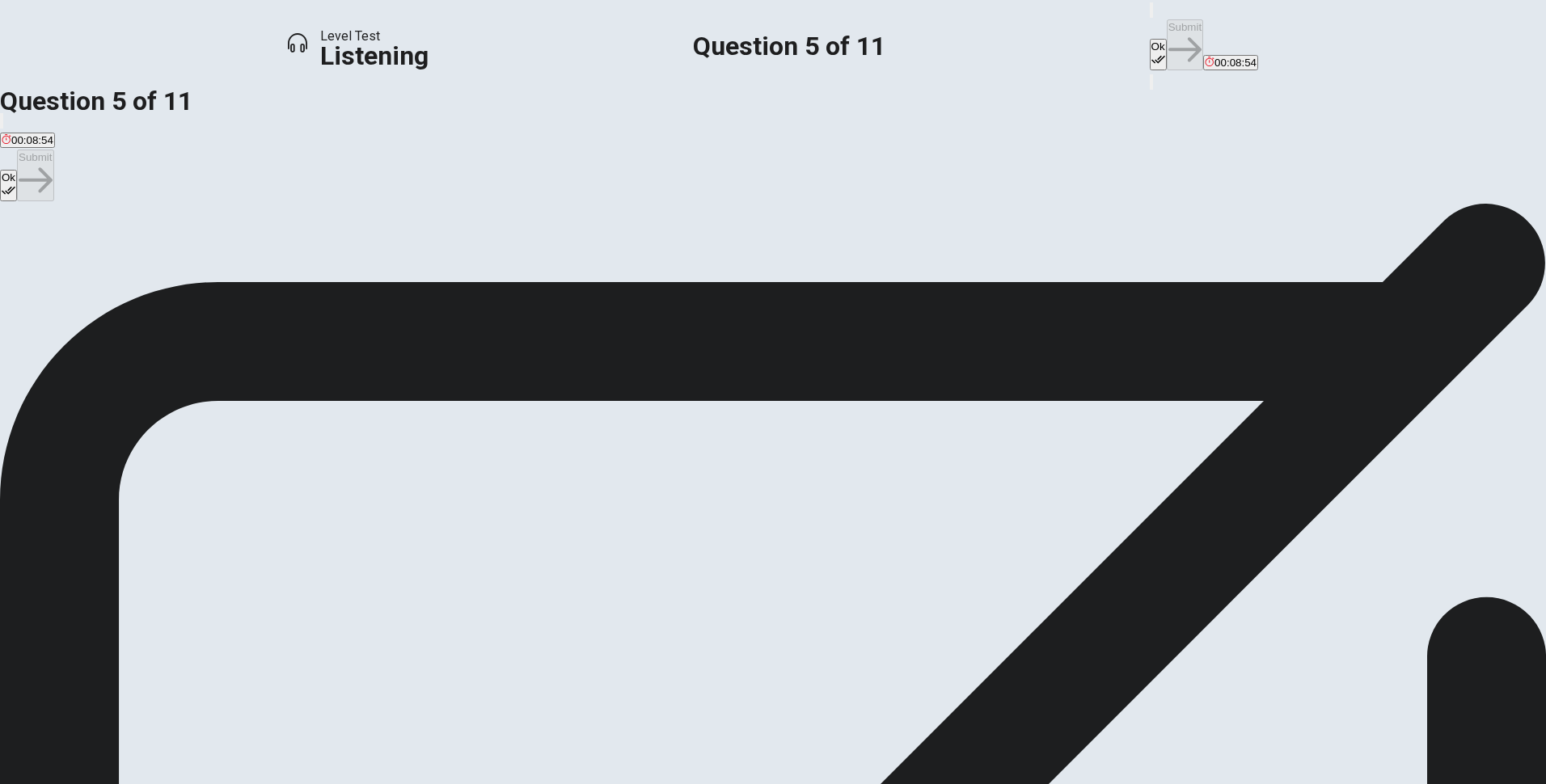
click at [475, 268] on span "They were frustrated and eager to know what happens next." at bounding box center [331, 261] width 287 height 12
click at [1150, 39] on button "Ok" at bounding box center [1158, 55] width 17 height 32
click at [1167, 30] on button "Submit" at bounding box center [1186, 44] width 37 height 51
click at [225, 268] on span "The special effects." at bounding box center [178, 261] width 93 height 12
drag, startPoint x: 935, startPoint y: 21, endPoint x: 1045, endPoint y: 13, distance: 110.3
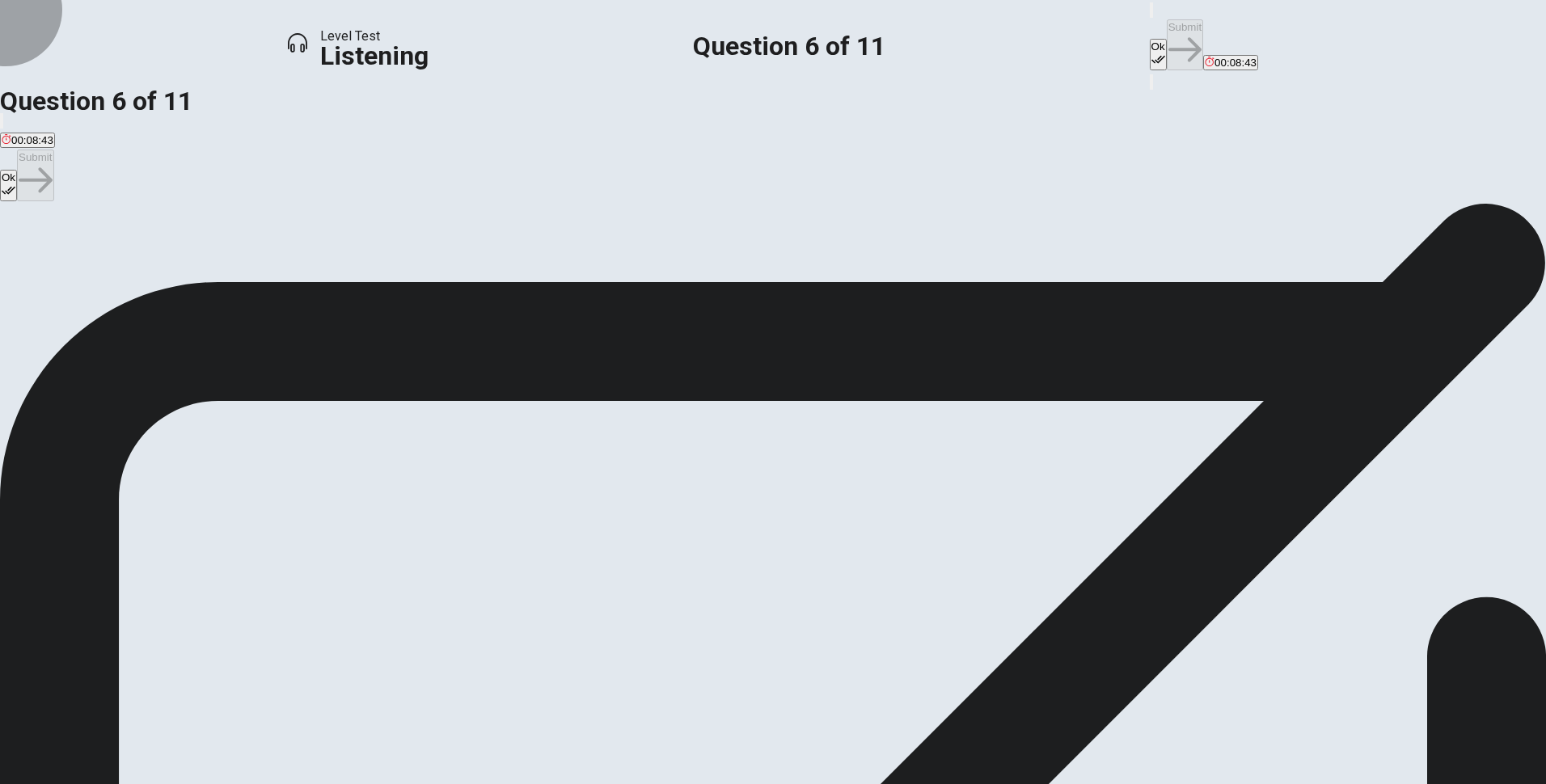
click at [1150, 39] on button "Ok" at bounding box center [1158, 55] width 17 height 32
click at [1167, 19] on button "Submit" at bounding box center [1186, 44] width 37 height 51
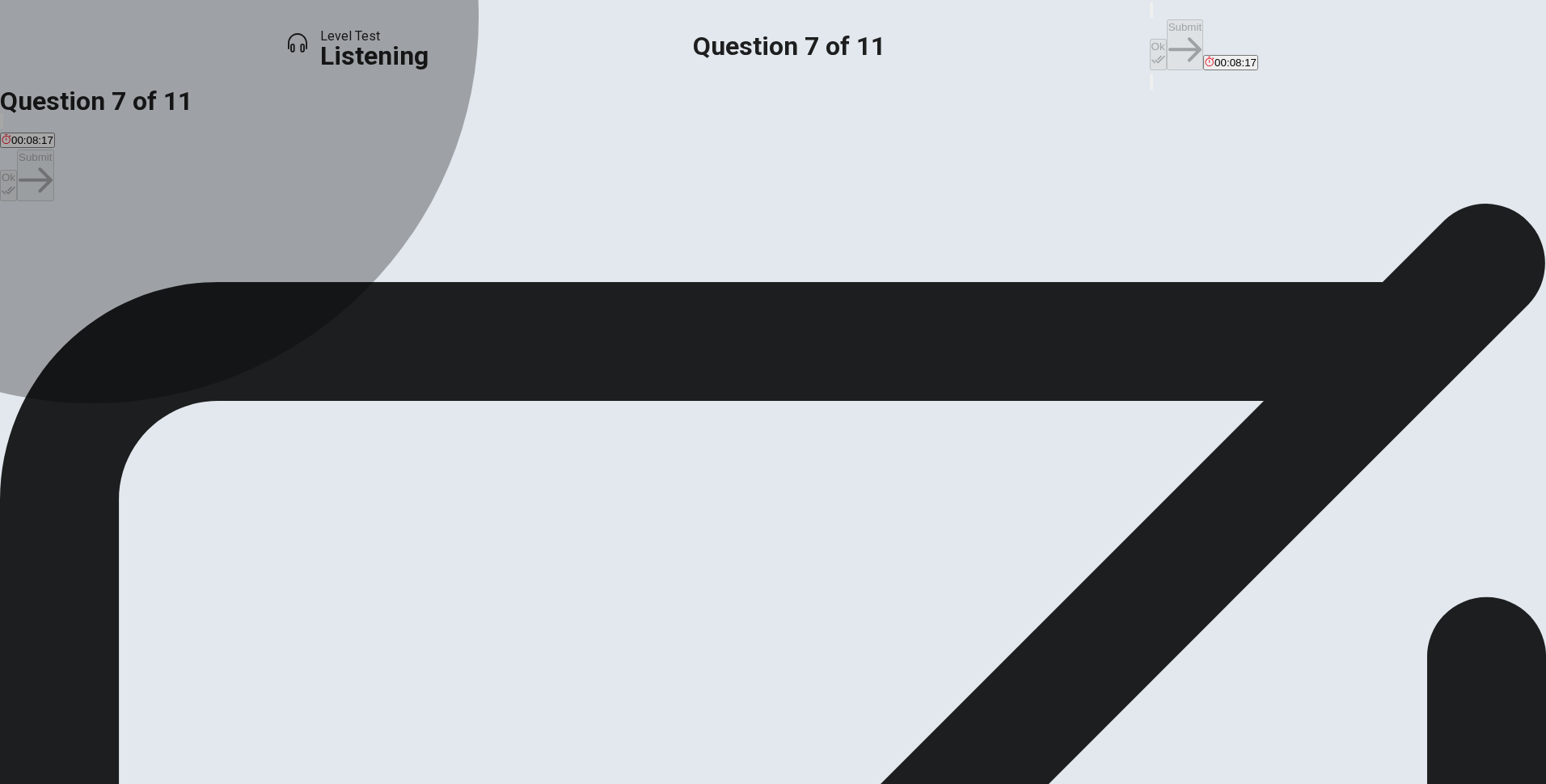
click at [90, 268] on span "Romantic comedy." at bounding box center [46, 261] width 88 height 12
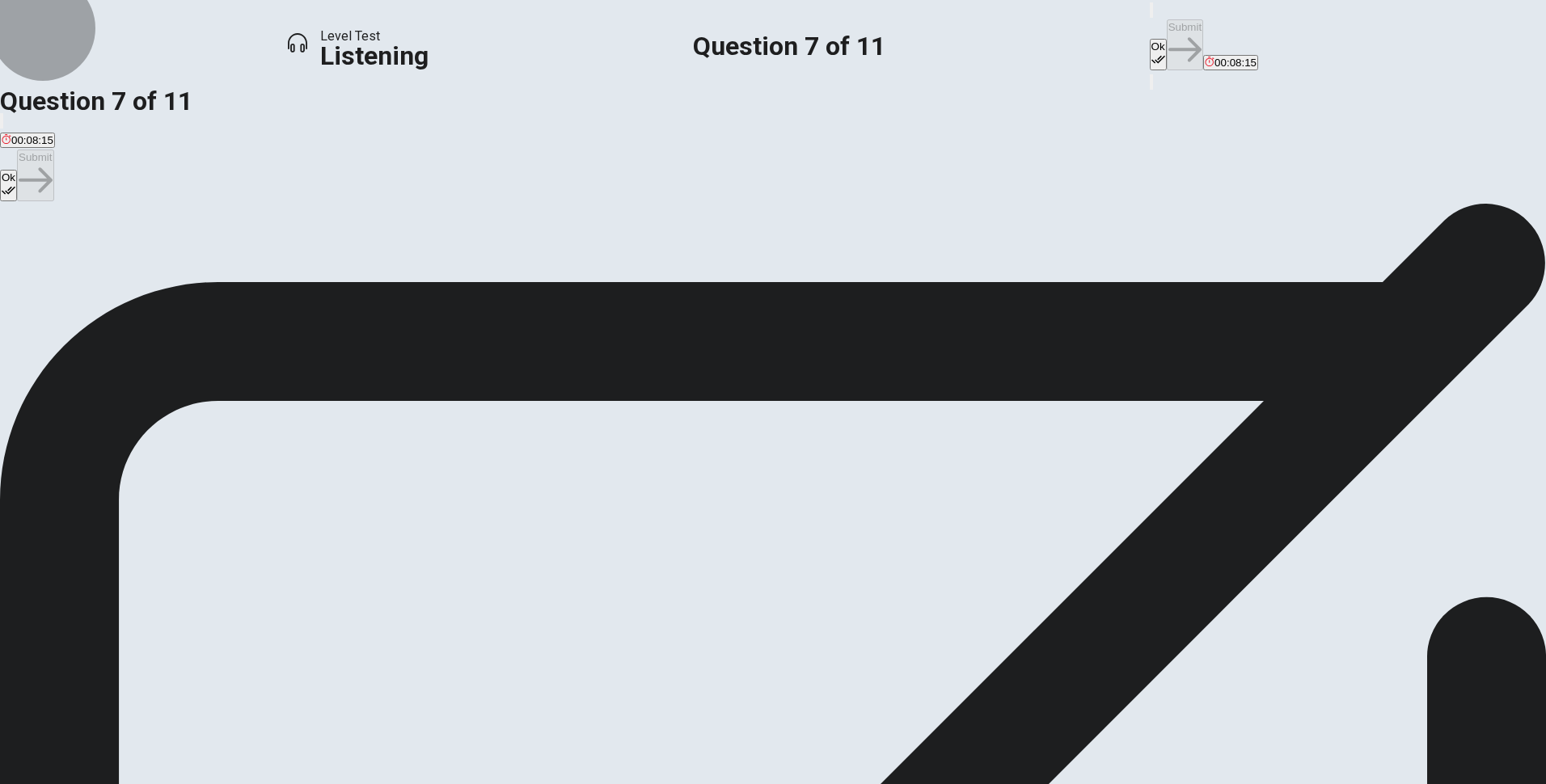
click at [1150, 40] on button "Ok" at bounding box center [1158, 55] width 17 height 32
click at [1167, 23] on button "Submit" at bounding box center [1186, 44] width 37 height 51
click at [490, 268] on span "Professional TV critics." at bounding box center [435, 261] width 109 height 12
click at [1151, 52] on icon "button" at bounding box center [1158, 59] width 14 height 14
click at [1167, 19] on button "Submit" at bounding box center [1186, 44] width 37 height 51
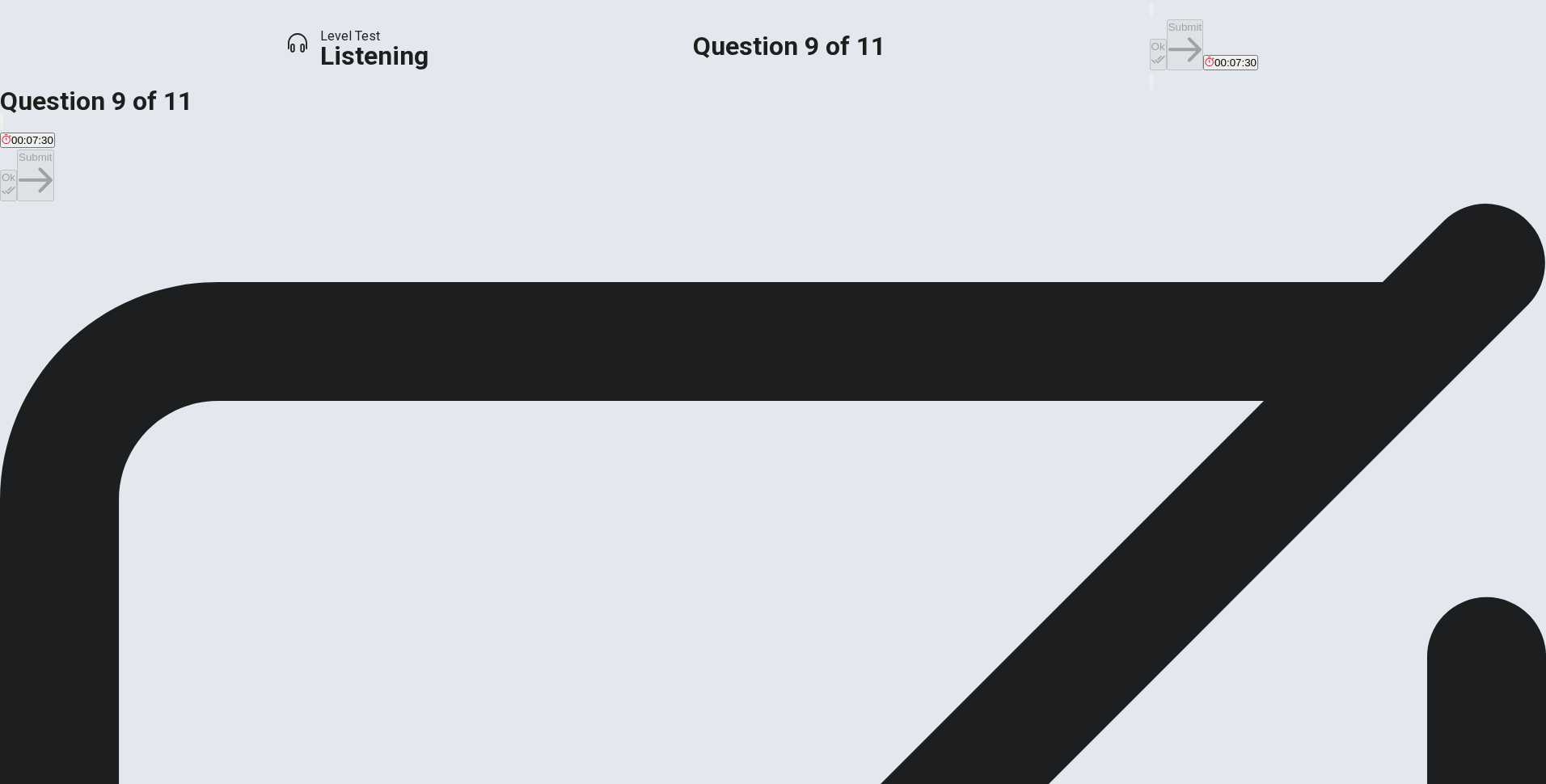
drag, startPoint x: 957, startPoint y: 33, endPoint x: 1007, endPoint y: 33, distance: 50.0
click at [1150, 39] on button "Ok" at bounding box center [1158, 55] width 17 height 32
click at [1167, 33] on button "Submit" at bounding box center [1186, 44] width 37 height 51
click at [271, 268] on span "Unpredictable storytelling." at bounding box center [210, 261] width 124 height 12
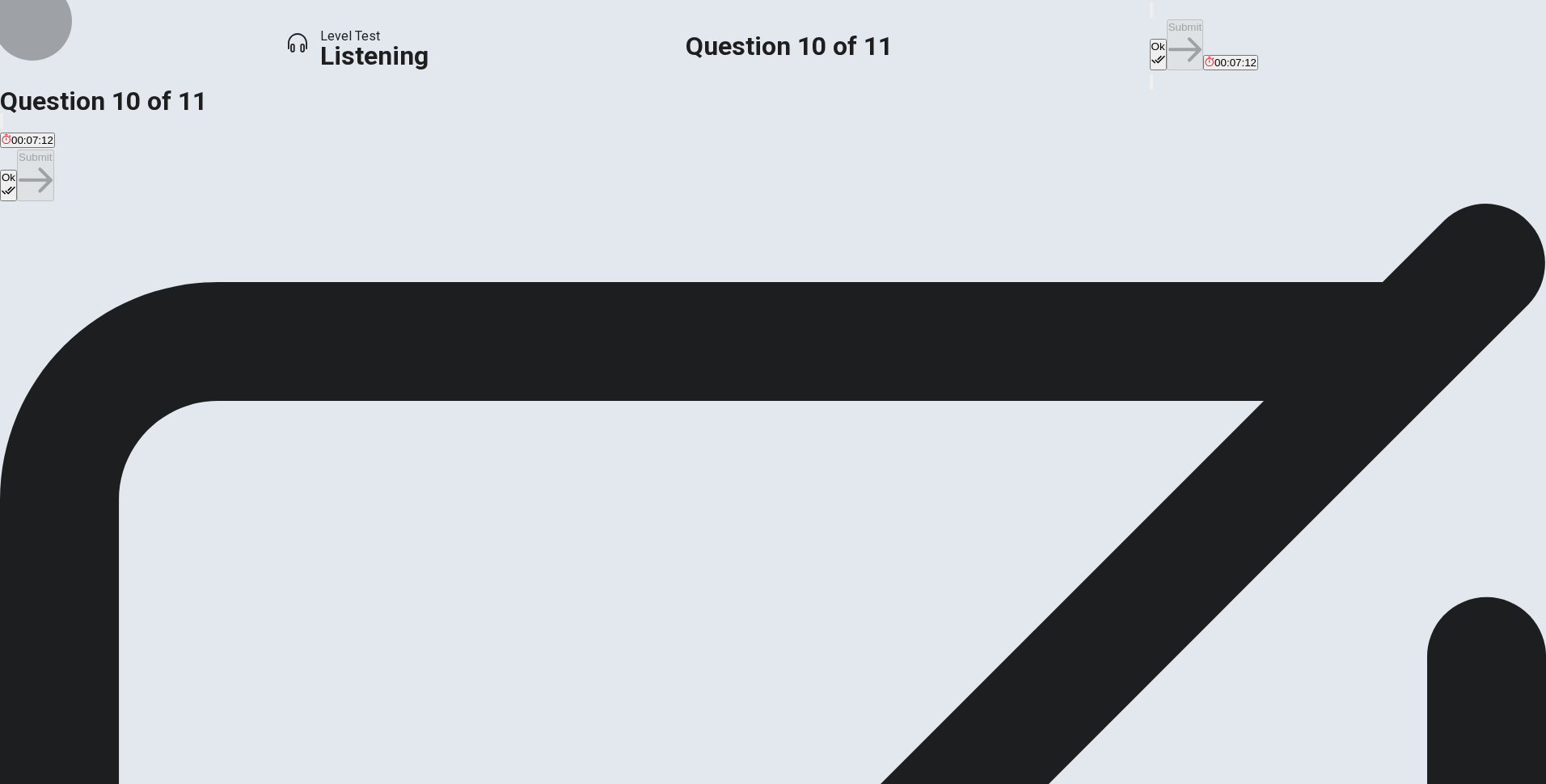
click at [1150, 39] on button "Ok" at bounding box center [1158, 55] width 17 height 32
click at [1167, 20] on button "Submit" at bounding box center [1186, 44] width 37 height 51
click at [728, 268] on span "By creating a comedic contrast to serious scenes." at bounding box center [609, 261] width 237 height 12
click at [1150, 42] on button "Ok" at bounding box center [1158, 55] width 17 height 32
click at [1167, 29] on button "Submit" at bounding box center [1186, 44] width 37 height 51
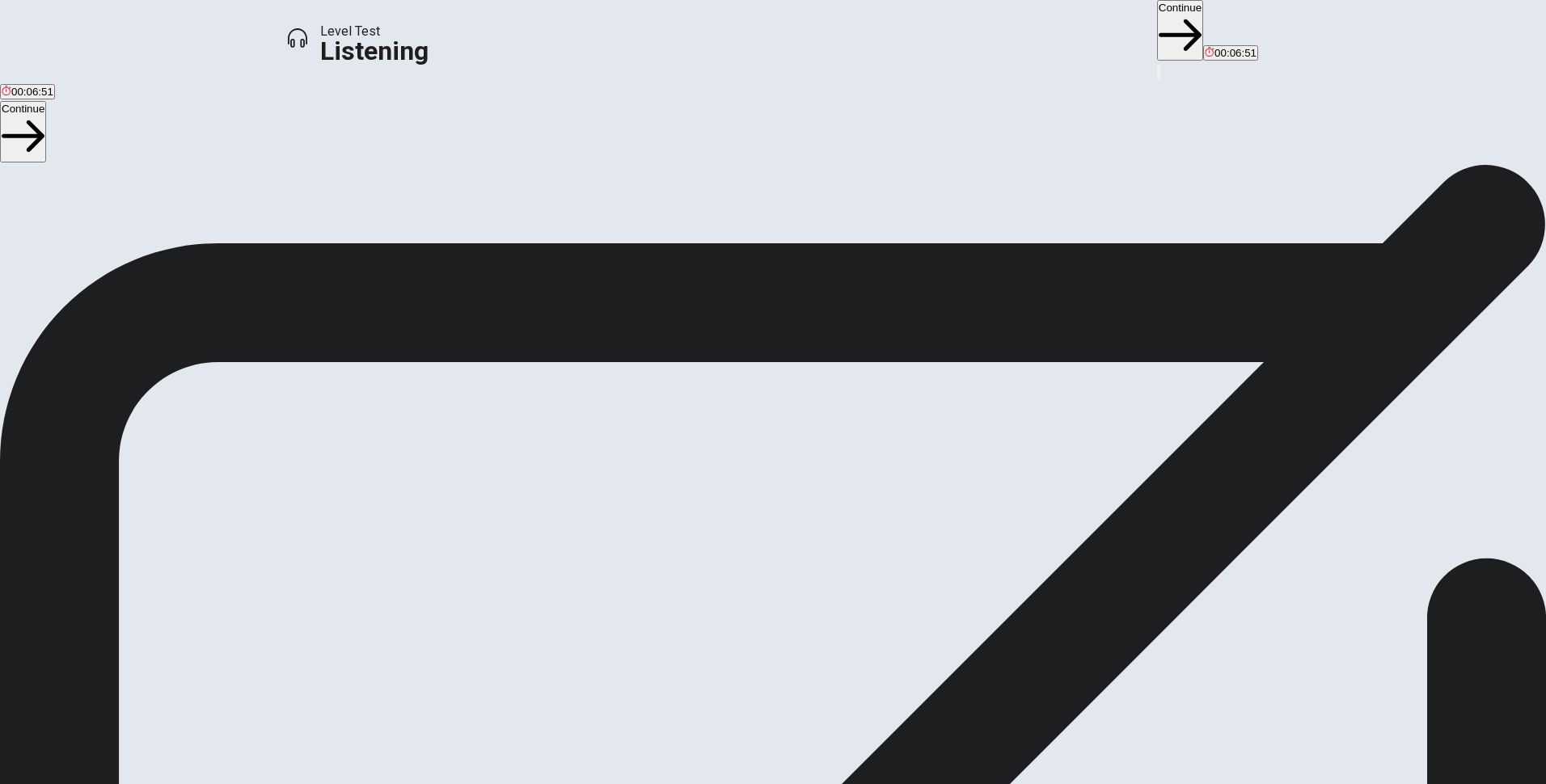
click at [1157, 14] on button "Continue" at bounding box center [1180, 30] width 46 height 61
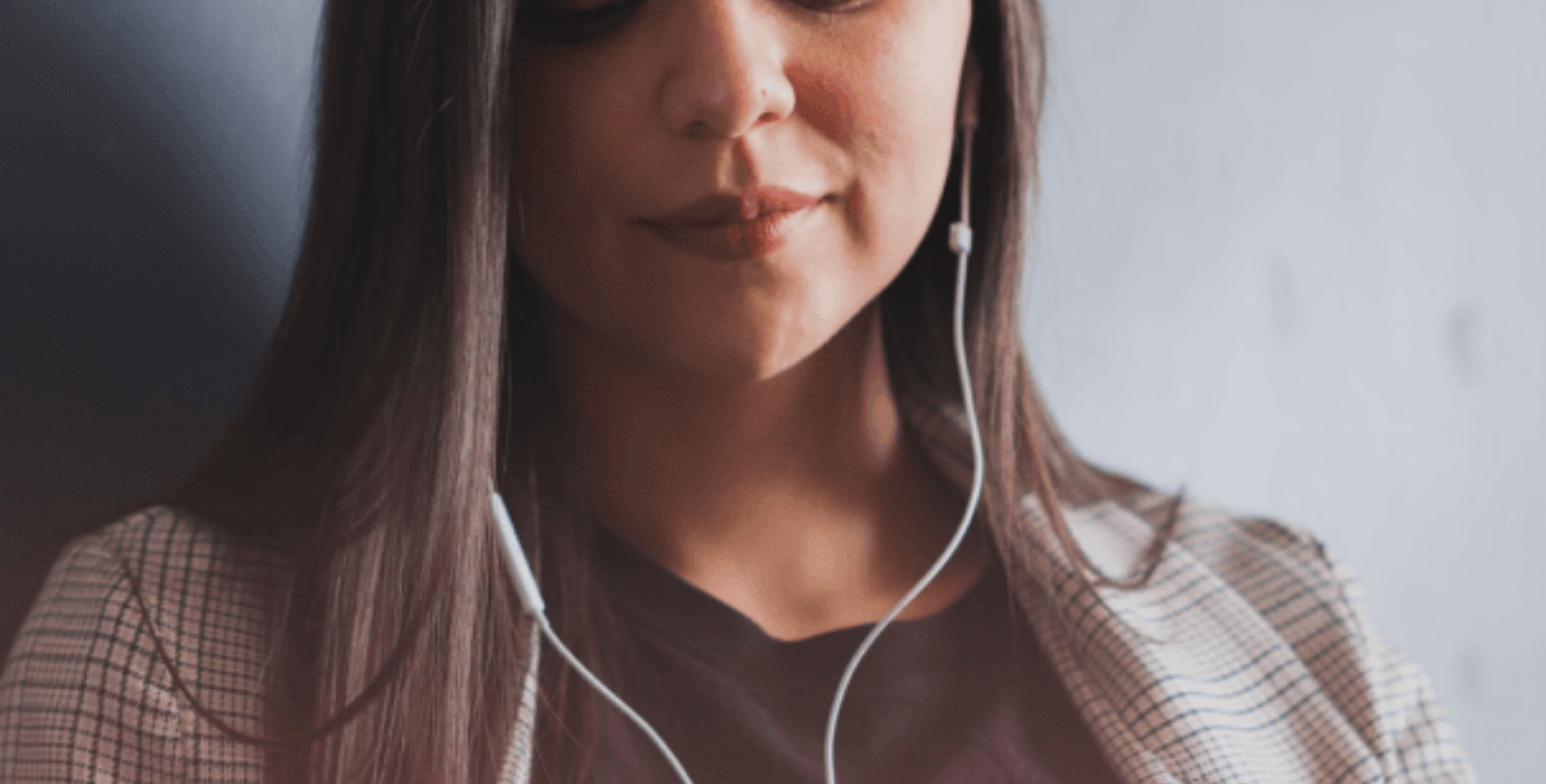
click at [549, 393] on span "There are 3 questions in this section. For each question, you will have 15 seco…" at bounding box center [274, 329] width 549 height 248
click at [1212, 28] on button "Continue" at bounding box center [1235, 49] width 46 height 61
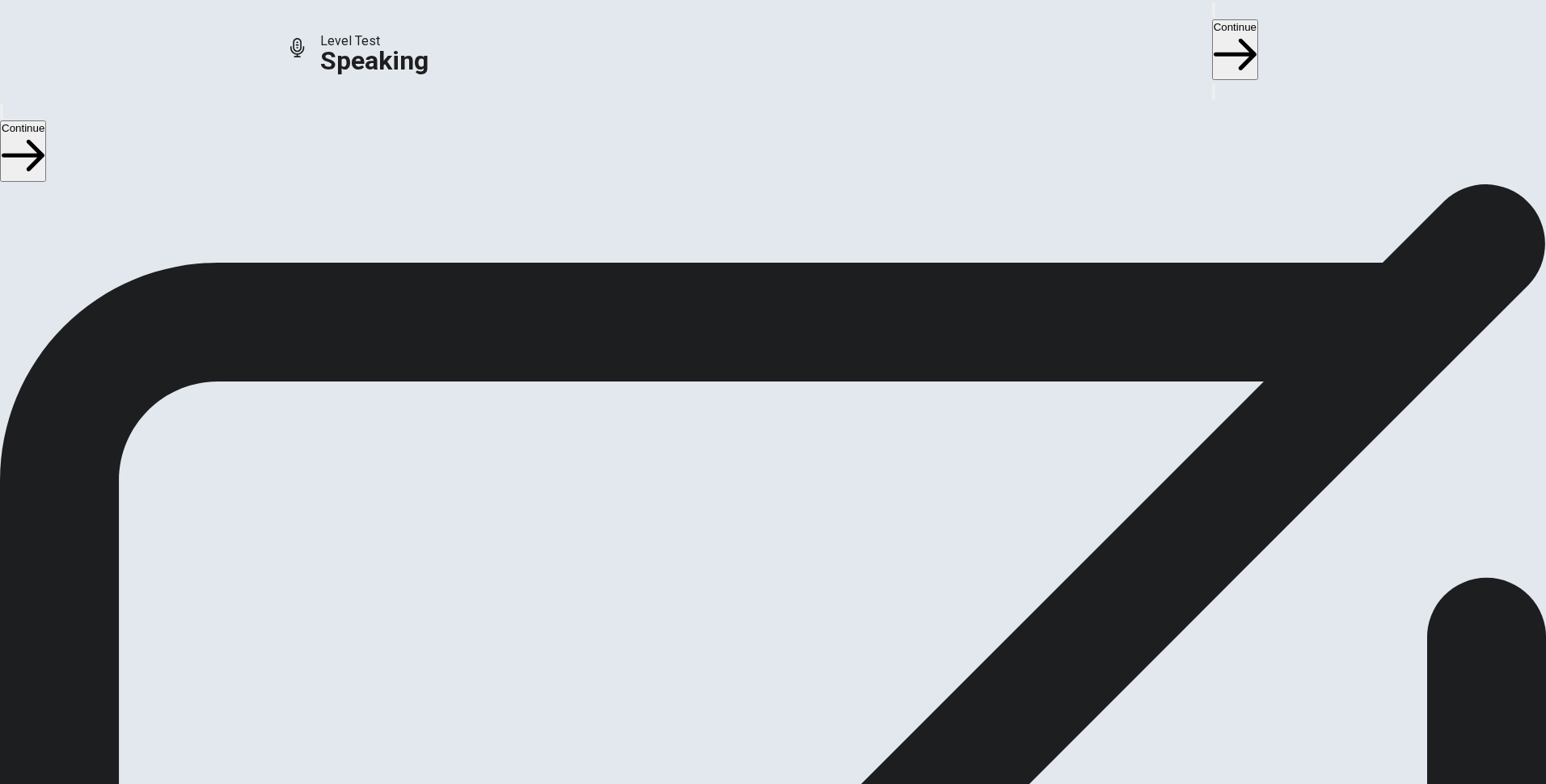
drag, startPoint x: 335, startPoint y: 376, endPoint x: 579, endPoint y: 395, distance: 244.7
click at [411, 375] on span "Check if your microphone works here. Record your voice. Try to play it back. If…" at bounding box center [206, 290] width 411 height 171
click at [1212, 21] on button "Continue" at bounding box center [1235, 49] width 46 height 61
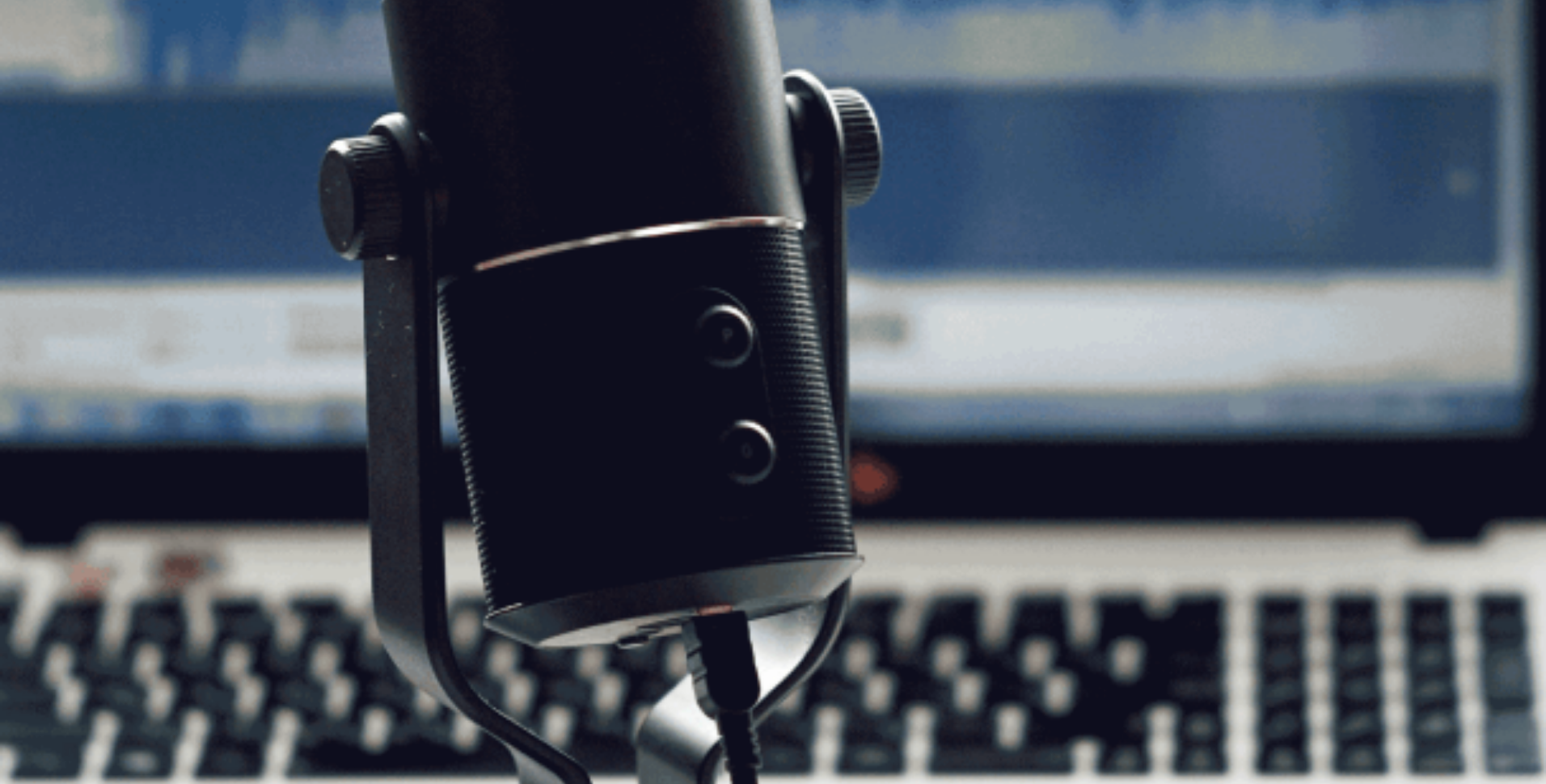
drag, startPoint x: 1127, startPoint y: 17, endPoint x: 1116, endPoint y: 27, distance: 14.9
click at [1212, 19] on button "Continue" at bounding box center [1235, 49] width 46 height 61
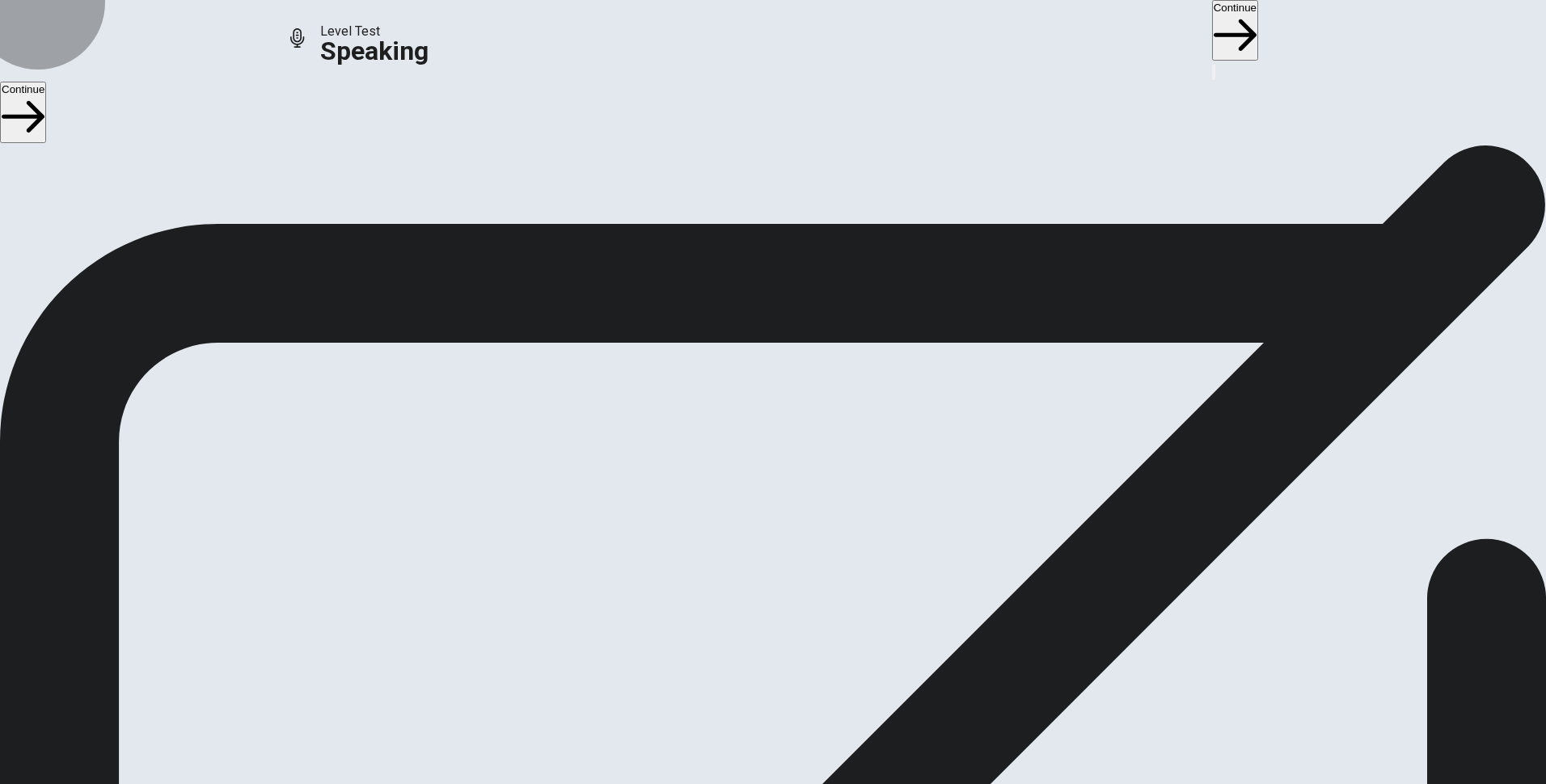
click at [1212, 14] on button "Continue" at bounding box center [1235, 30] width 46 height 61
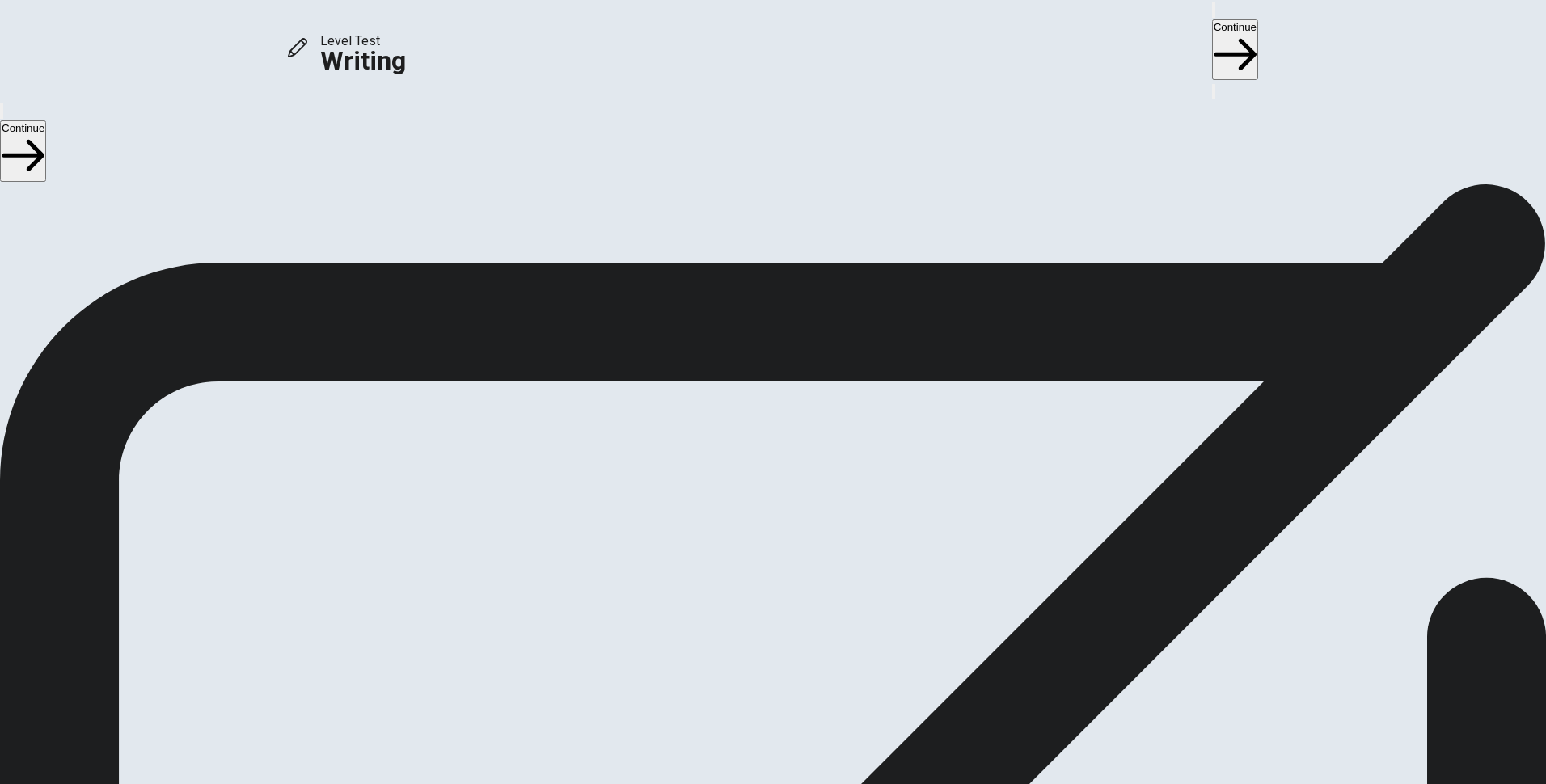
click at [1212, 22] on button "Continue" at bounding box center [1235, 49] width 46 height 61
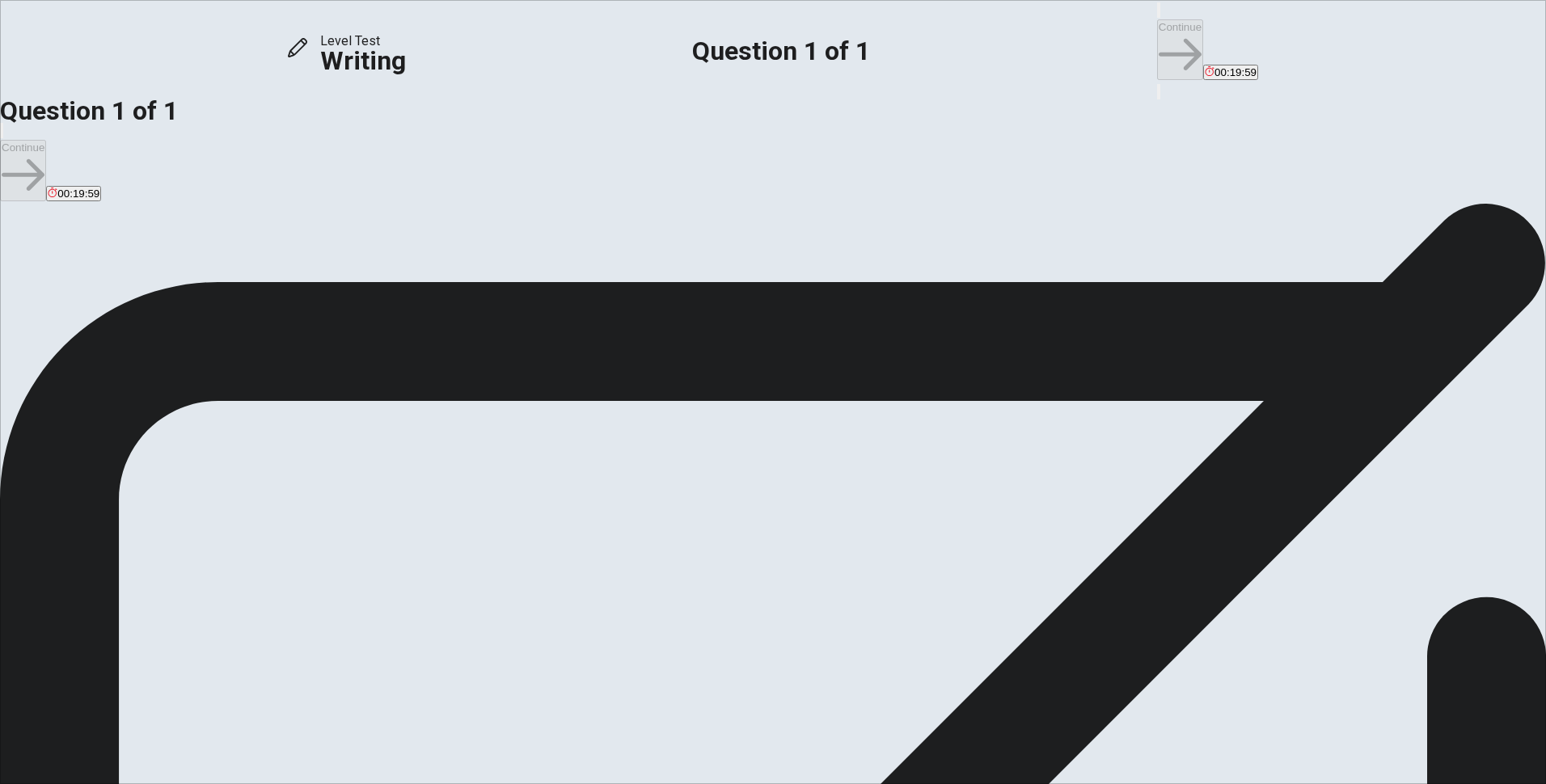
click at [847, 474] on h6 "Write your essay here" at bounding box center [773, 484] width 1546 height 19
click at [51, 457] on span "Question" at bounding box center [25, 464] width 51 height 15
click at [410, 455] on div "Question Should arts and music classes be mandatory in schools? Use specific ex…" at bounding box center [773, 464] width 1546 height 19
drag, startPoint x: 410, startPoint y: 238, endPoint x: 407, endPoint y: 311, distance: 73.1
click at [320, 243] on span "Write an essay about your opinion on a topic. A good essay is usually about 150…" at bounding box center [160, 348] width 320 height 210
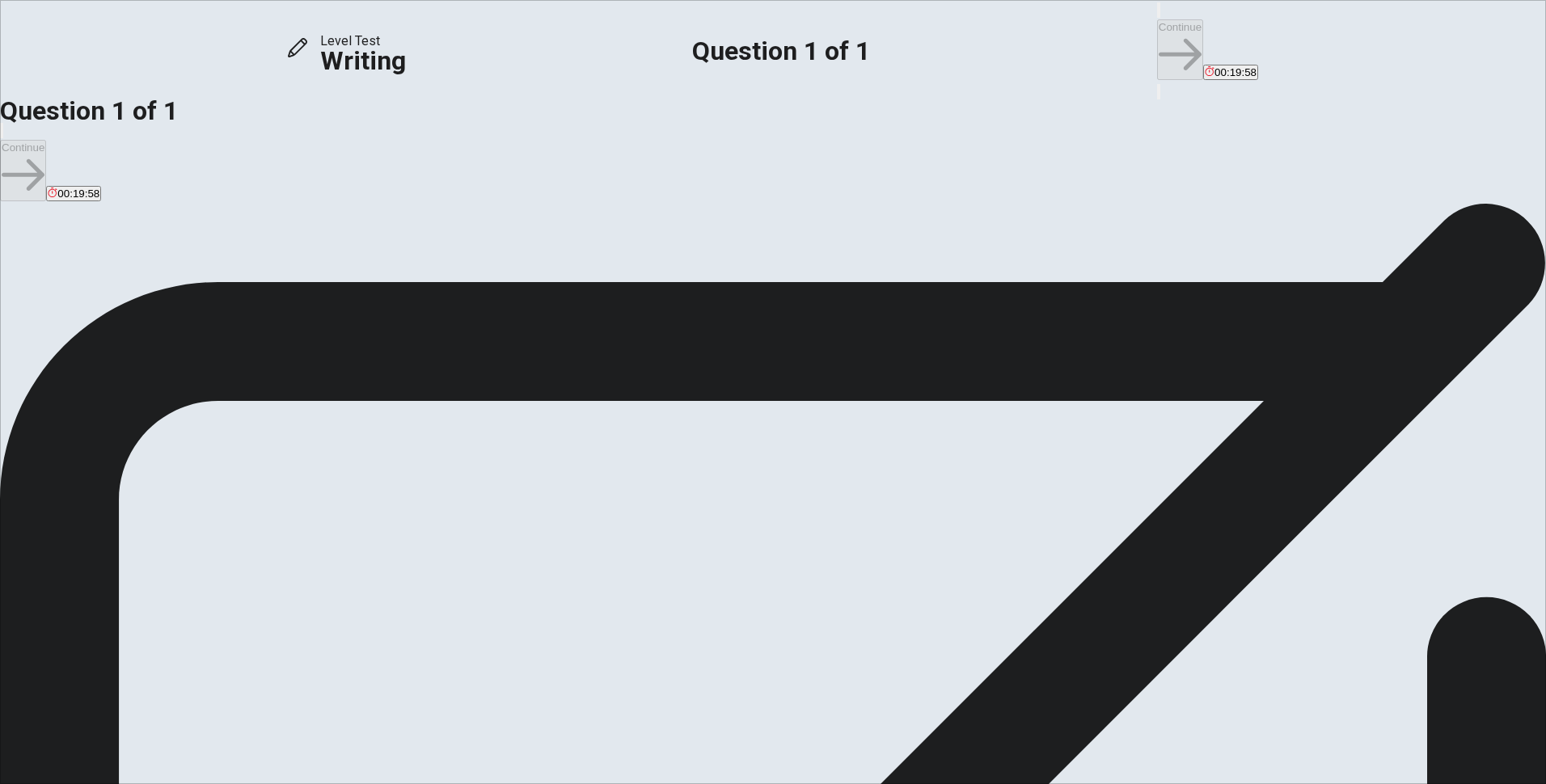
click at [320, 311] on span "Write an essay about your opinion on a topic. A good essay is usually about 150…" at bounding box center [160, 348] width 320 height 210
click at [117, 399] on strong "20 minutes" at bounding box center [83, 406] width 67 height 15
click at [320, 324] on span "Write an essay about your opinion on a topic. A good essay is usually about 150…" at bounding box center [160, 348] width 320 height 210
drag, startPoint x: 517, startPoint y: 322, endPoint x: 536, endPoint y: 320, distance: 19.1
click at [320, 322] on span "Write an essay about your opinion on a topic. A good essay is usually about 150…" at bounding box center [160, 348] width 320 height 210
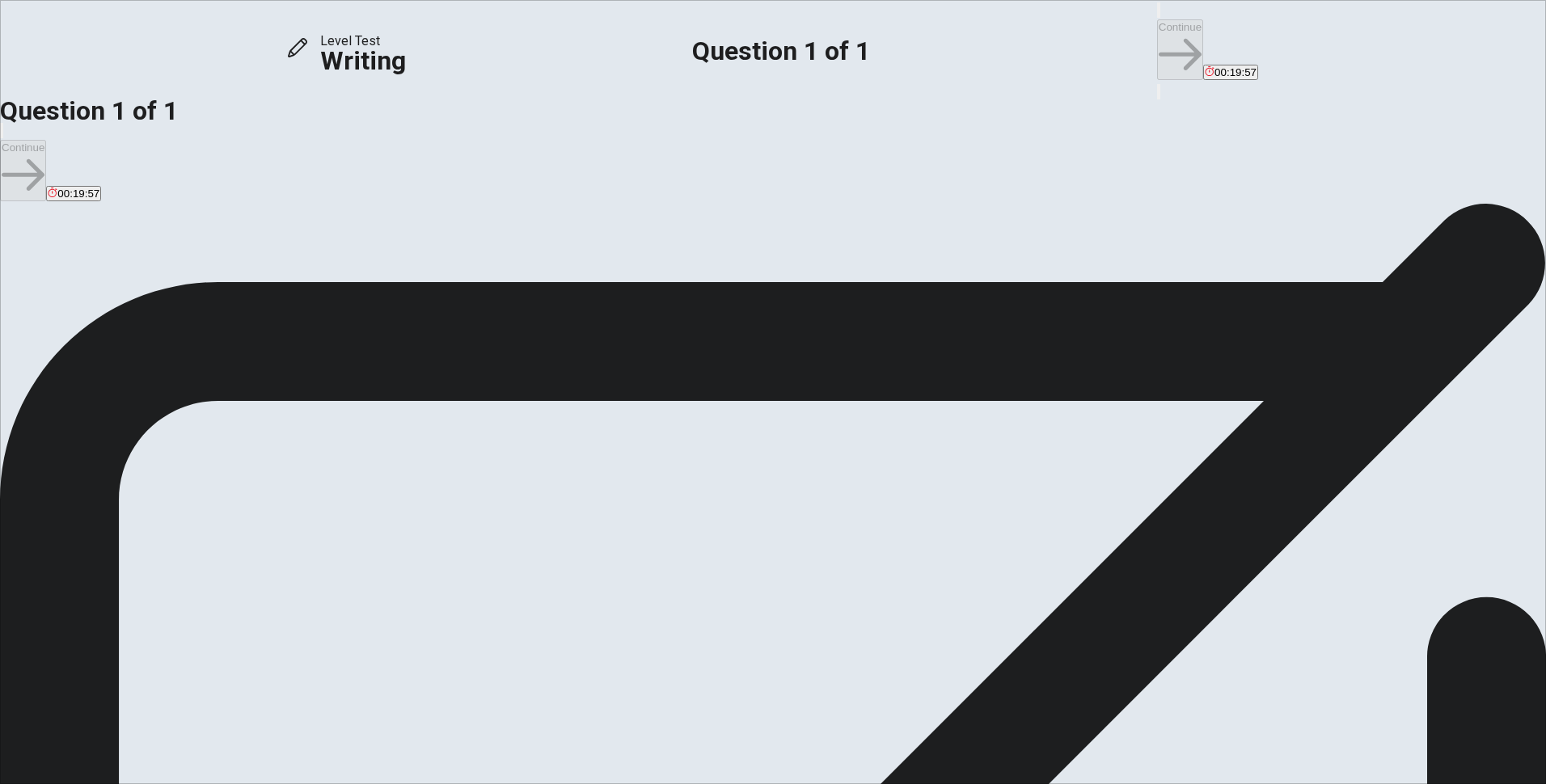
click at [320, 322] on span "Write an essay about your opinion on a topic. A good essay is usually about 150…" at bounding box center [160, 348] width 320 height 210
click at [892, 474] on h6 "Write your essay here" at bounding box center [773, 484] width 1546 height 19
click at [132, 494] on textarea at bounding box center [66, 744] width 132 height 501
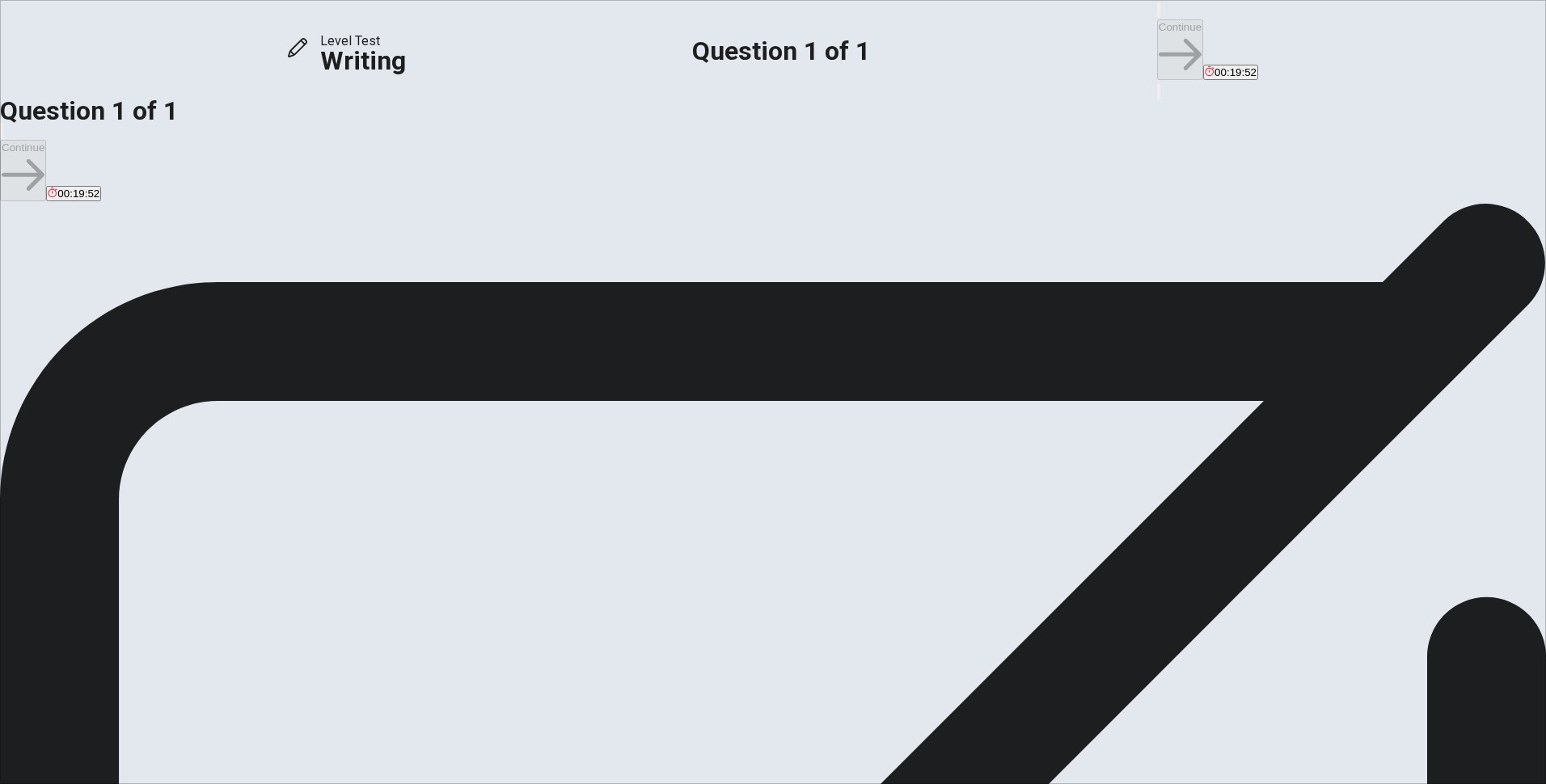
type textarea "ㅁ"
type textarea "a"
drag, startPoint x: 345, startPoint y: 449, endPoint x: 549, endPoint y: 435, distance: 204.5
click at [372, 457] on span "Should arts and music classes be mandatory in schools?" at bounding box center [211, 464] width 321 height 15
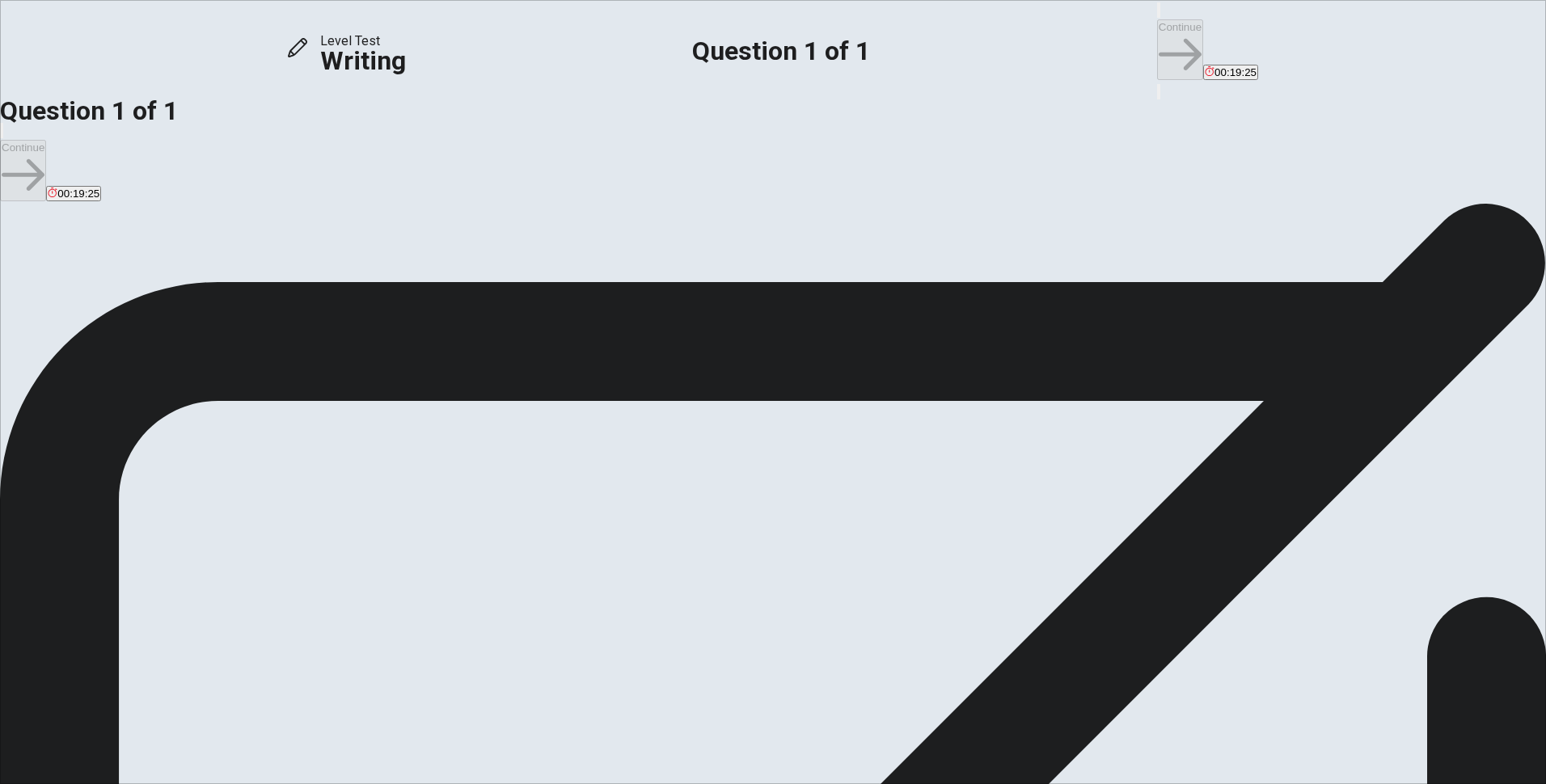
drag, startPoint x: 470, startPoint y: 314, endPoint x: 580, endPoint y: 313, distance: 110.0
click at [320, 313] on span "Write an essay about your opinion on a topic. A good essay is usually about 150…" at bounding box center [160, 348] width 320 height 210
click at [320, 314] on span "Write an essay about your opinion on a topic. A good essay is usually about 150…" at bounding box center [160, 348] width 320 height 210
click at [132, 494] on textarea at bounding box center [66, 744] width 132 height 501
type textarea "a"
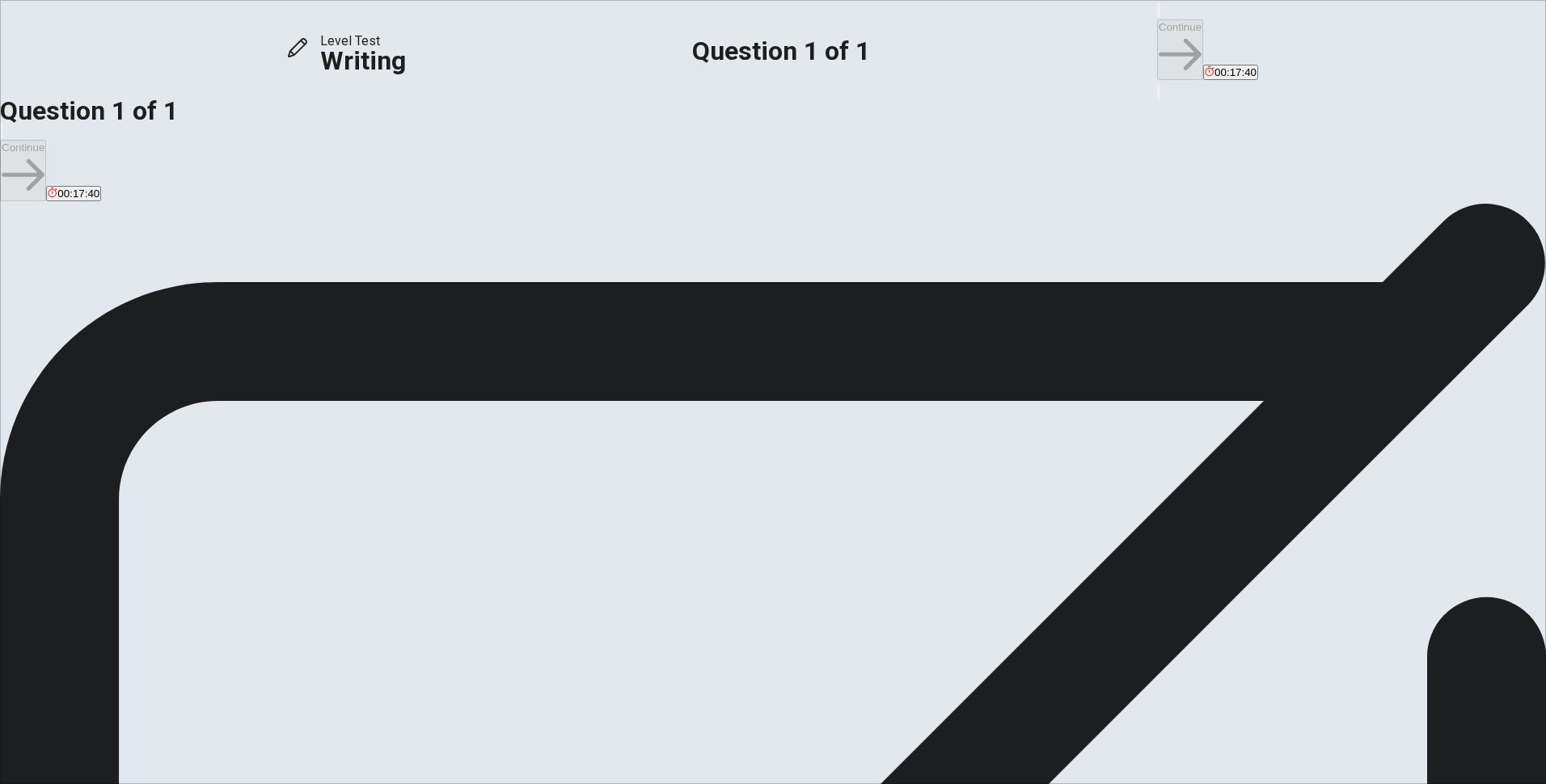
type textarea "a"
type textarea "T"
type textarea "A"
type textarea "T"
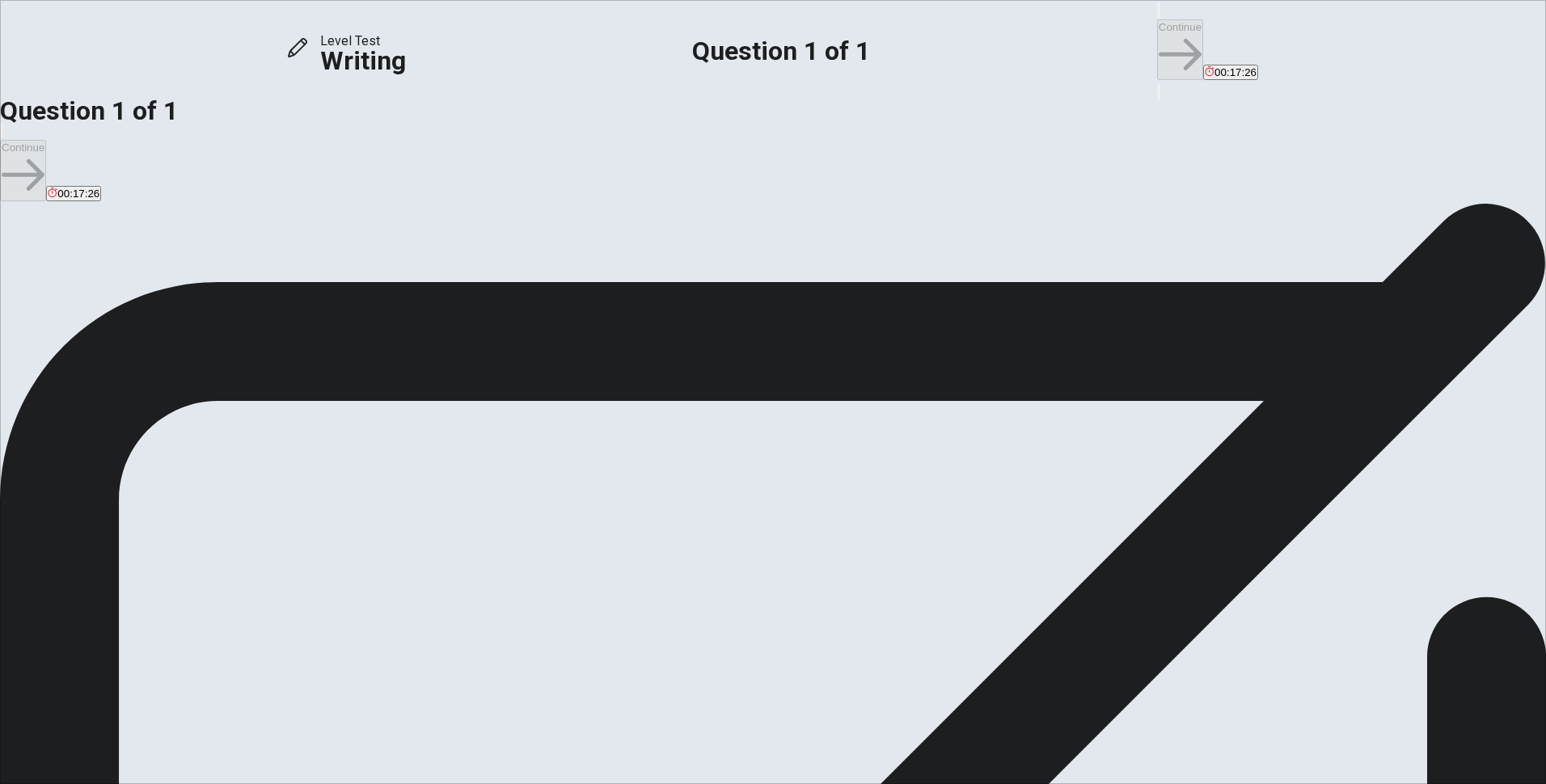
type textarea "t"
type textarea "T"
type textarea "i"
click at [132, 494] on textarea "I think art and music class should be in [GEOGRAPHIC_DATA]. It's not just fun" at bounding box center [66, 744] width 132 height 501
click at [132, 494] on textarea "I think art and music class should be in evey school. It's not just fun" at bounding box center [66, 744] width 132 height 501
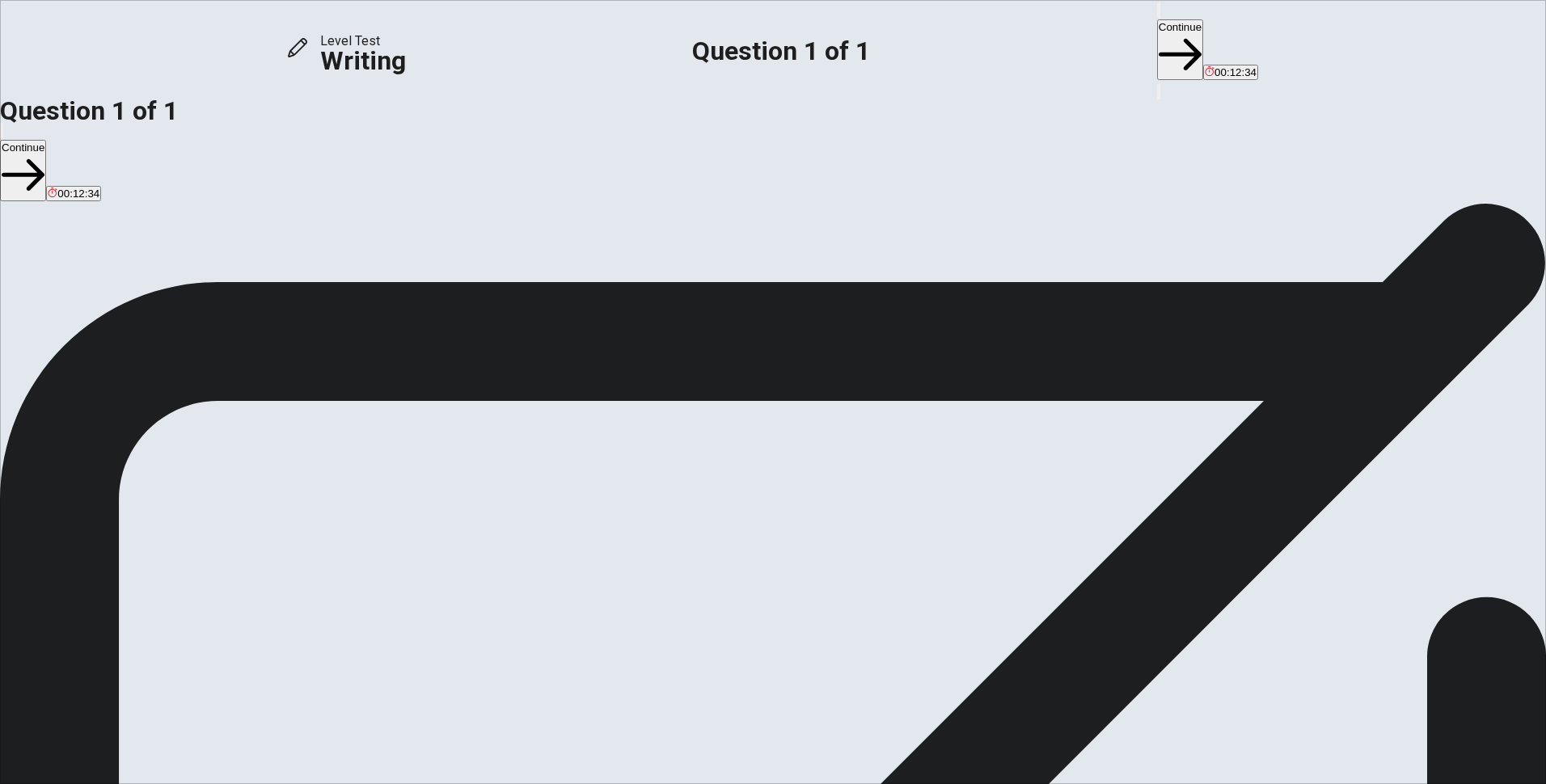
drag, startPoint x: 896, startPoint y: 245, endPoint x: 916, endPoint y: 226, distance: 27.6
click at [132, 494] on textarea "I think art and music class should be in evey school. It's not just fun beacuse…" at bounding box center [66, 744] width 132 height 501
type textarea "I think art and music class should be in evey school. It's not just fun beacuse…"
click at [1157, 28] on button "Continue" at bounding box center [1180, 49] width 46 height 61
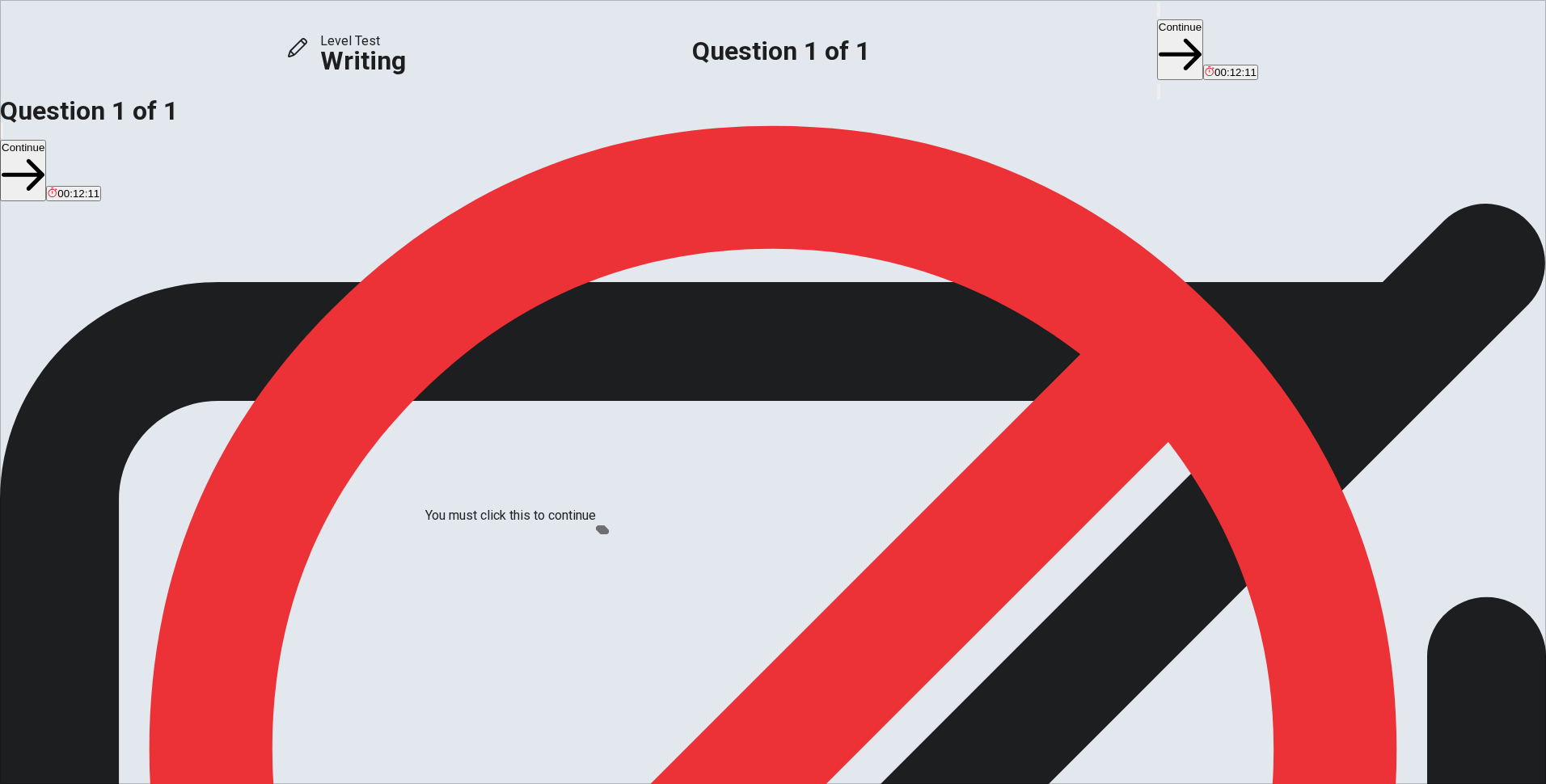
click at [596, 534] on span at bounding box center [603, 529] width 13 height 9
click at [595, 525] on div "You must click this to continue" at bounding box center [510, 515] width 171 height 19
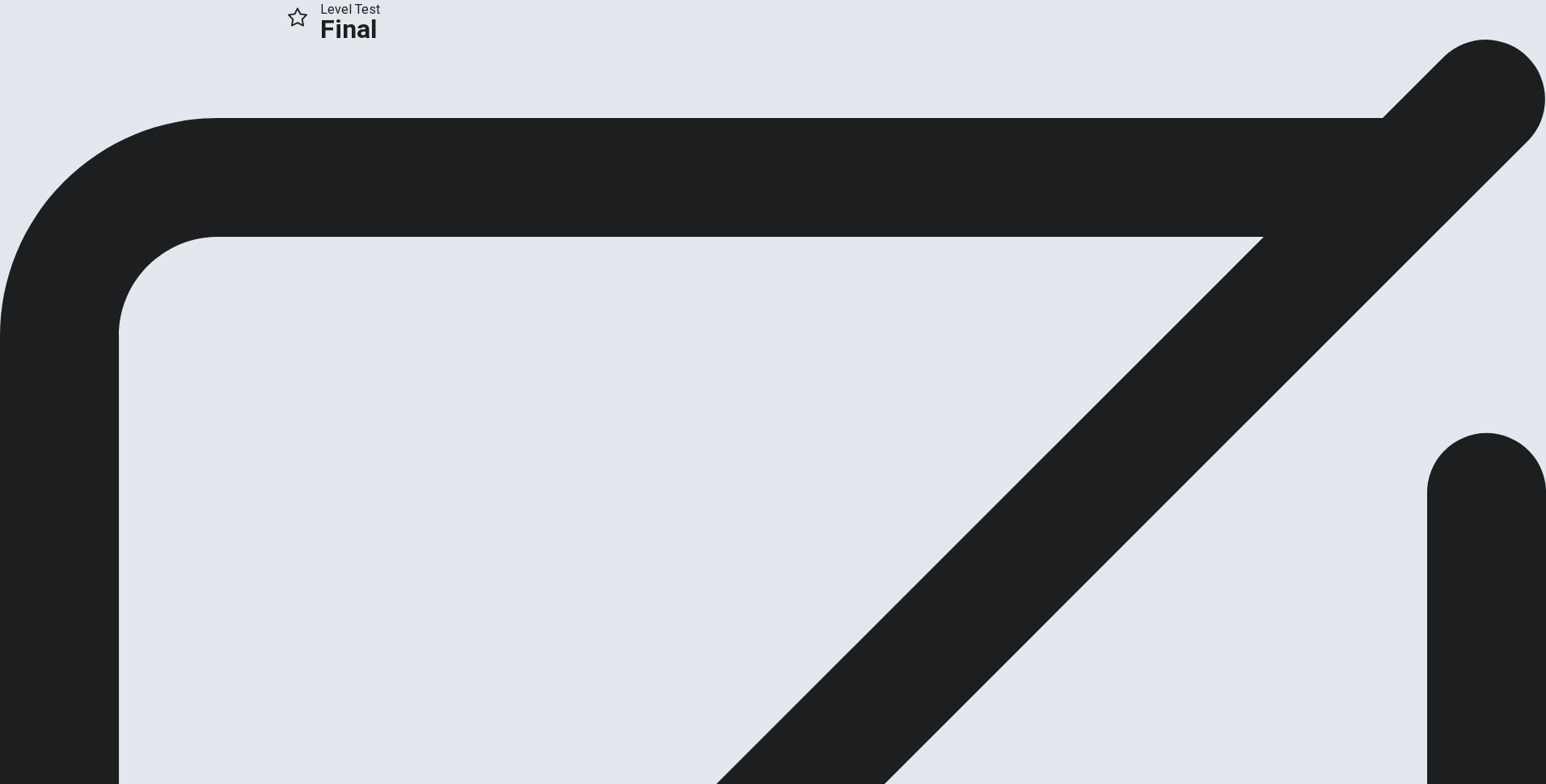
drag, startPoint x: 771, startPoint y: 367, endPoint x: 823, endPoint y: 409, distance: 66.8
click at [66, 119] on button "Continue" at bounding box center [32, 108] width 66 height 22
